Goal: Task Accomplishment & Management: Use online tool/utility

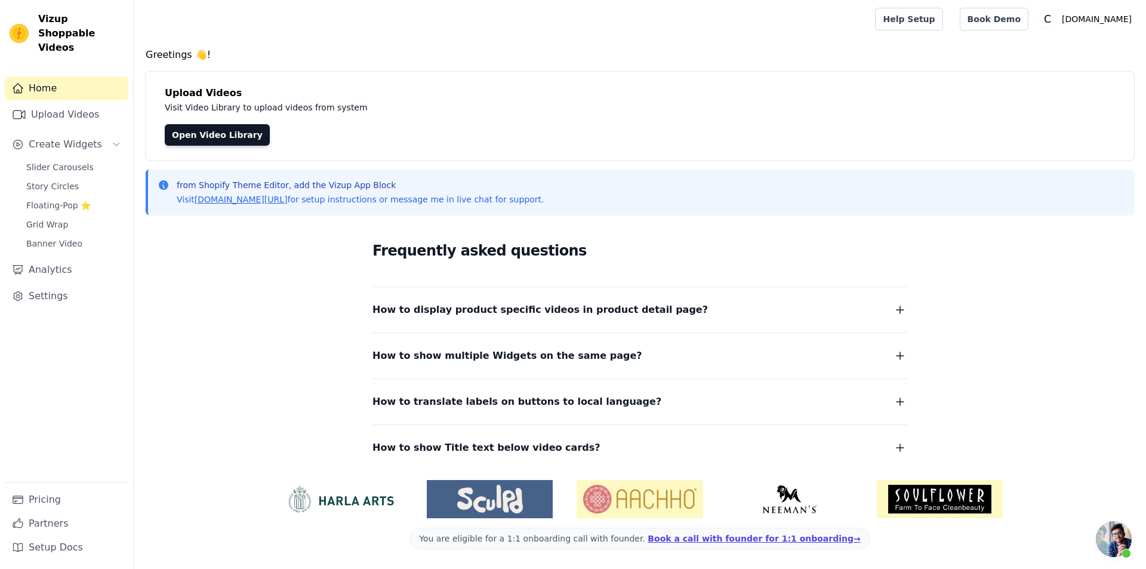
scroll to position [40, 0]
click at [66, 180] on span "Story Circles" at bounding box center [52, 186] width 53 height 12
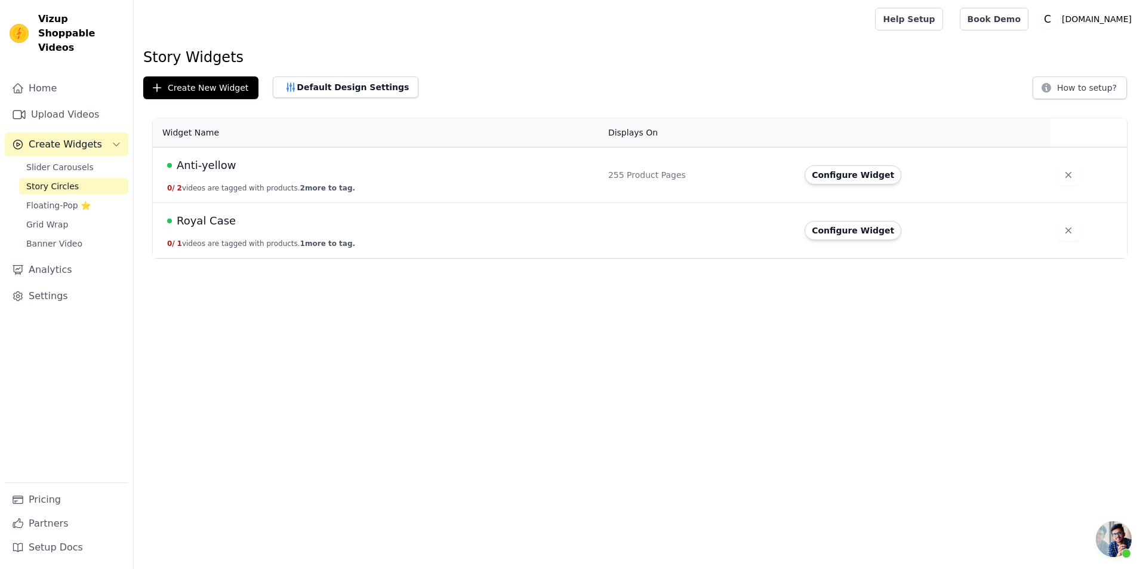
scroll to position [40, 0]
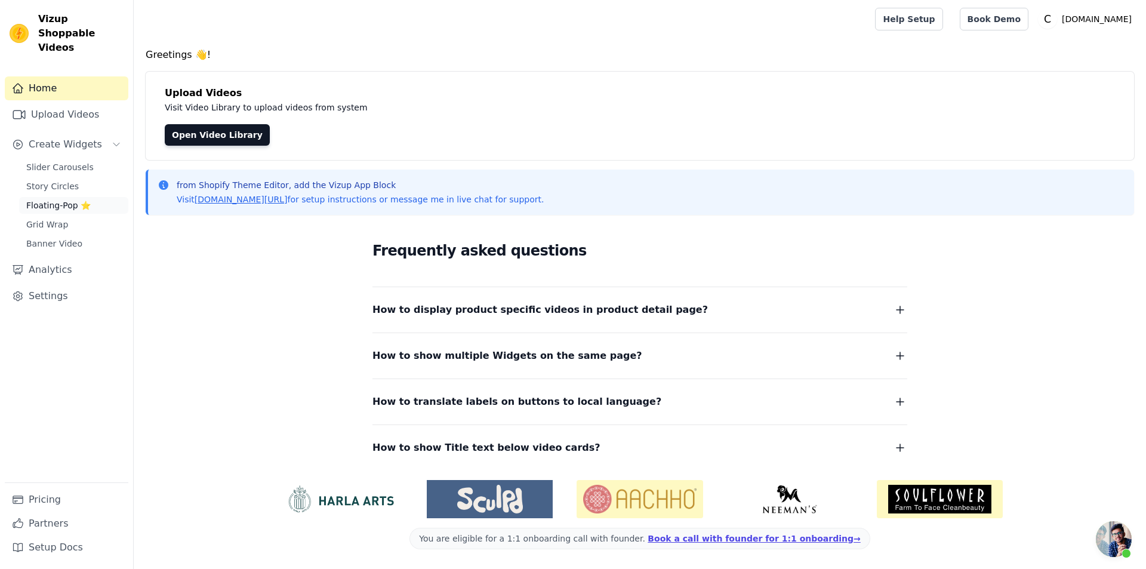
scroll to position [40, 0]
click at [78, 103] on link "Upload Videos" at bounding box center [67, 115] width 124 height 24
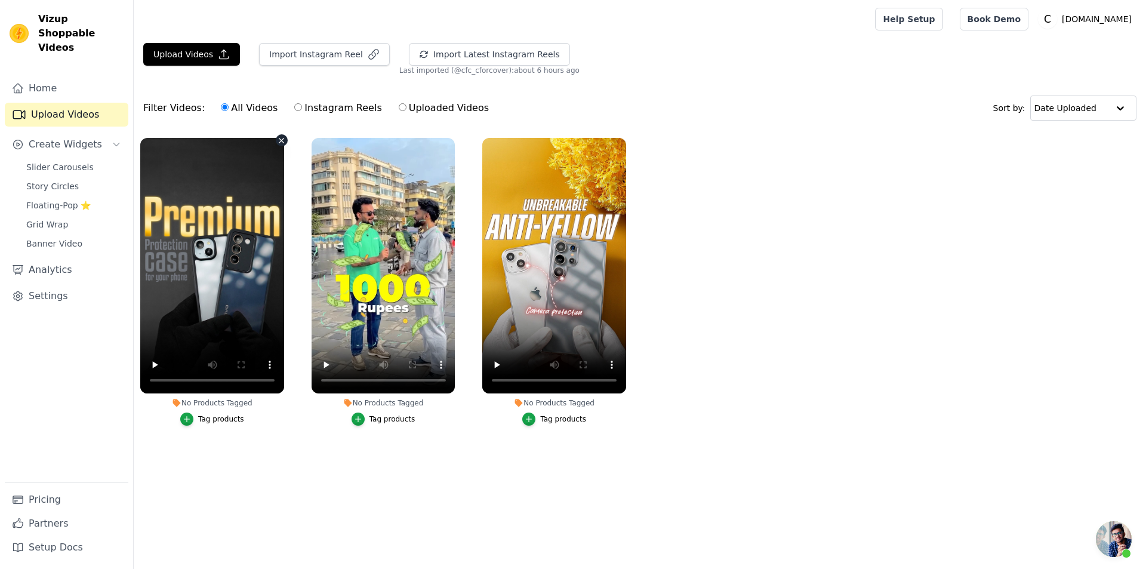
scroll to position [40, 0]
click at [52, 180] on span "Story Circles" at bounding box center [52, 186] width 53 height 12
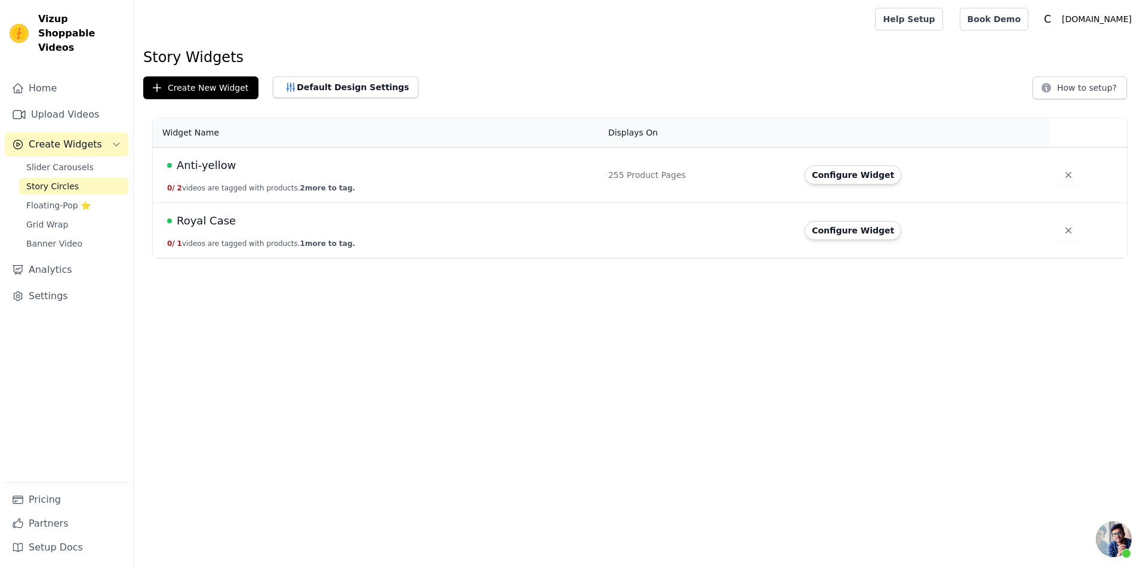
click at [186, 190] on button "0 / 2 videos are tagged with products. 2 more to tag." at bounding box center [261, 188] width 188 height 10
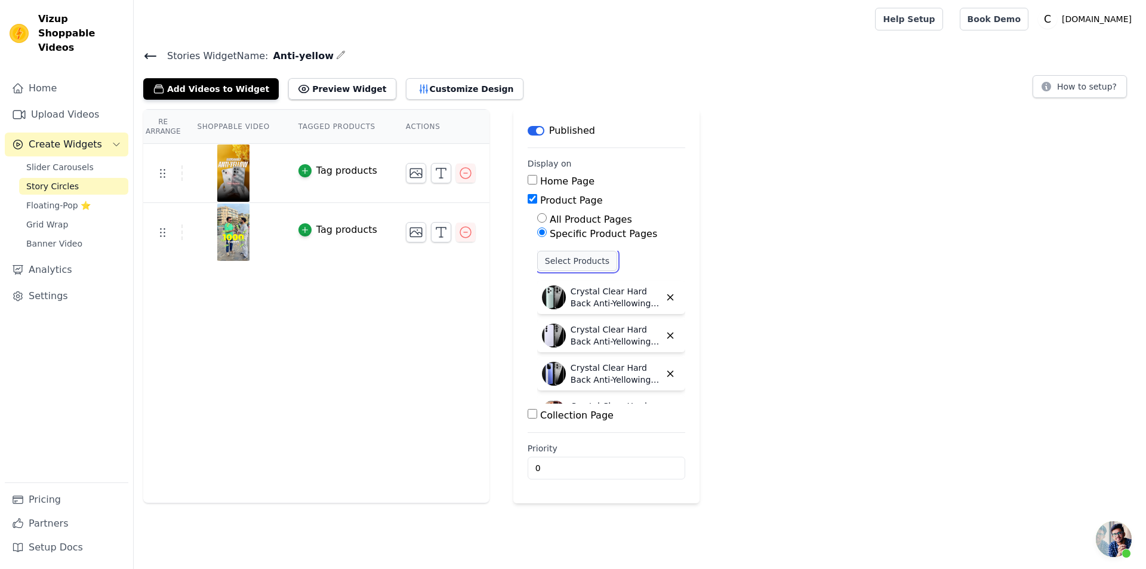
click at [568, 262] on button "Select Products" at bounding box center [577, 261] width 80 height 20
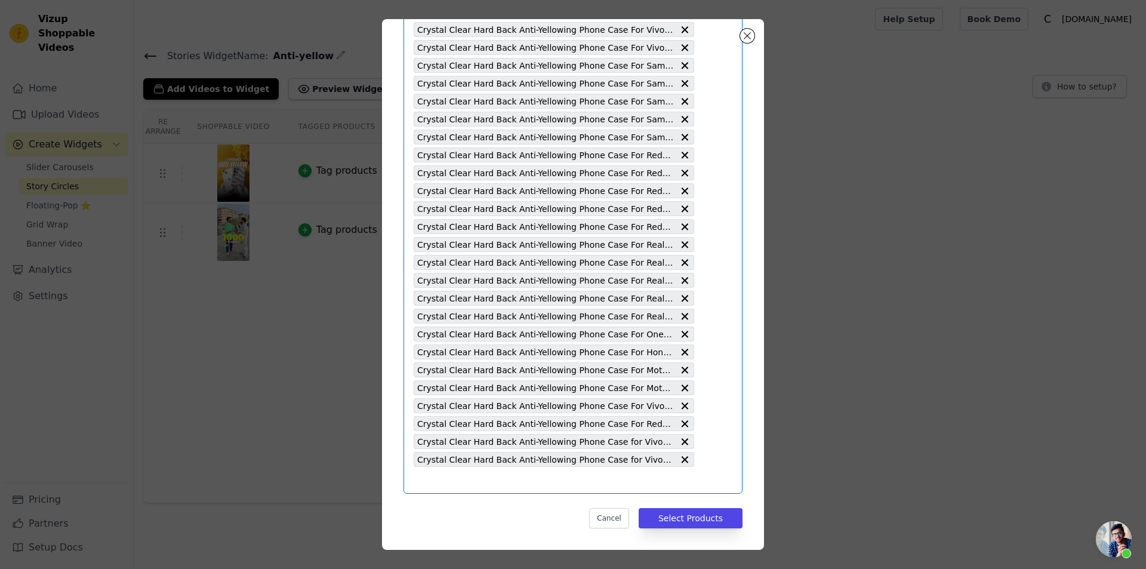
click at [534, 485] on input "text" at bounding box center [554, 480] width 281 height 14
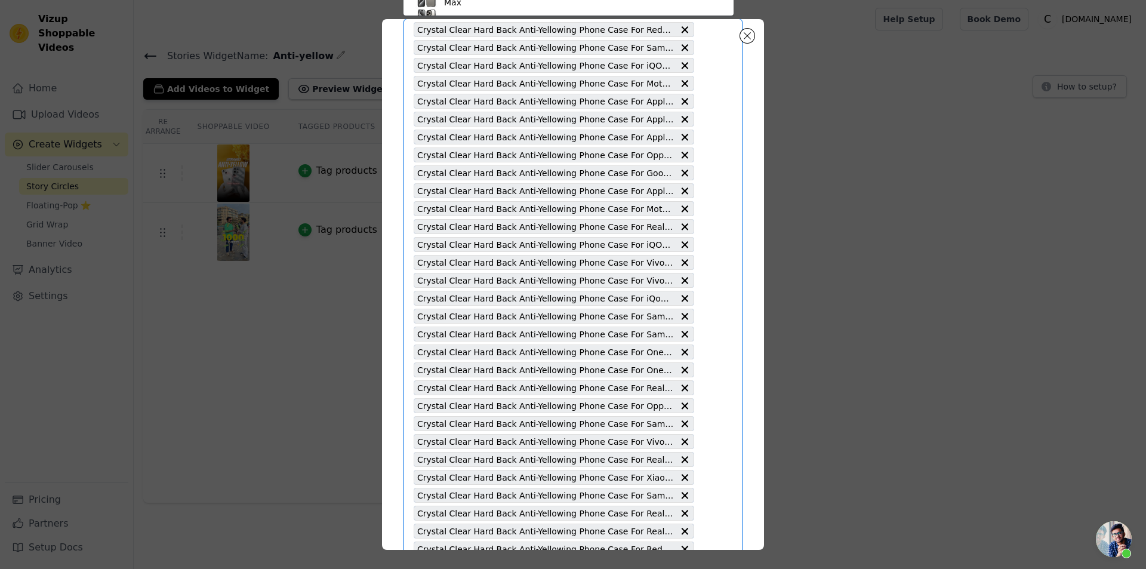
paste input "Anti-Yellowing Clear Case For Apple iPhone 11 Pro Max"
type input "Anti-Yellowing Clear Case For Apple iPhone 11 Pro Max"
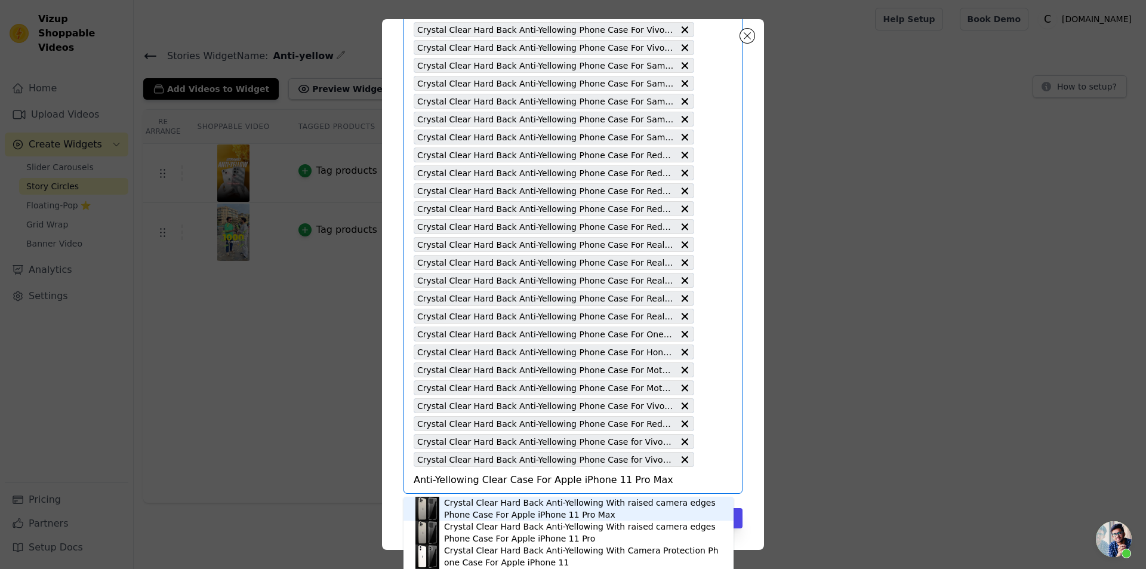
click at [552, 514] on div "Crystal Clear Hard Back Anti-Yellowing With raised camera edges Phone Case For …" at bounding box center [583, 509] width 278 height 24
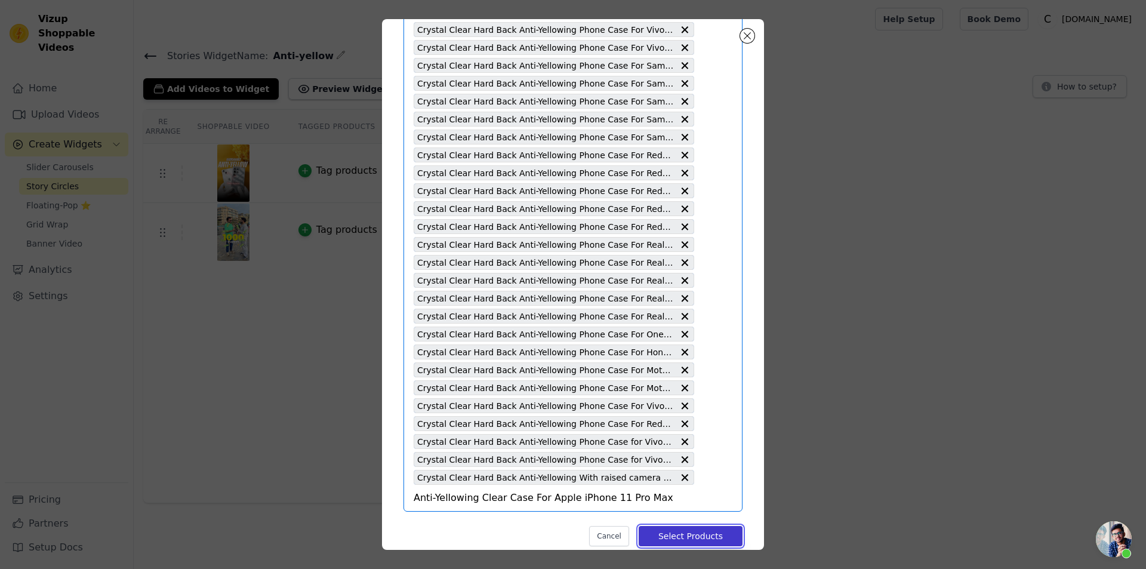
click at [673, 537] on button "Select Products" at bounding box center [691, 536] width 104 height 20
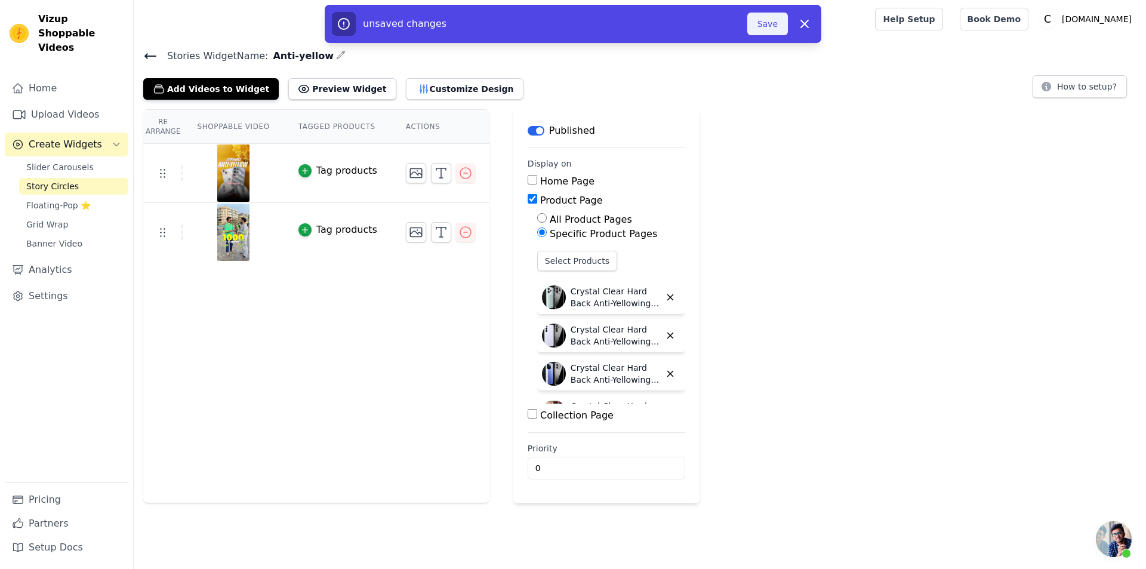
drag, startPoint x: 774, startPoint y: 19, endPoint x: 769, endPoint y: 83, distance: 64.0
click at [772, 19] on button "Save" at bounding box center [767, 24] width 41 height 23
click at [768, 27] on button "Save" at bounding box center [767, 24] width 41 height 23
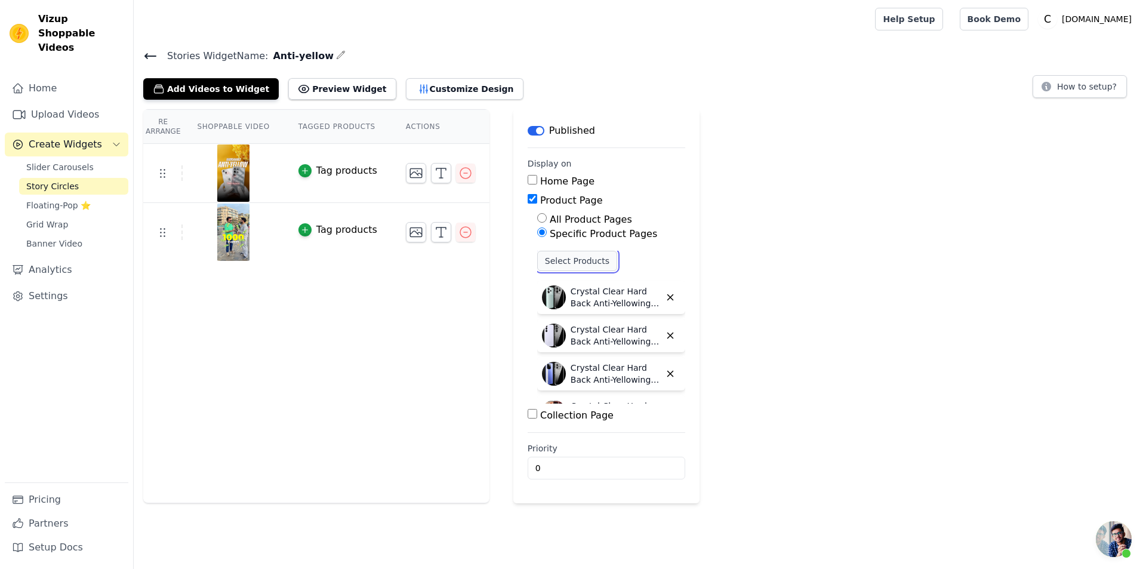
click at [577, 262] on button "Select Products" at bounding box center [577, 261] width 80 height 20
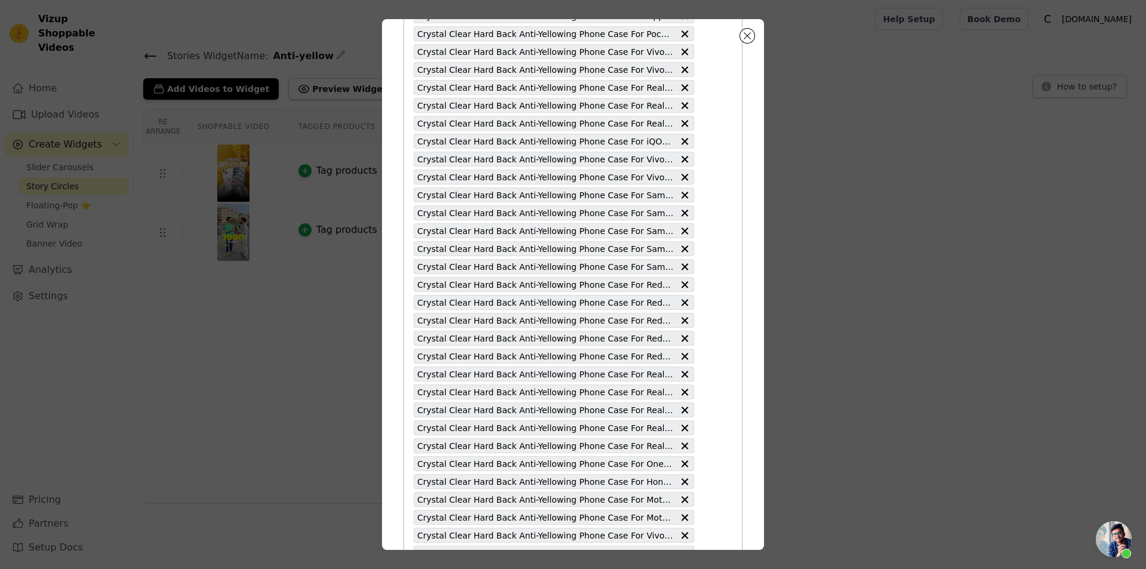
scroll to position [4207, 0]
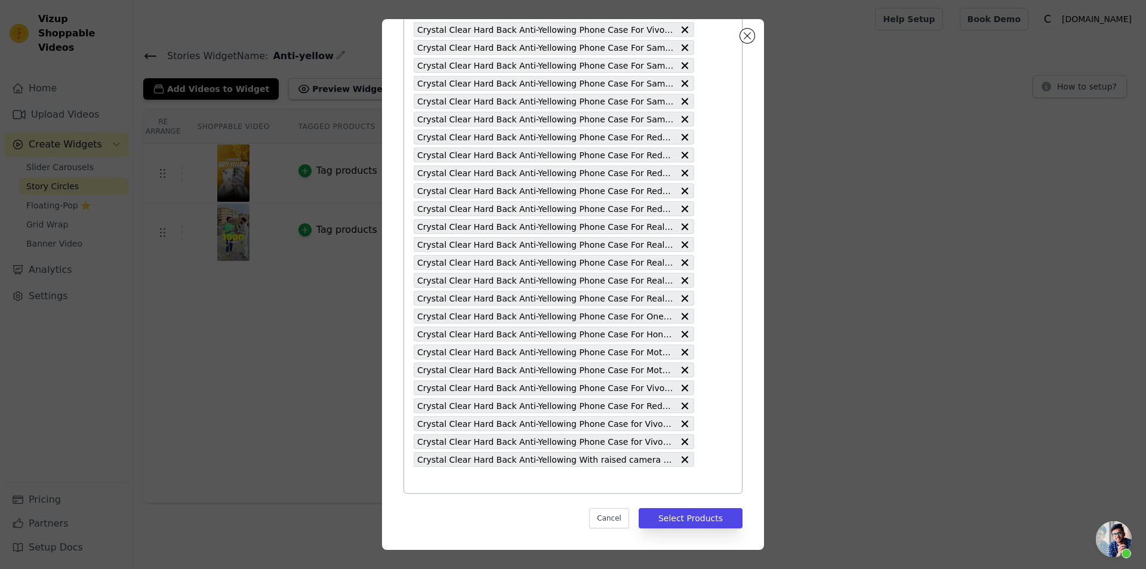
click at [564, 480] on input "text" at bounding box center [554, 480] width 281 height 14
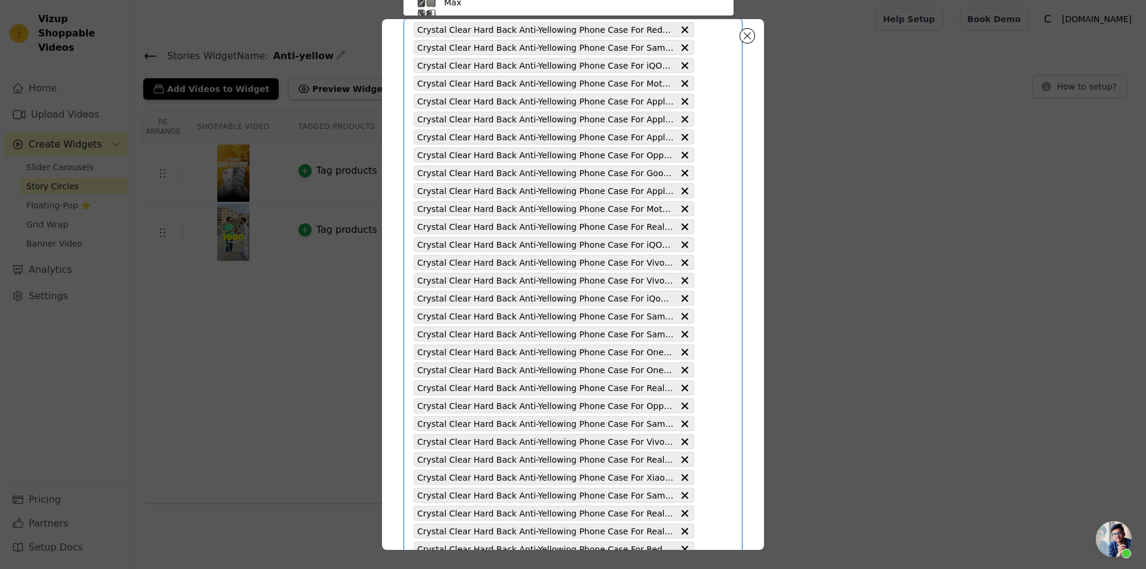
paste input "Anti-Yellowing Clear Case For Apple iPhone 11 Pro Max"
type input "Anti-Yellowing Clear Case For Apple iPhone 11 Pro Max"
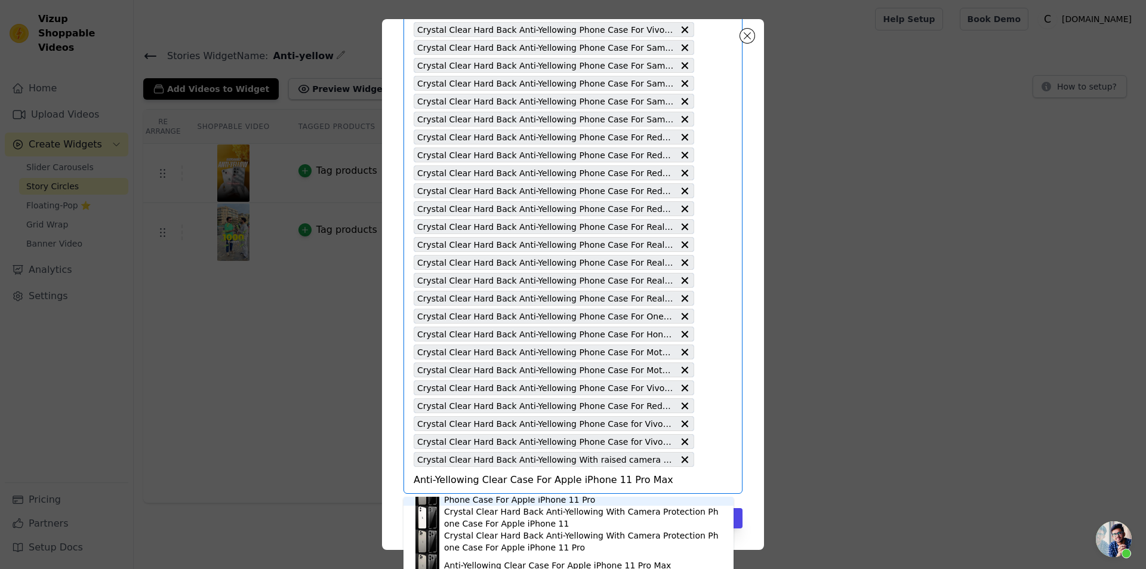
scroll to position [60, 0]
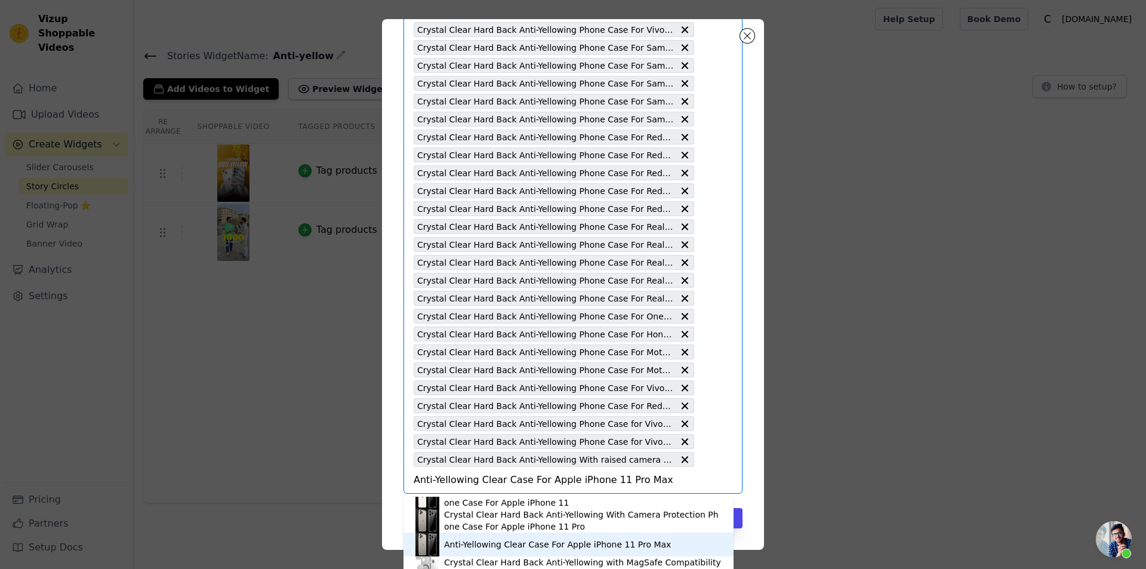
click at [543, 539] on div "Anti-Yellowing Clear Case For Apple iPhone 11 Pro Max" at bounding box center [557, 544] width 227 height 12
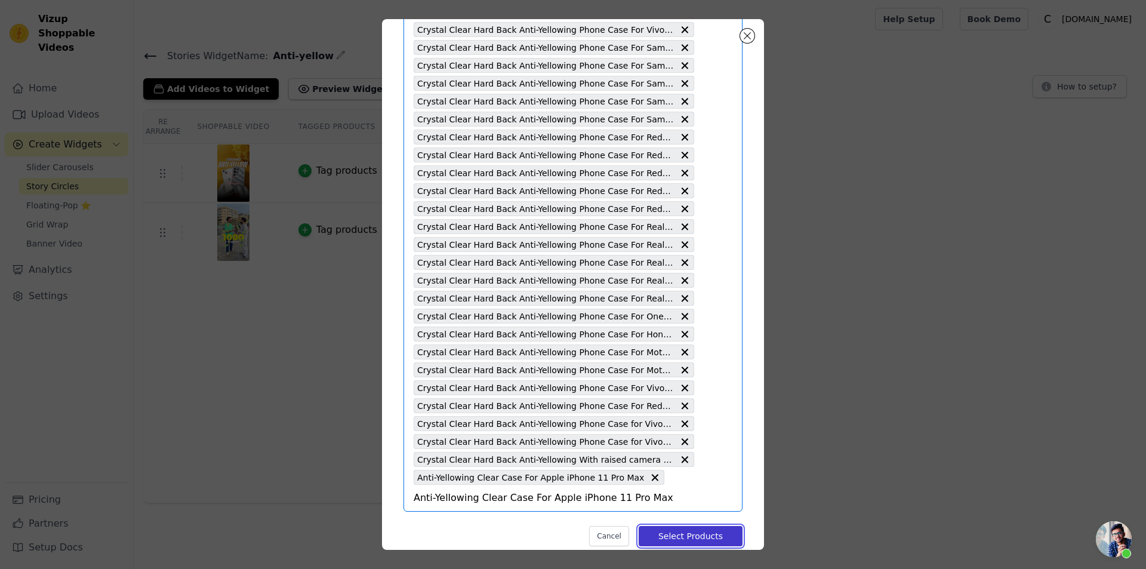
click at [721, 526] on button "Select Products" at bounding box center [691, 536] width 104 height 20
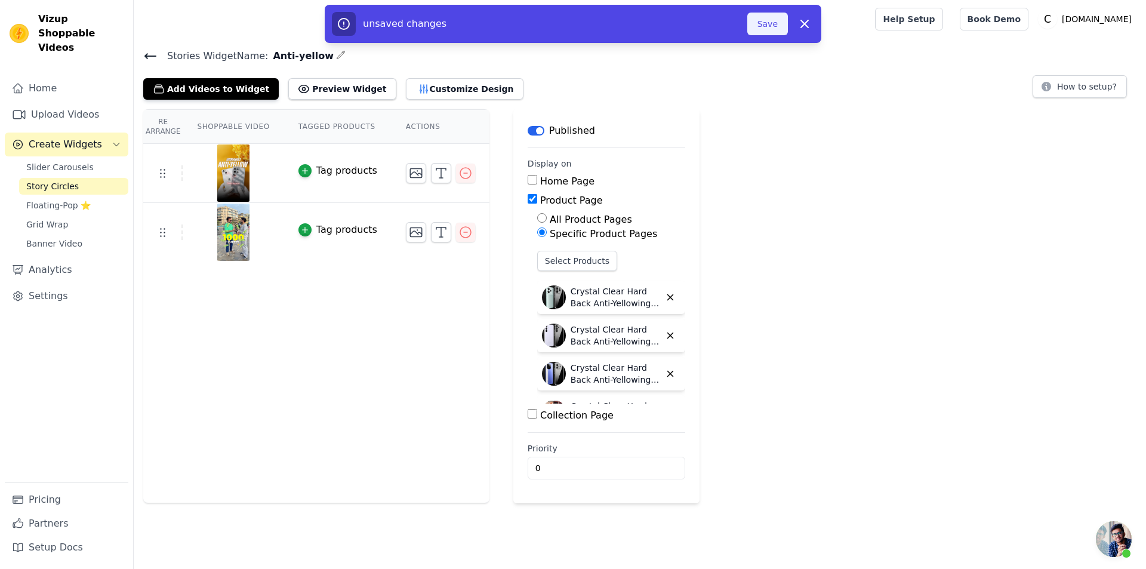
click at [758, 28] on button "Save" at bounding box center [767, 24] width 41 height 23
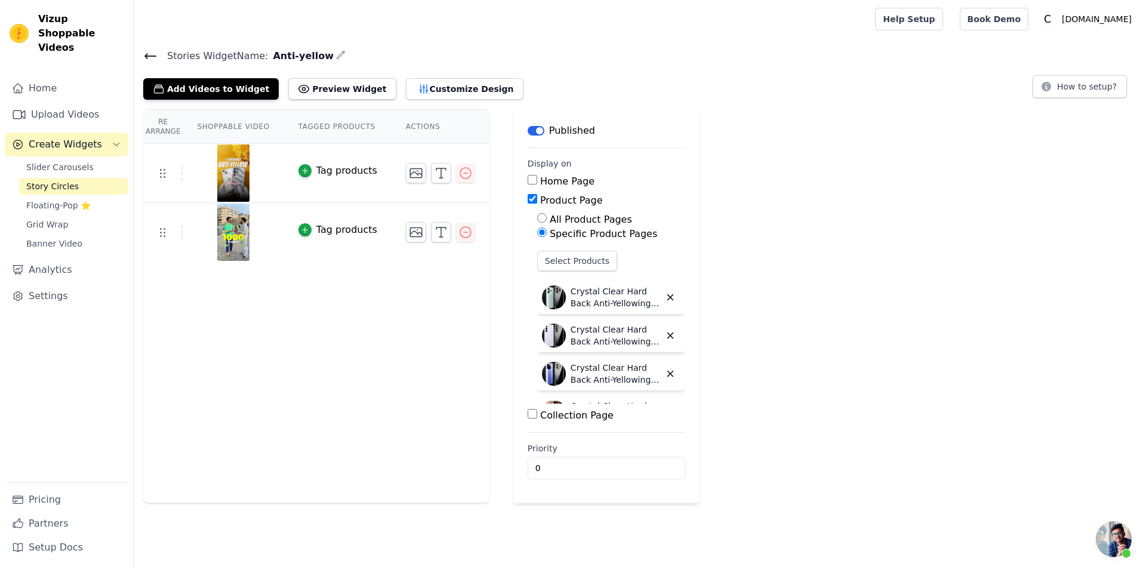
click at [145, 56] on icon at bounding box center [150, 56] width 11 height 5
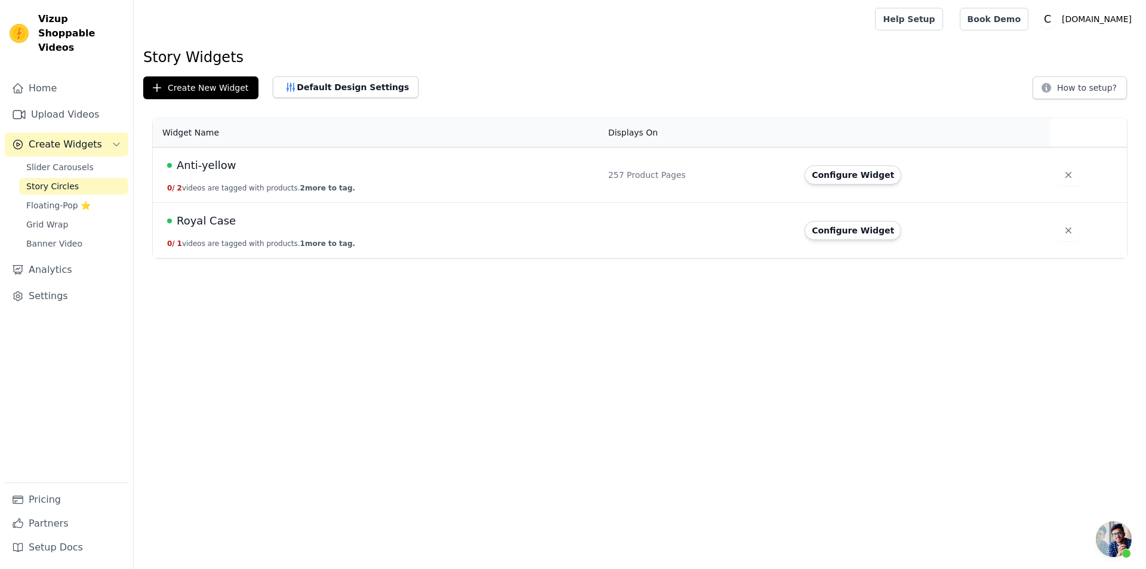
click at [201, 226] on span "Royal Case" at bounding box center [206, 221] width 59 height 17
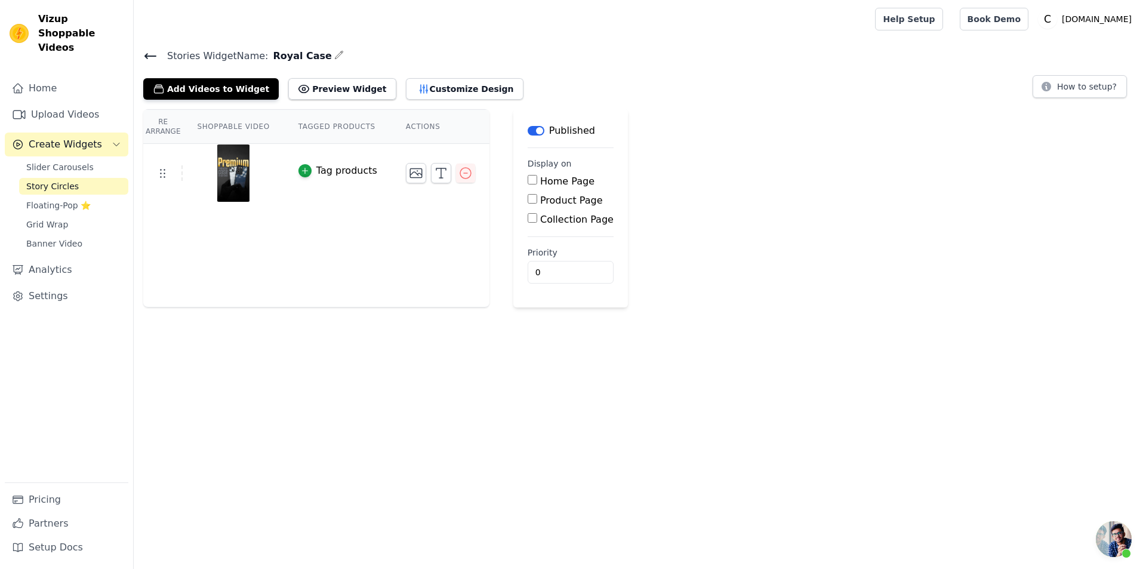
click at [544, 207] on div "Home Page Product Page Collection Page" at bounding box center [571, 200] width 86 height 53
click at [528, 199] on input "Product Page" at bounding box center [533, 199] width 10 height 10
checkbox input "true"
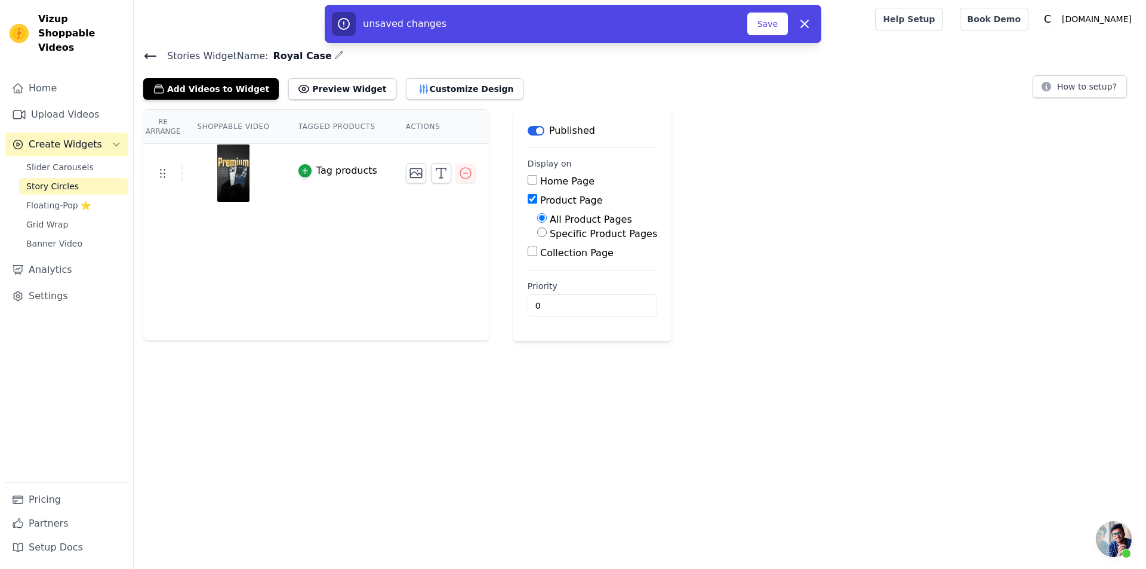
click at [537, 238] on div "Specific Product Pages" at bounding box center [597, 234] width 120 height 14
click at [537, 234] on input "Specific Product Pages" at bounding box center [542, 232] width 10 height 10
radio input "true"
click at [538, 255] on button "Select Products" at bounding box center [577, 261] width 80 height 20
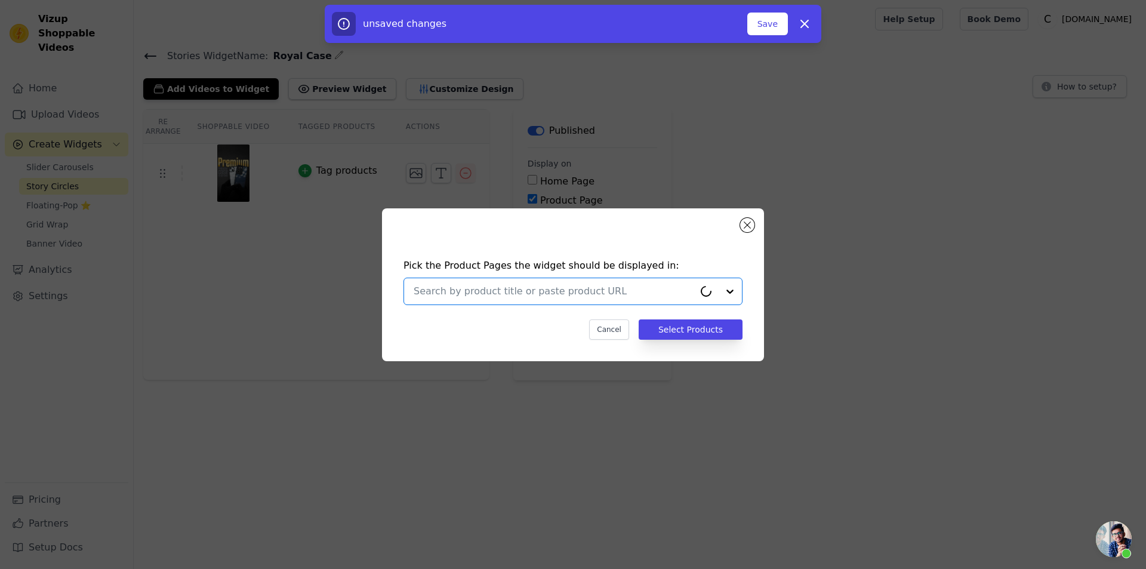
click at [545, 290] on input "text" at bounding box center [554, 291] width 281 height 14
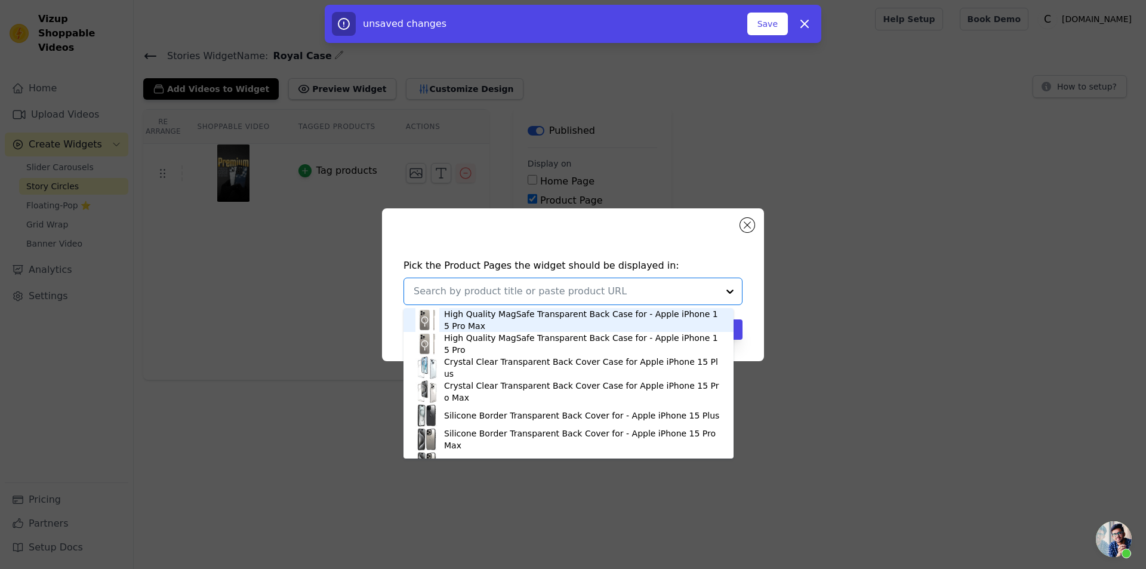
paste input "Soft Frame Clear Cover for Apple iPhone 11 Pro Max"
type input "Soft Frame Clear Cover for Apple iPhone 11 Pro Max"
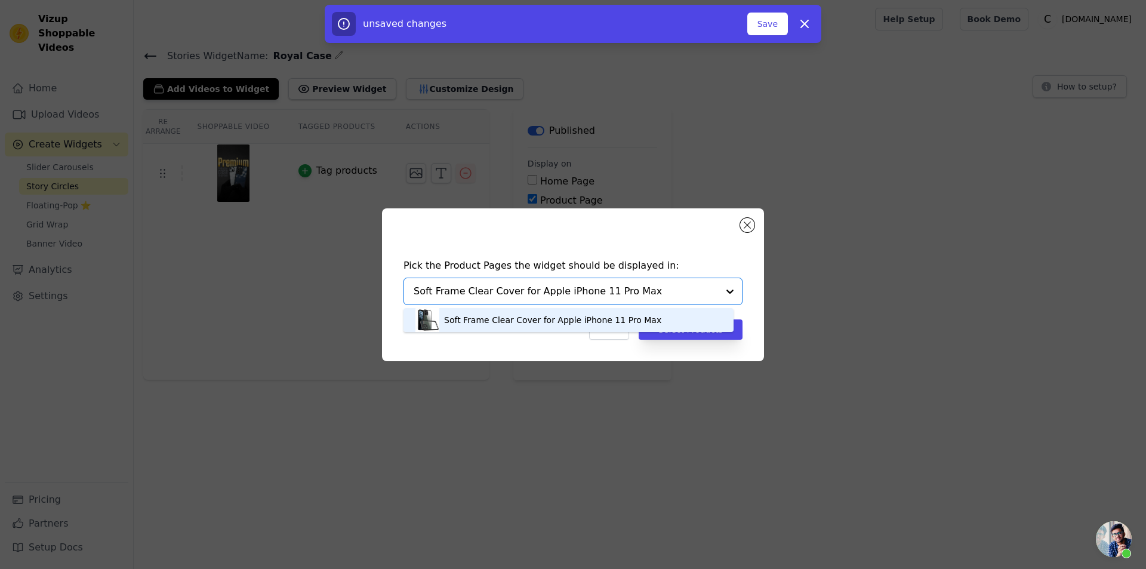
click at [629, 319] on div "Soft Frame Clear Cover for Apple iPhone 11 Pro Max" at bounding box center [552, 320] width 217 height 12
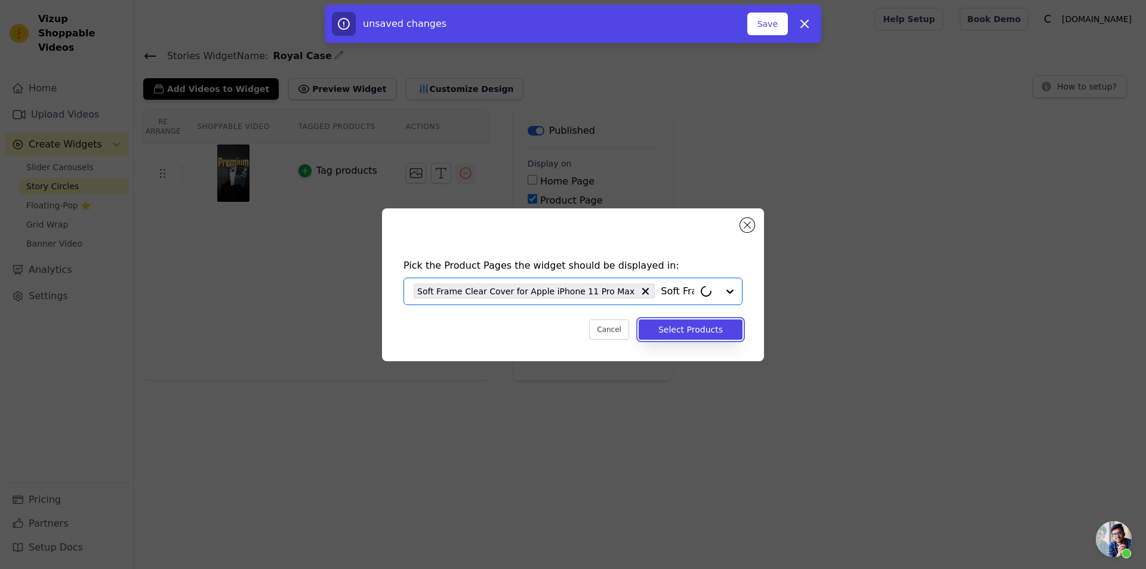
click at [680, 328] on button "Select Products" at bounding box center [691, 329] width 104 height 20
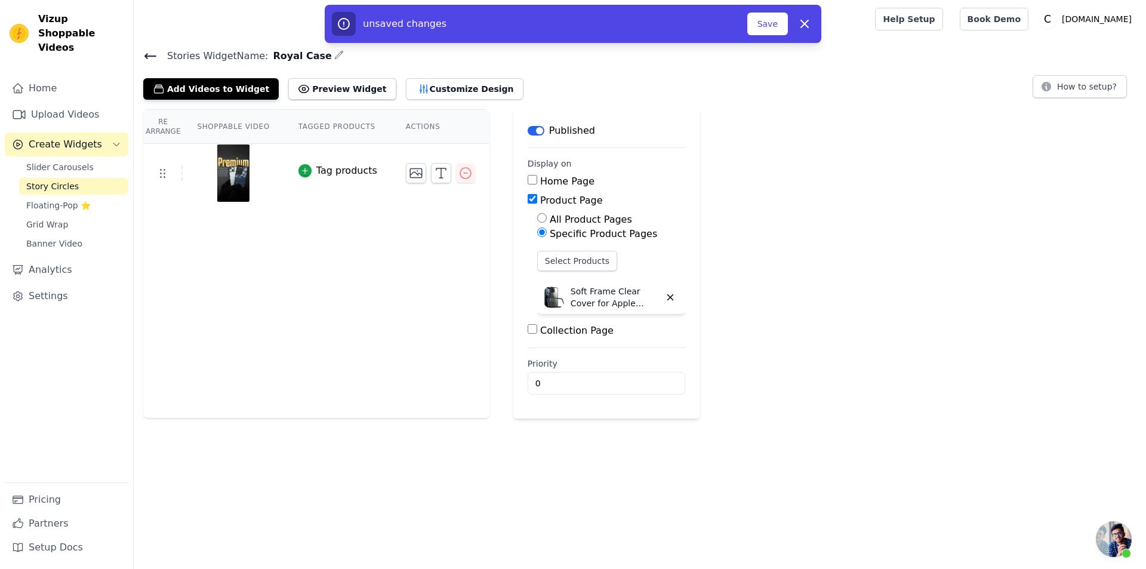
click at [774, 42] on div "unsaved changes Save Dismiss" at bounding box center [573, 24] width 497 height 38
click at [767, 37] on div "unsaved changes Save Dismiss" at bounding box center [573, 24] width 497 height 38
click at [765, 30] on button "Save" at bounding box center [767, 24] width 41 height 23
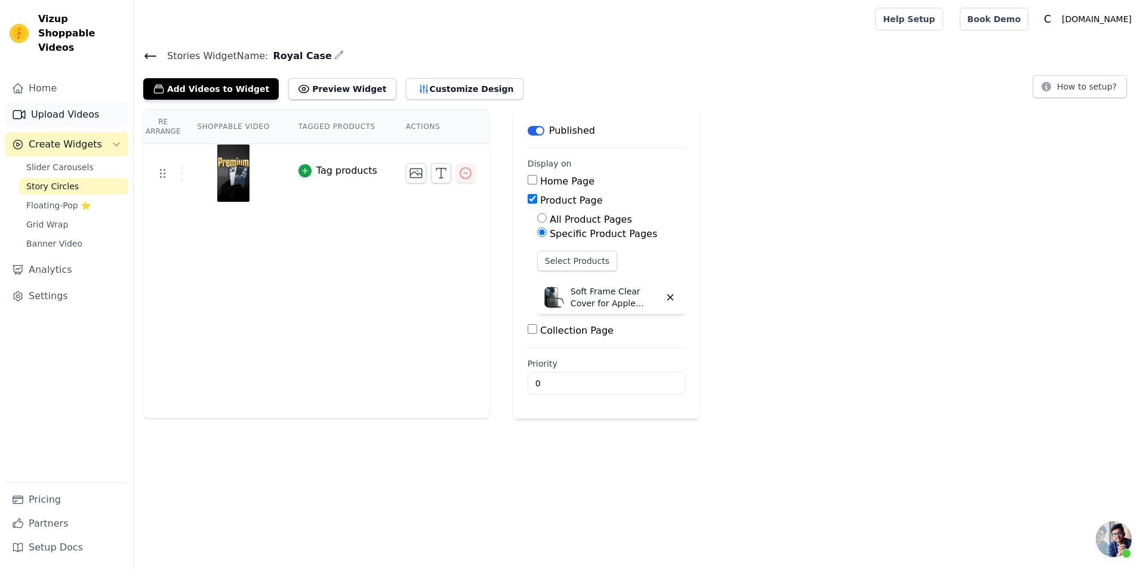
click at [96, 103] on link "Upload Videos" at bounding box center [67, 115] width 124 height 24
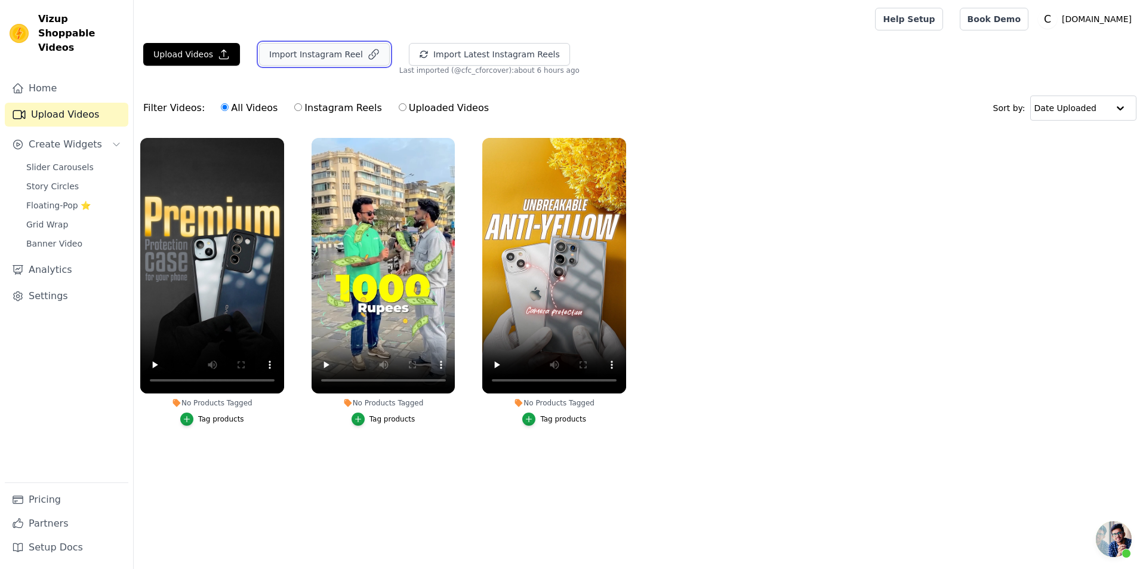
click at [369, 54] on button "Import Instagram Reel" at bounding box center [324, 54] width 131 height 23
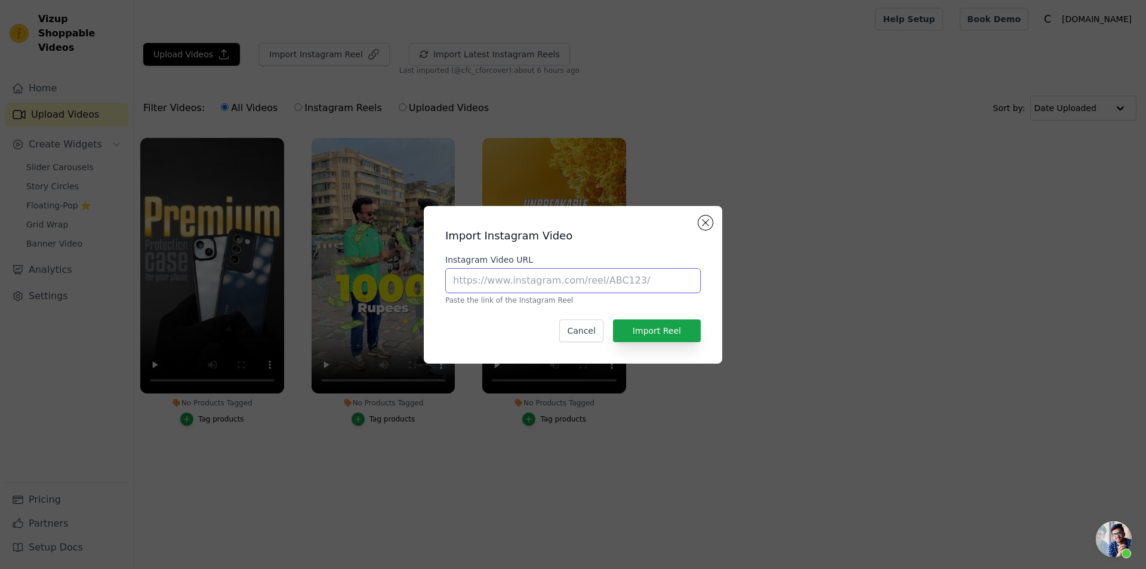
click at [552, 275] on input "Instagram Video URL" at bounding box center [572, 280] width 255 height 25
paste input "https://www.instagram.com/reel/DIJTuVUIzqA/"
type input "https://www.instagram.com/reel/DIJTuVUIzqA/"
click at [666, 337] on button "Import Reel" at bounding box center [657, 330] width 88 height 23
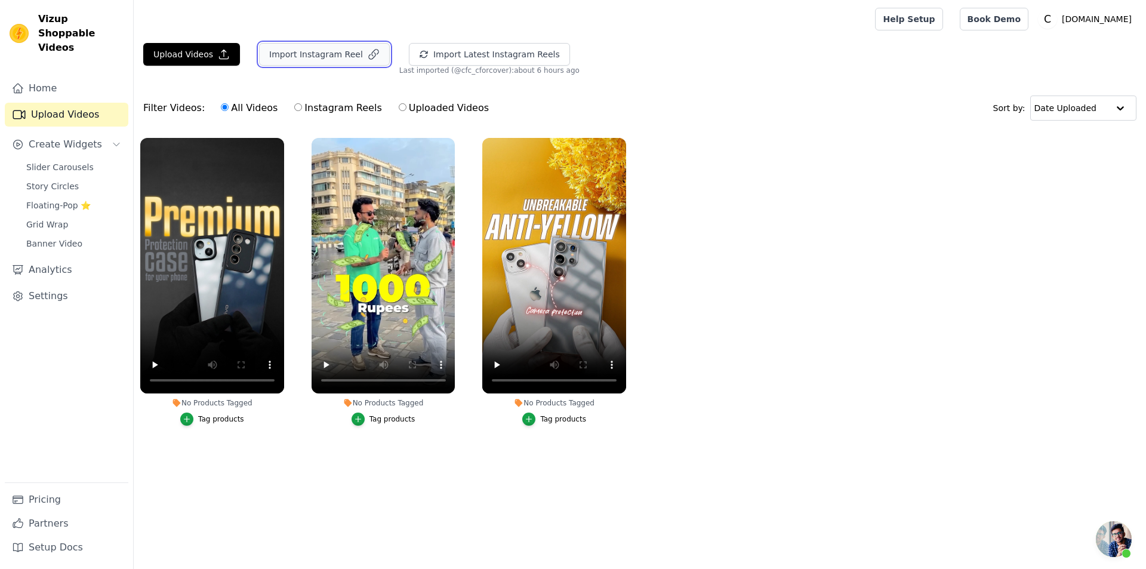
click at [288, 60] on button "Import Instagram Reel" at bounding box center [324, 54] width 131 height 23
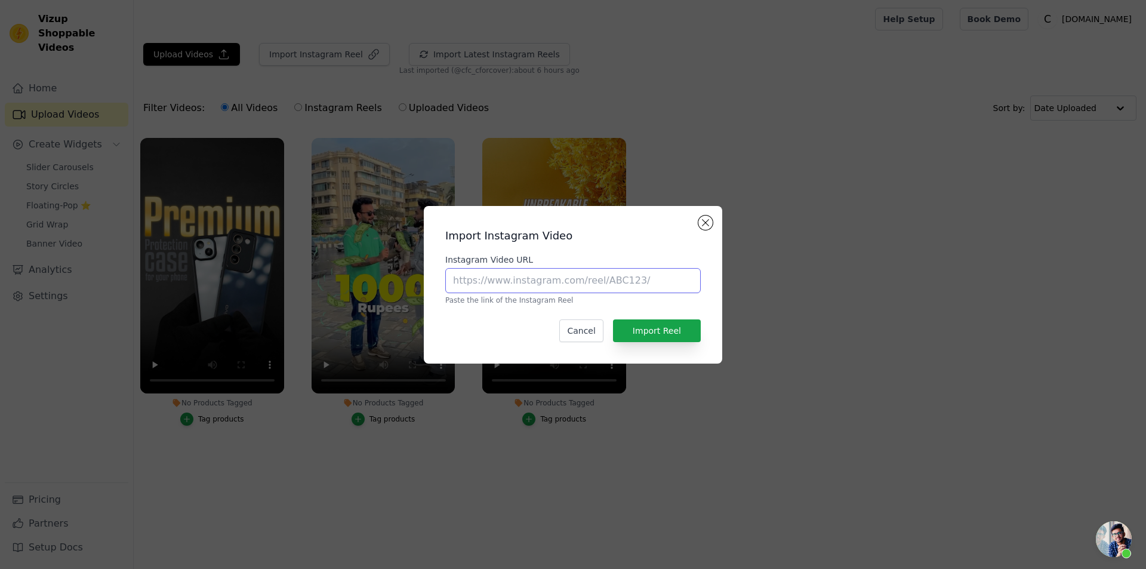
click at [538, 273] on input "Instagram Video URL" at bounding box center [572, 280] width 255 height 25
paste input "https://www.instagram.com/reel/DKcE7zgu1M2"
type input "https://www.instagram.com/reel/DKcE7zgu1M2"
click at [669, 336] on button "Import Reel" at bounding box center [657, 330] width 88 height 23
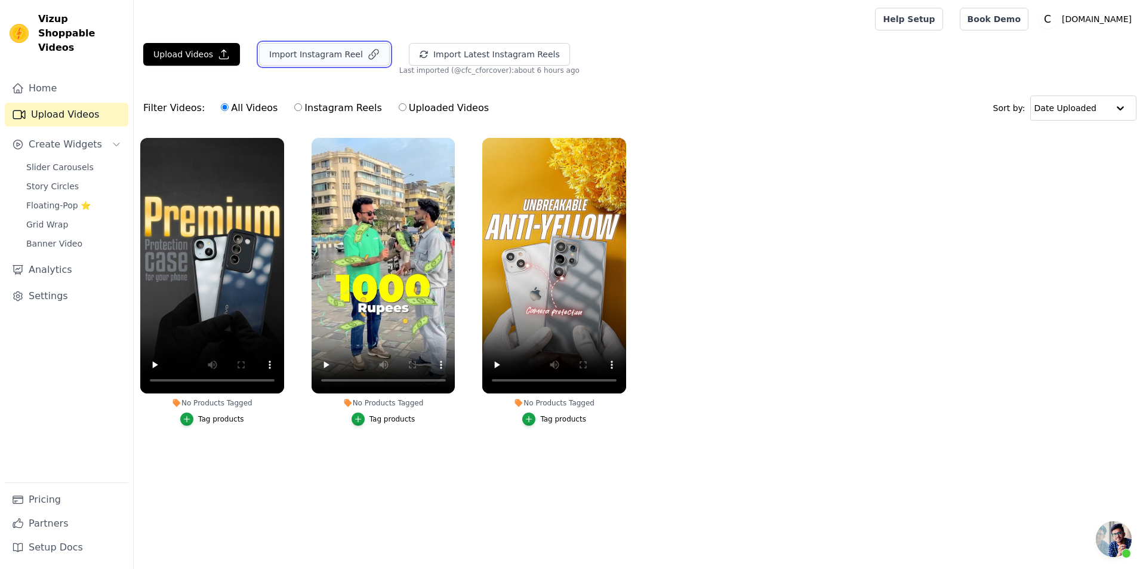
click at [357, 61] on button "Import Instagram Reel" at bounding box center [324, 54] width 131 height 23
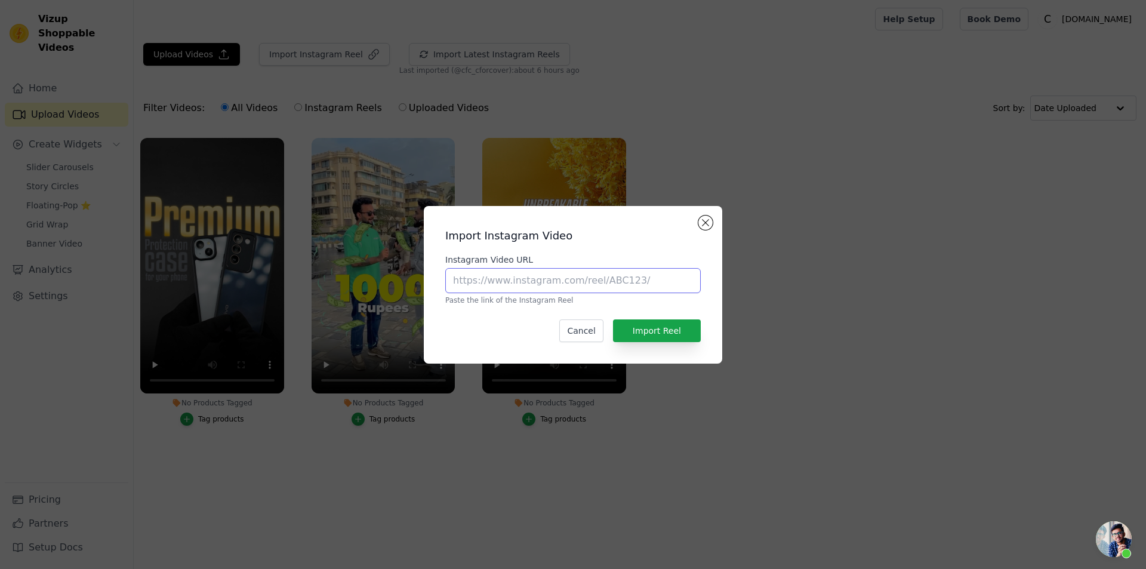
drag, startPoint x: 515, startPoint y: 276, endPoint x: 535, endPoint y: 291, distance: 24.8
click at [515, 276] on input "Instagram Video URL" at bounding box center [572, 280] width 255 height 25
paste input "https://www.instagram.com/reel/DF7vSrFC--u"
type input "https://www.instagram.com/reel/DF7vSrFC--u"
drag, startPoint x: 669, startPoint y: 332, endPoint x: 695, endPoint y: 332, distance: 26.3
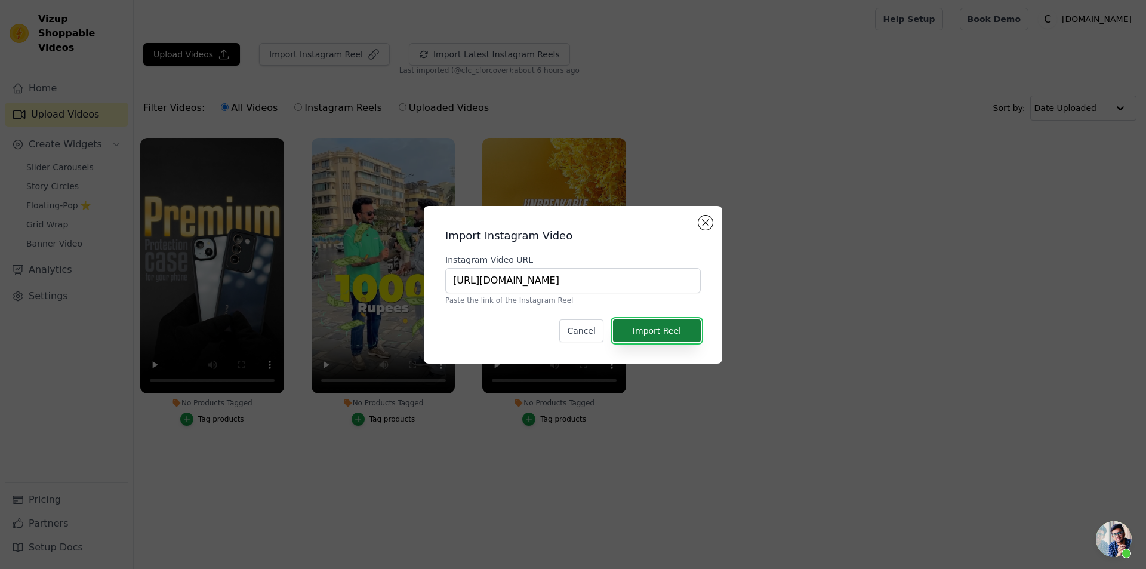
click at [670, 332] on button "Import Reel" at bounding box center [657, 330] width 88 height 23
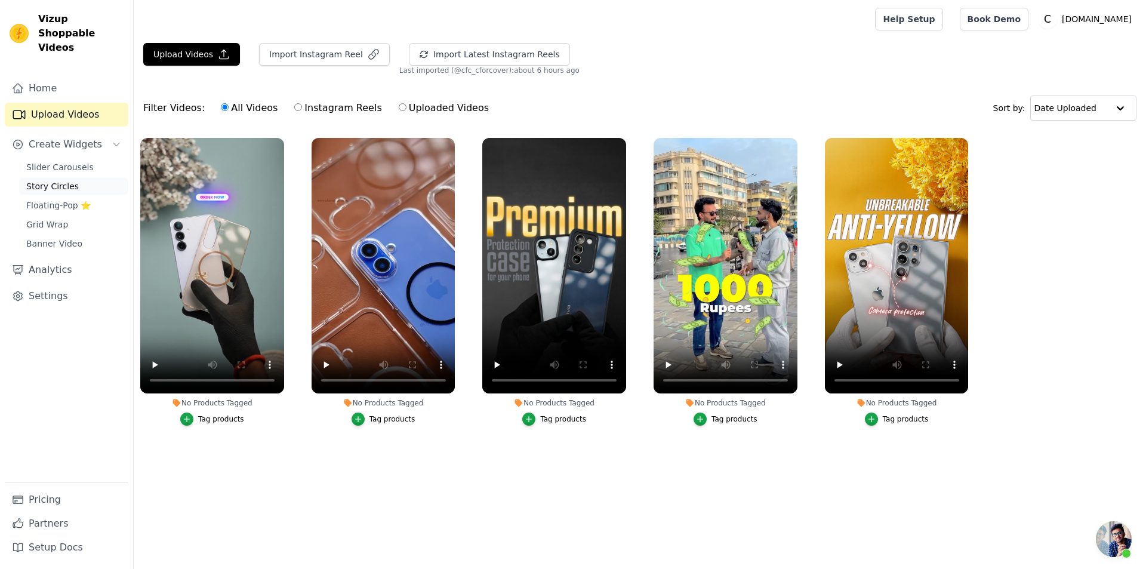
click at [60, 180] on span "Story Circles" at bounding box center [52, 186] width 53 height 12
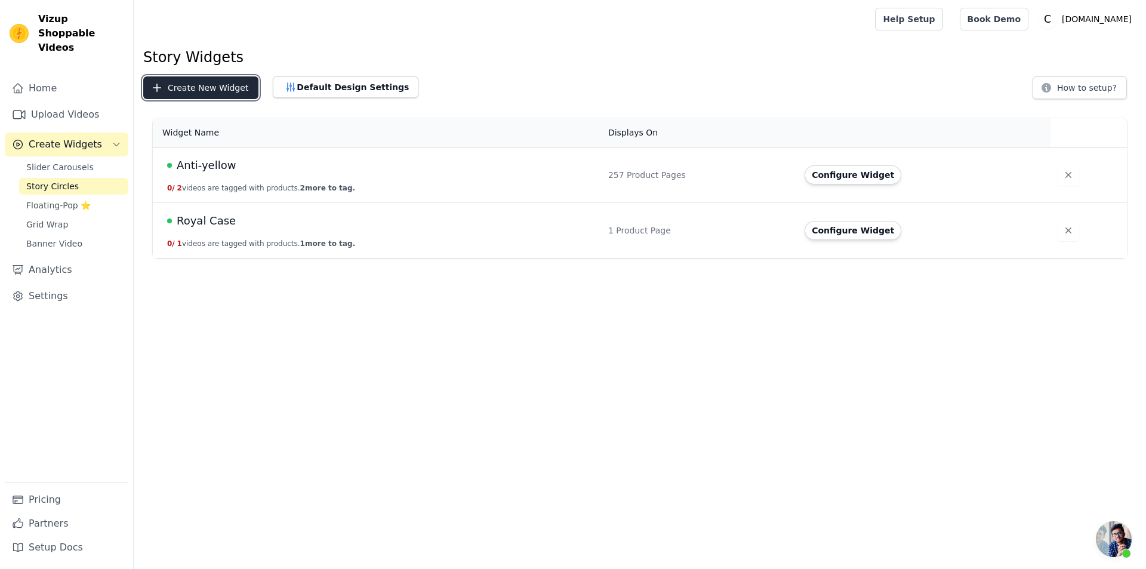
click at [215, 93] on button "Create New Widget" at bounding box center [200, 87] width 115 height 23
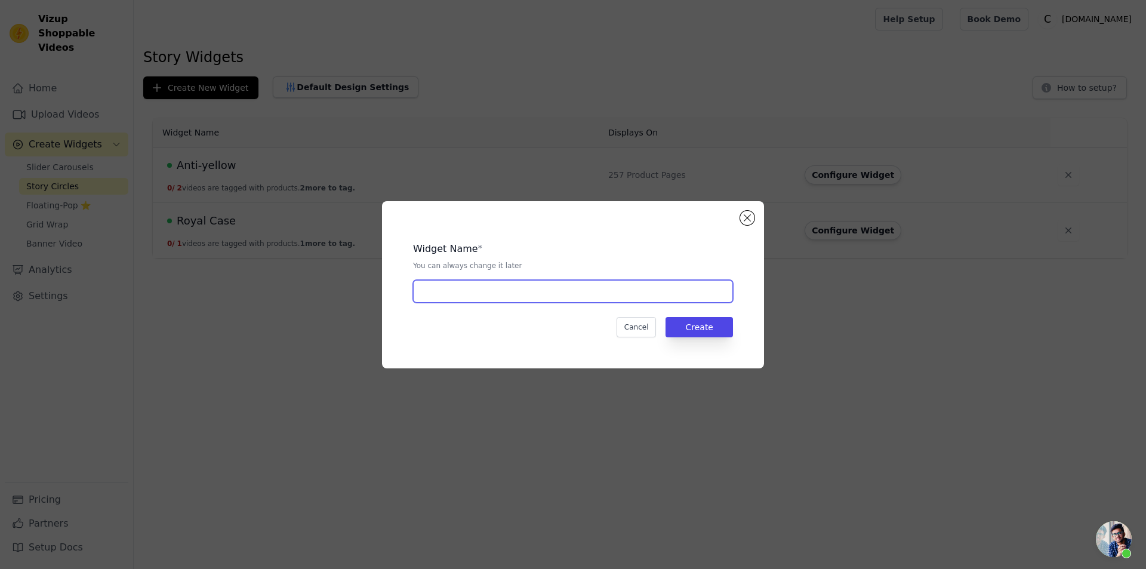
click at [660, 291] on input "text" at bounding box center [573, 291] width 320 height 23
type input "Anti-yellow color magsafe"
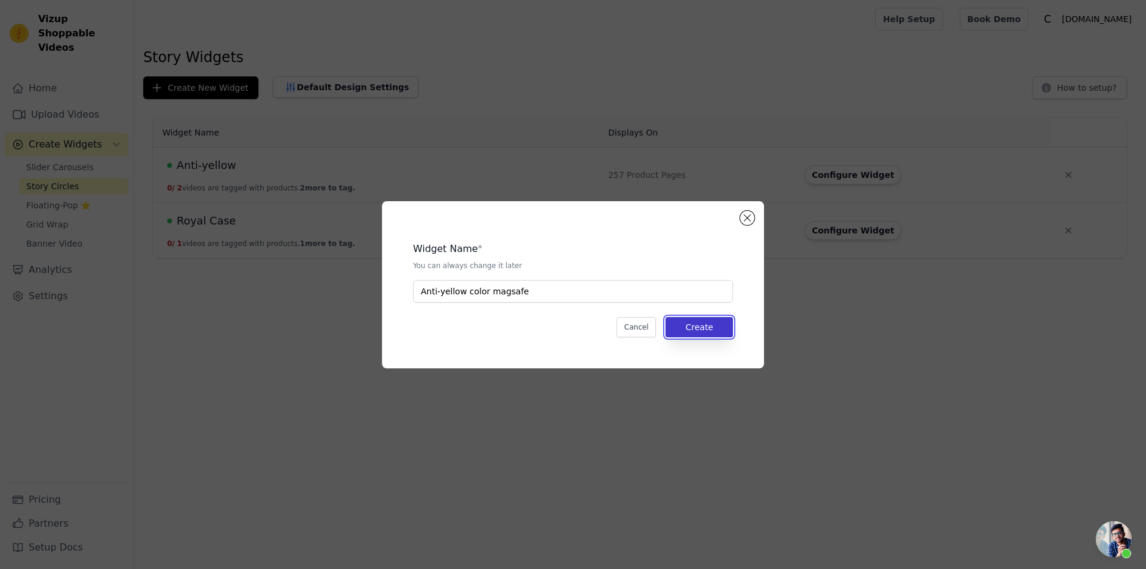
click at [692, 318] on button "Create" at bounding box center [699, 327] width 67 height 20
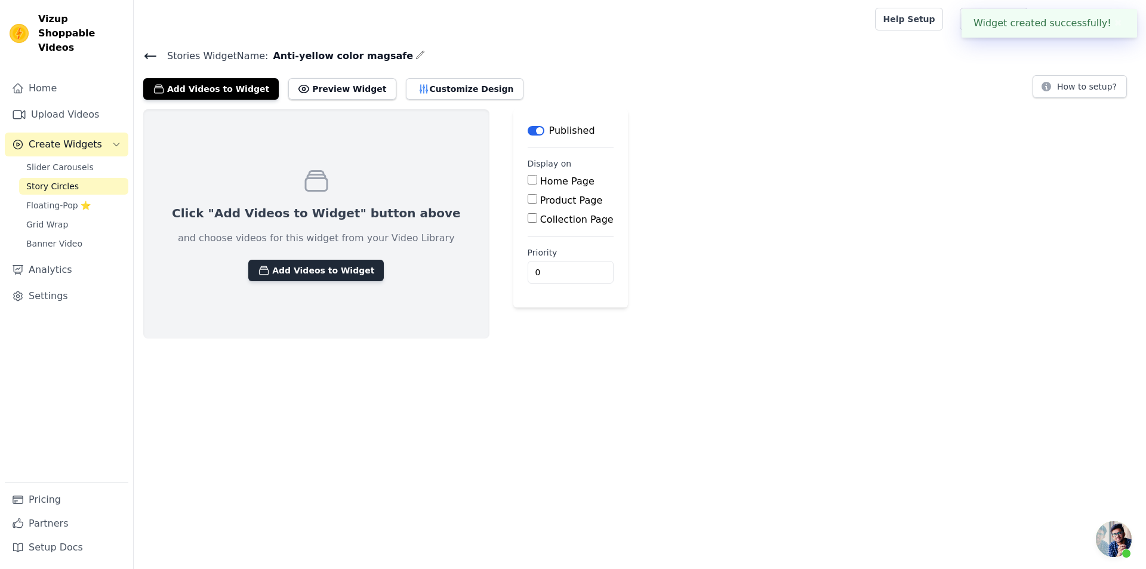
click at [306, 266] on button "Add Videos to Widget" at bounding box center [316, 270] width 136 height 21
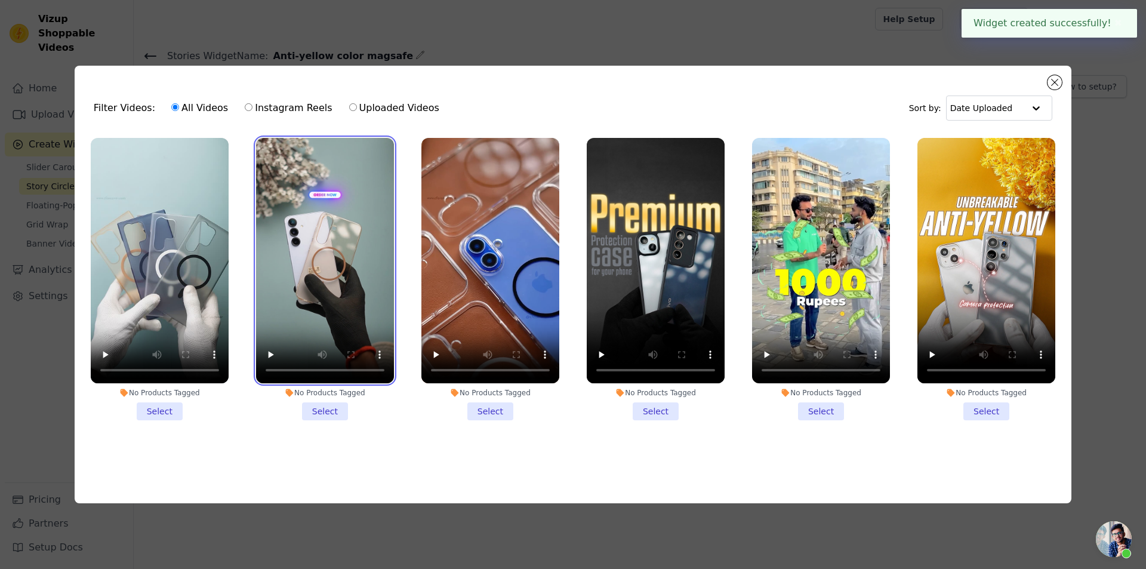
click at [306, 266] on video at bounding box center [325, 260] width 138 height 245
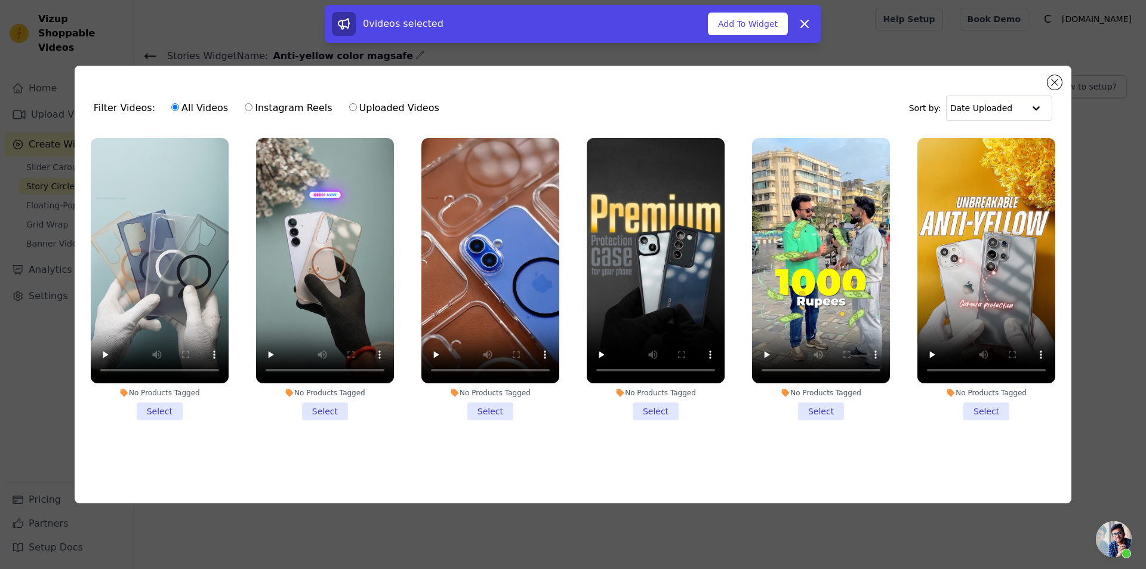
click at [328, 415] on li "No Products Tagged Select" at bounding box center [325, 279] width 138 height 282
click at [0, 0] on input "No Products Tagged Select" at bounding box center [0, 0] width 0 height 0
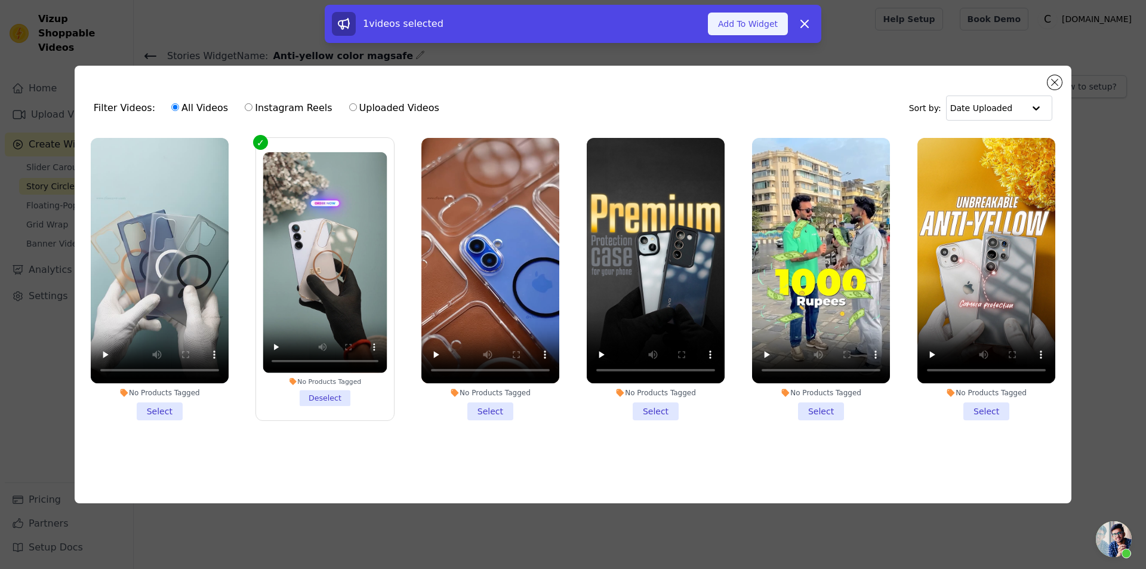
click at [735, 32] on button "Add To Widget" at bounding box center [748, 24] width 80 height 23
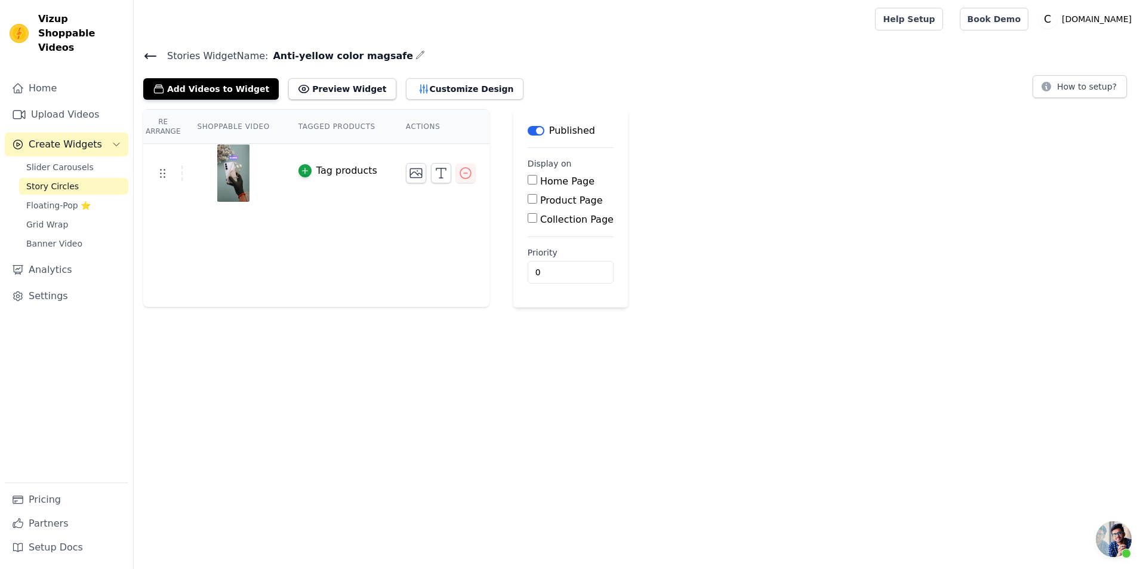
click at [540, 204] on label "Product Page" at bounding box center [571, 200] width 63 height 11
click at [531, 204] on input "Product Page" at bounding box center [533, 199] width 10 height 10
checkbox input "true"
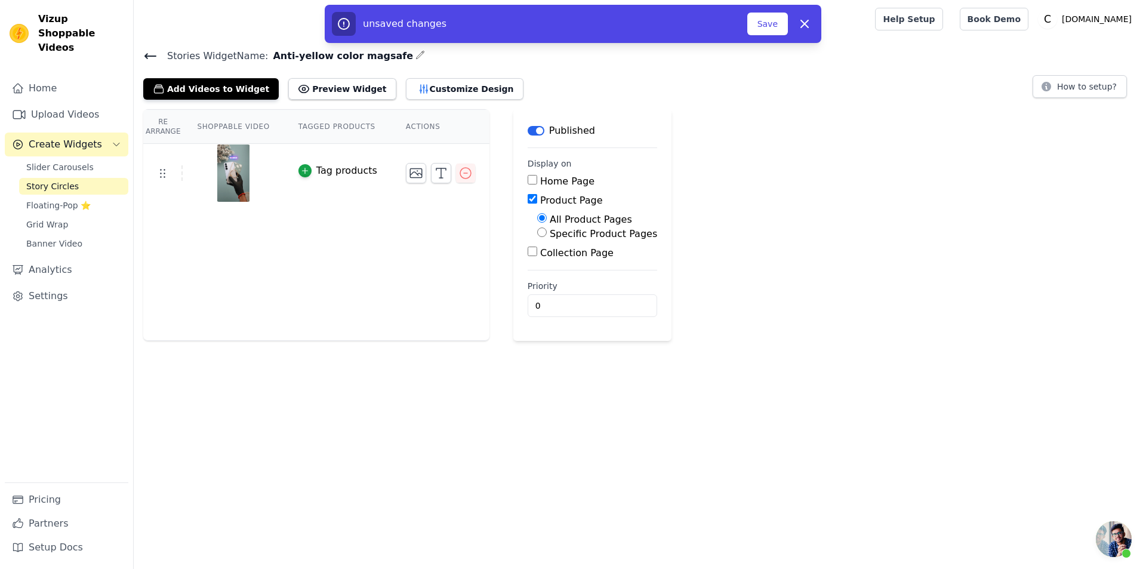
click at [537, 231] on input "Specific Product Pages" at bounding box center [542, 232] width 10 height 10
radio input "true"
click at [537, 267] on button "Select Products" at bounding box center [577, 261] width 80 height 20
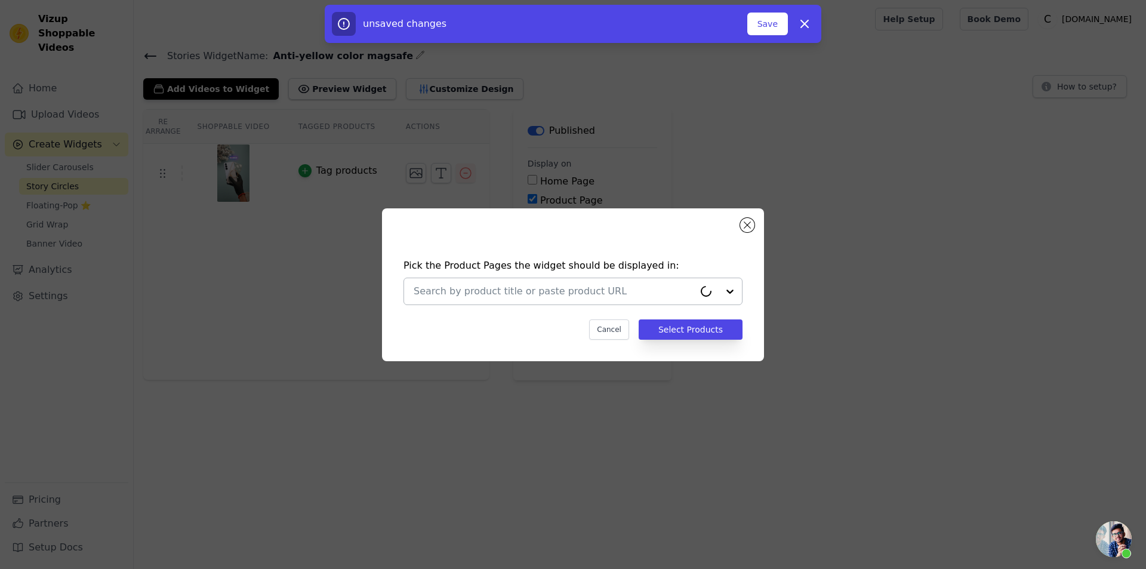
click at [534, 291] on input "text" at bounding box center [554, 291] width 281 height 14
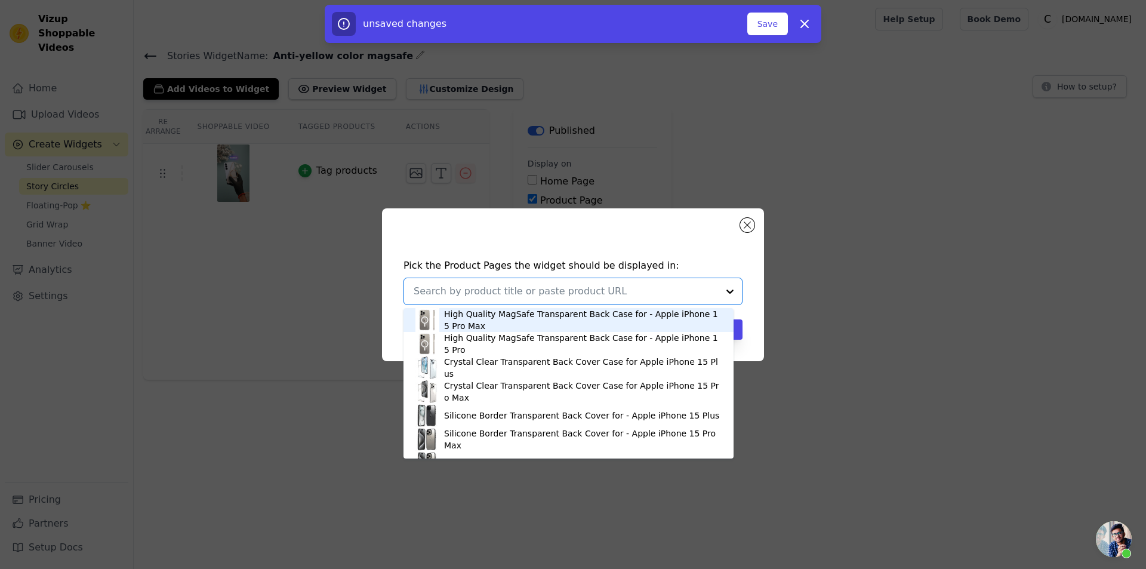
paste input "Crystal Clear Anti-Yellowing Magsafe Case For Apple iPhone 11 Pro Max"
type input "Crystal Clear Anti-Yellowing Magsafe Case For Apple iPhone 11 Pro Max"
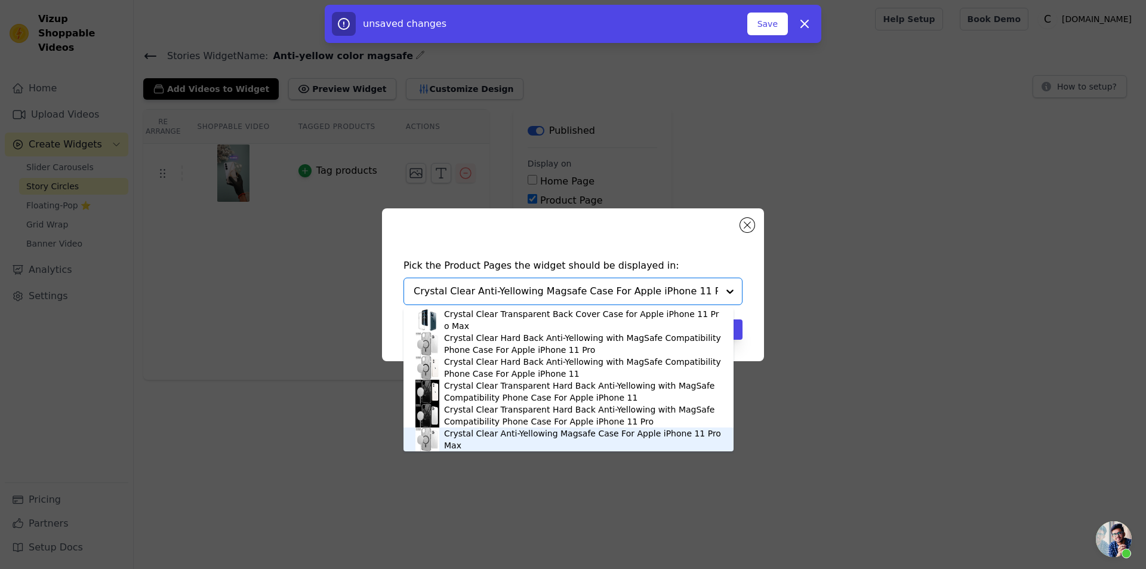
click at [663, 433] on div "Crystal Clear Anti-Yellowing Magsafe Case For Apple iPhone 11 Pro Max" at bounding box center [583, 439] width 278 height 24
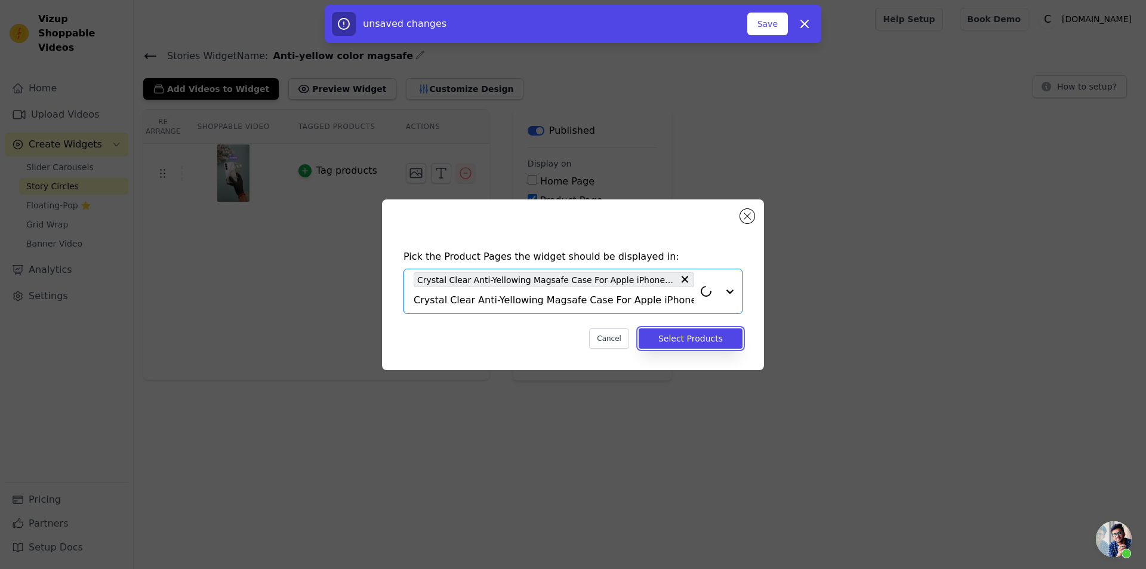
drag, startPoint x: 698, startPoint y: 337, endPoint x: 697, endPoint y: 343, distance: 6.6
click at [697, 337] on button "Select Products" at bounding box center [691, 338] width 104 height 20
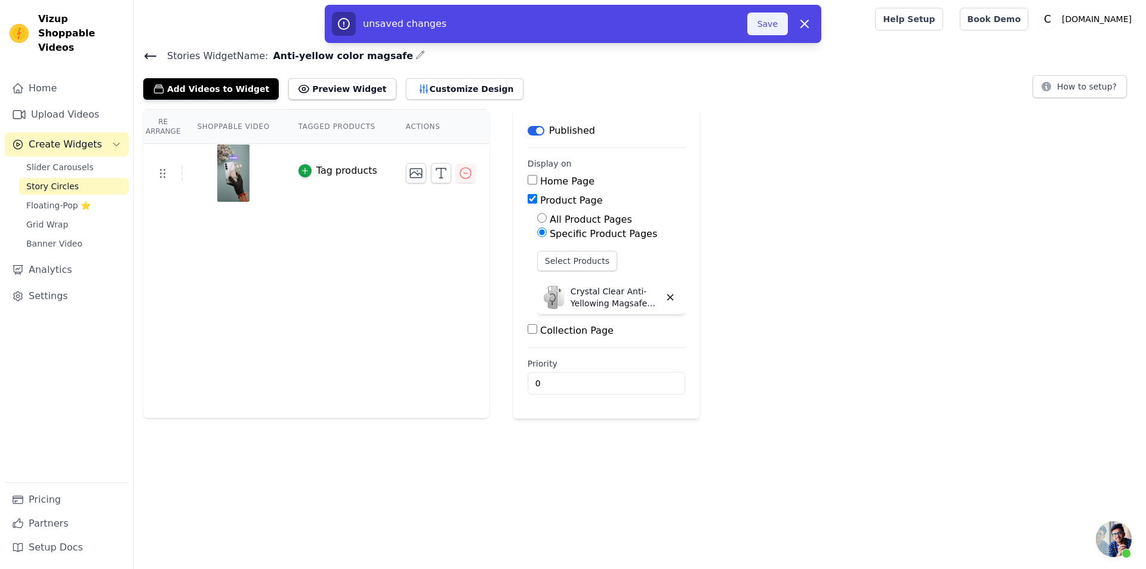
click at [769, 21] on button "Save" at bounding box center [767, 24] width 41 height 23
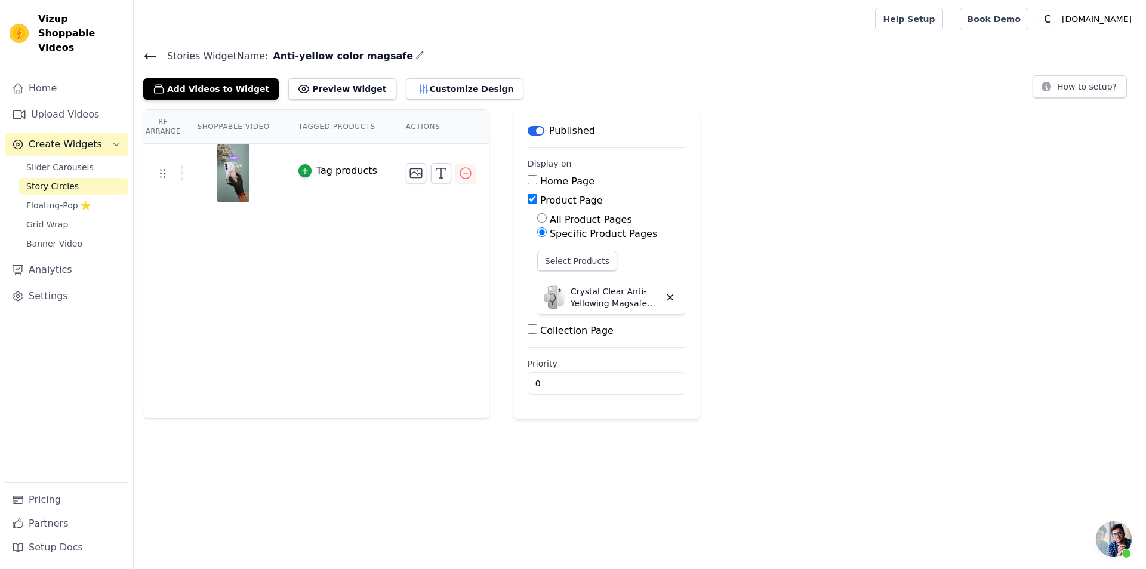
click at [146, 55] on icon at bounding box center [150, 56] width 11 height 5
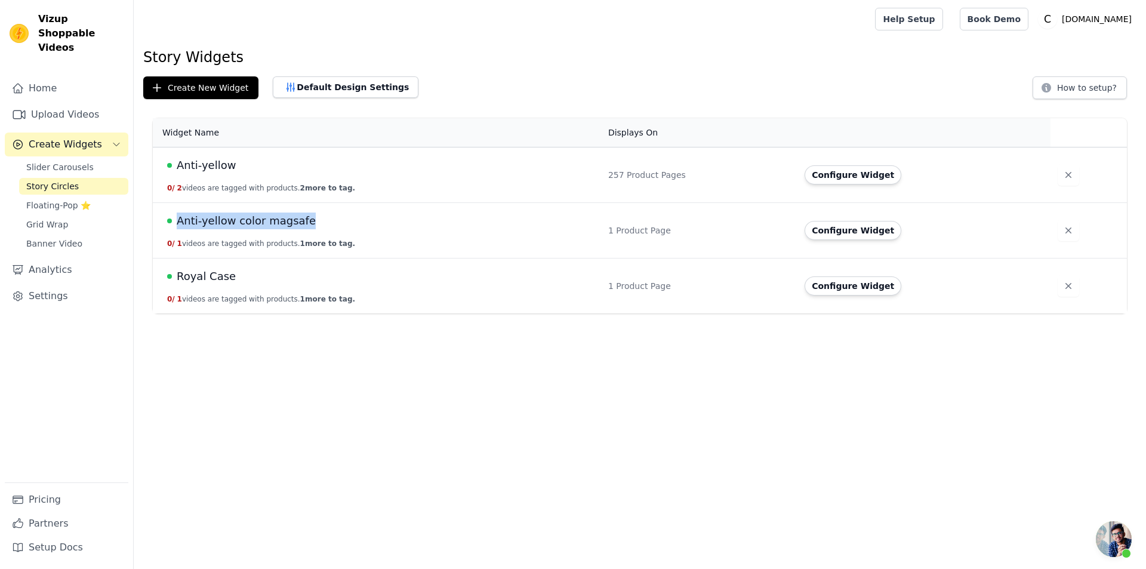
drag, startPoint x: 175, startPoint y: 218, endPoint x: 305, endPoint y: 220, distance: 129.5
click at [305, 220] on div "Anti-yellow color magsafe" at bounding box center [380, 221] width 427 height 17
copy span "Anti-yellow color magsafe"
click at [206, 88] on button "Create New Widget" at bounding box center [200, 87] width 115 height 23
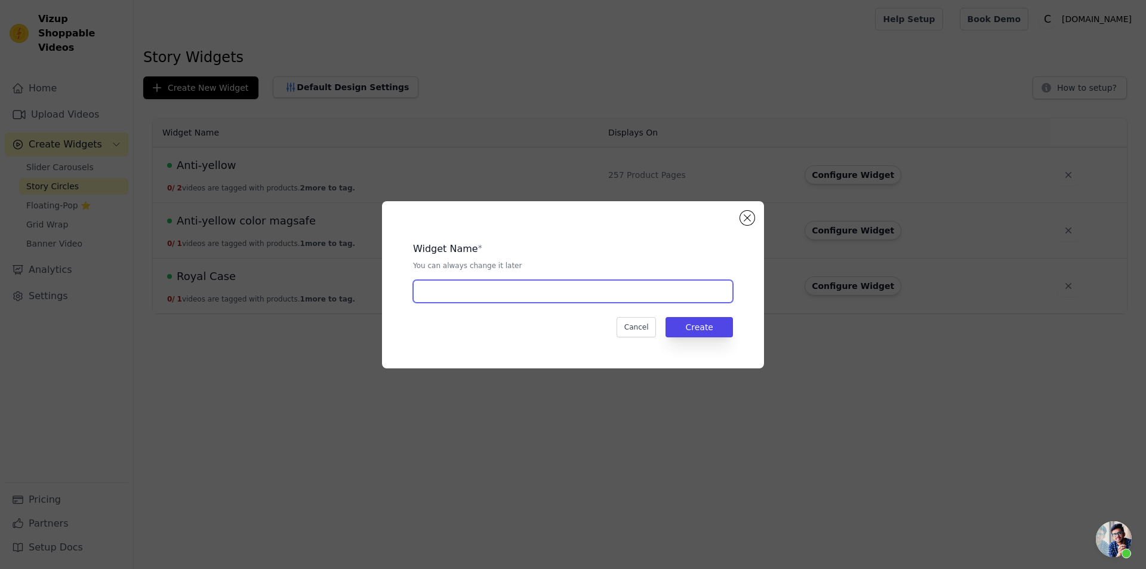
click at [556, 288] on input "text" at bounding box center [573, 291] width 320 height 23
paste input "Anti-yellow color magsafe"
type input "Anti-yellow white magsafe"
click at [704, 319] on button "Create" at bounding box center [699, 327] width 67 height 20
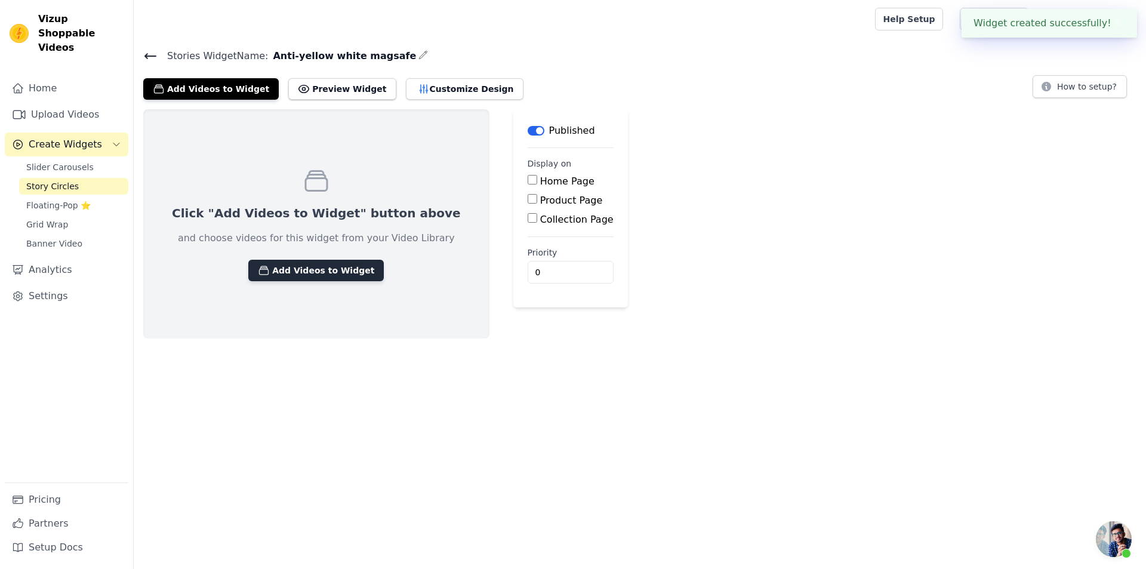
click at [332, 263] on button "Add Videos to Widget" at bounding box center [316, 270] width 136 height 21
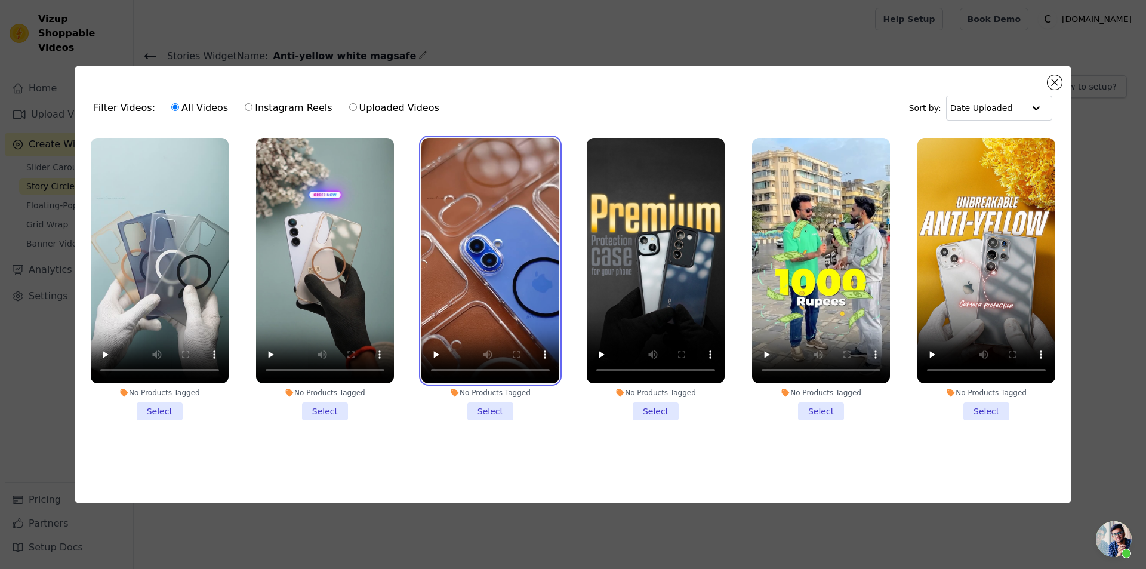
click at [472, 310] on video at bounding box center [490, 260] width 138 height 245
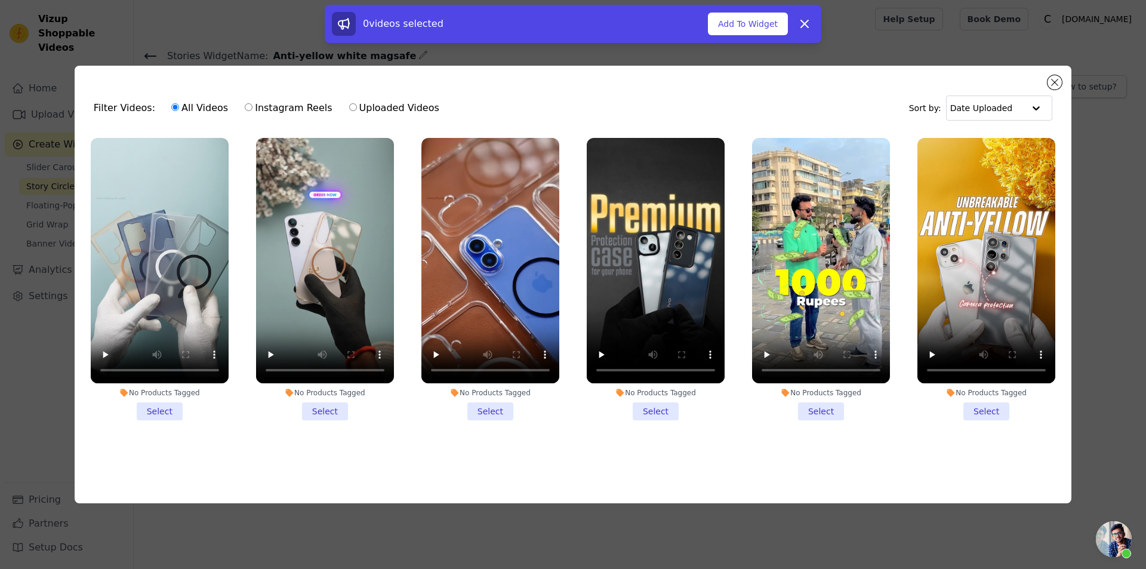
click at [499, 403] on li "No Products Tagged Select" at bounding box center [490, 279] width 138 height 282
click at [0, 0] on input "No Products Tagged Select" at bounding box center [0, 0] width 0 height 0
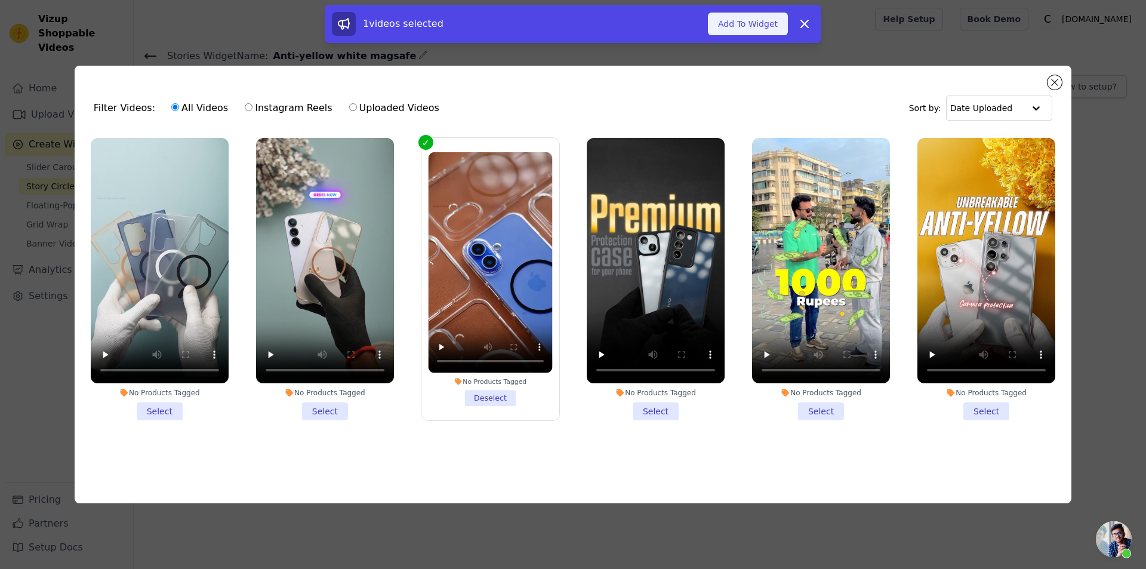
click at [769, 23] on button "Add To Widget" at bounding box center [748, 24] width 80 height 23
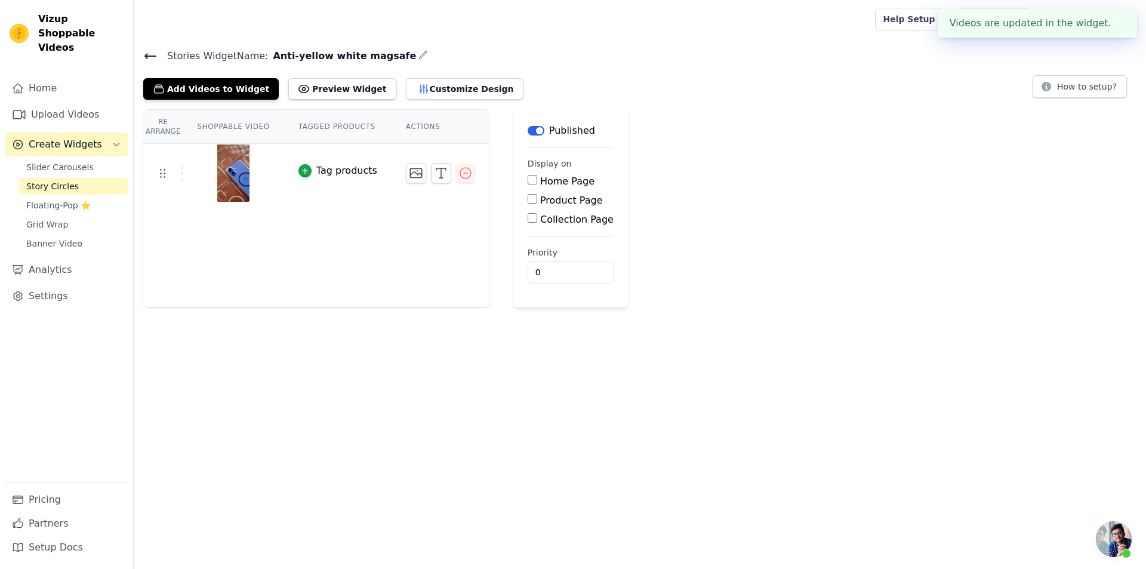
click at [528, 202] on div "Product Page" at bounding box center [571, 200] width 86 height 14
click at [528, 200] on input "Product Page" at bounding box center [533, 199] width 10 height 10
checkbox input "true"
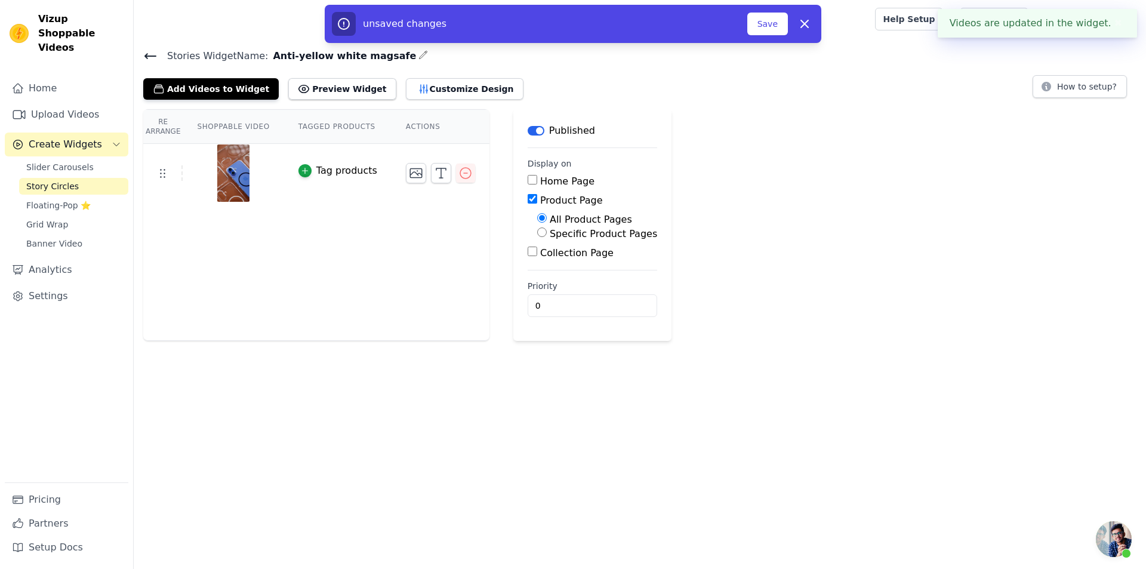
click at [537, 229] on input "Specific Product Pages" at bounding box center [542, 232] width 10 height 10
radio input "true"
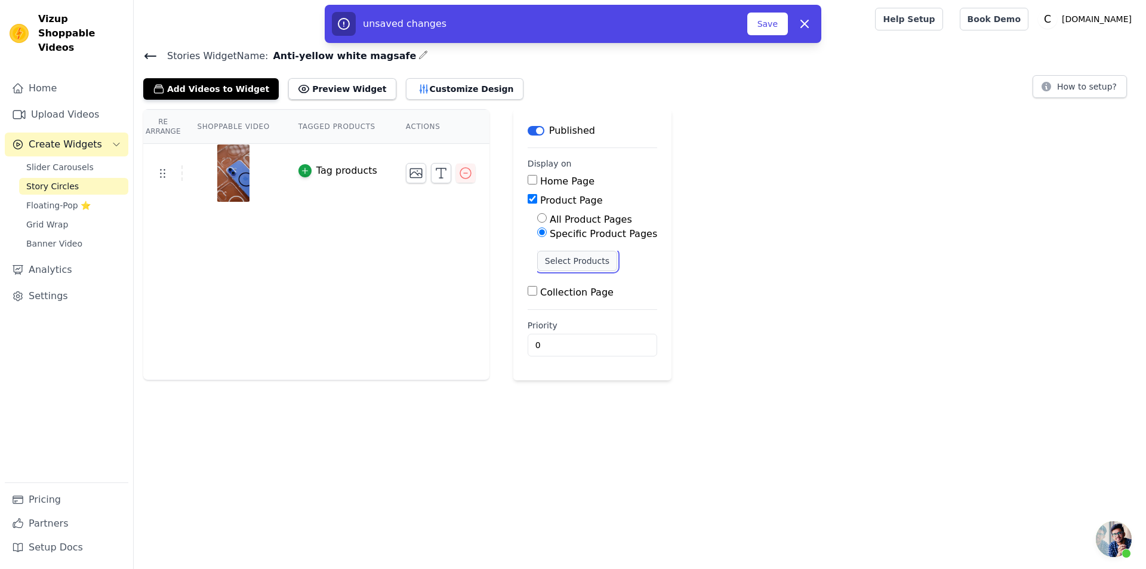
click at [555, 262] on button "Select Products" at bounding box center [577, 261] width 80 height 20
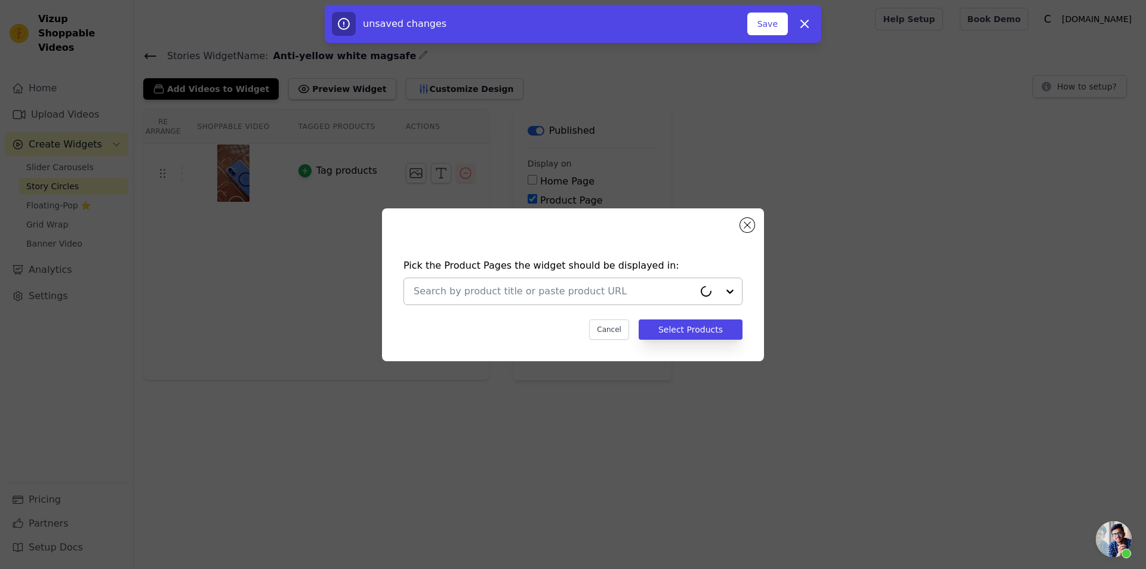
click at [561, 284] on div at bounding box center [554, 291] width 281 height 26
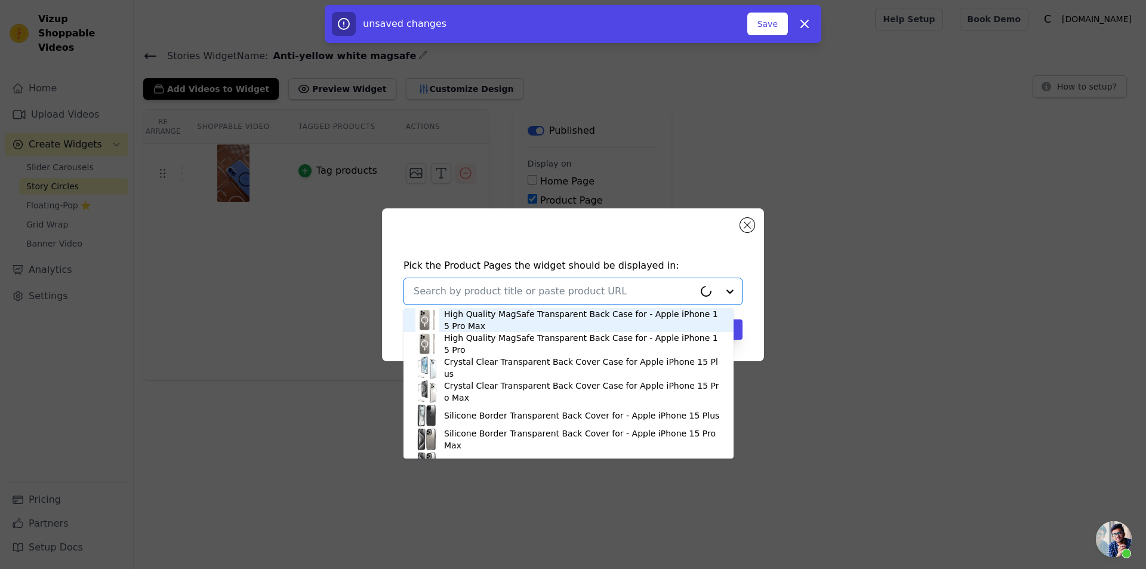
paste input "Colored Transparent Anti-Yellowing Magsafe Case For Apple iphone 11 Pro Max"
type input "Colored Transparent Anti-Yellowing Magsafe Case For Apple iphone 11 Pro Max"
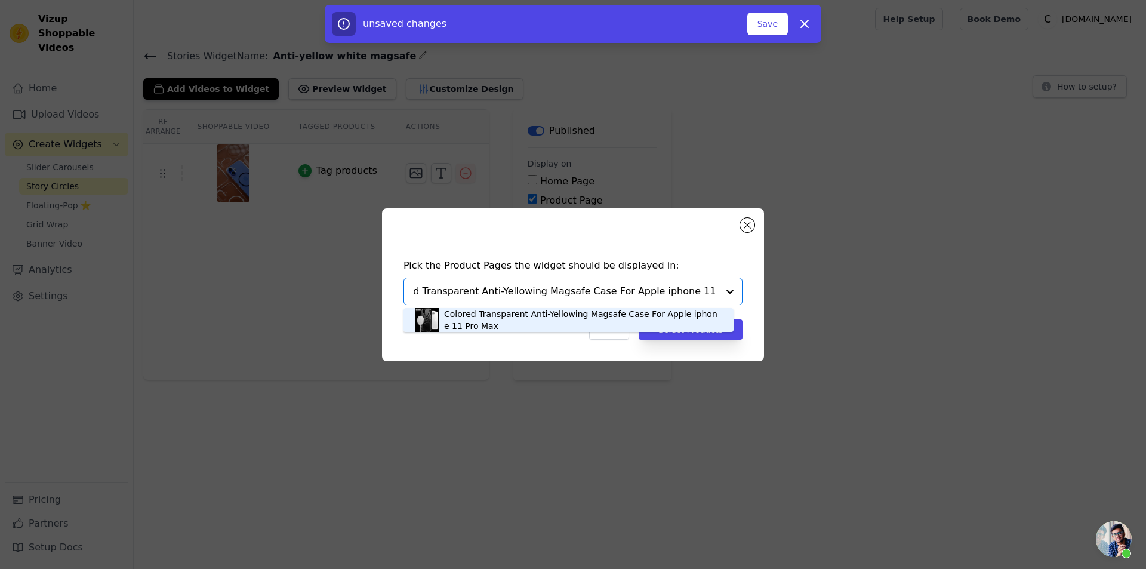
click at [547, 328] on div "Colored Transparent Anti-Yellowing Magsafe Case For Apple iphone 11 Pro Max" at bounding box center [583, 320] width 278 height 24
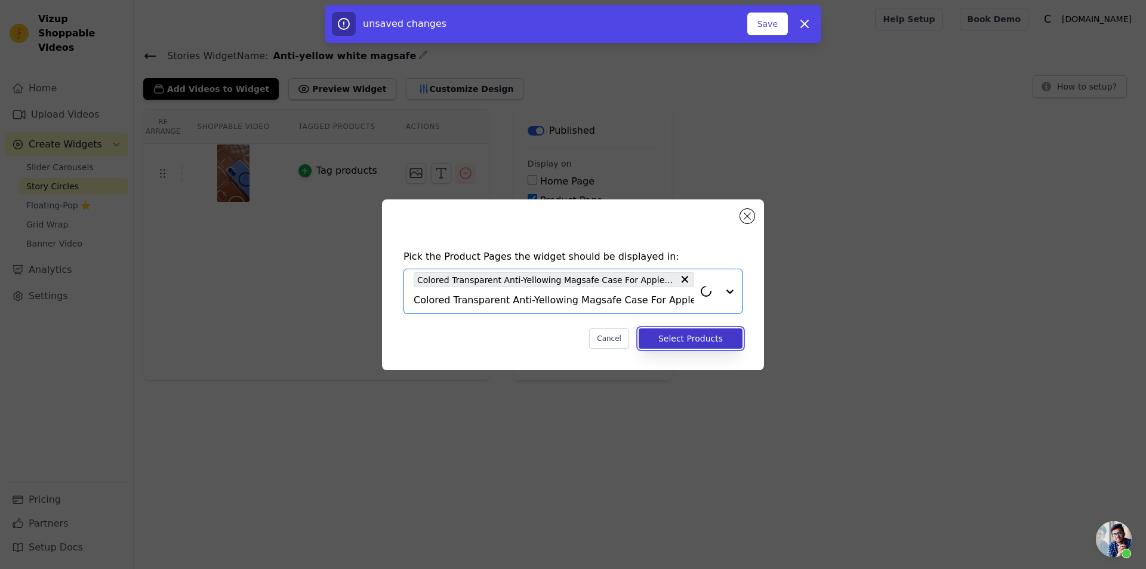
click at [666, 344] on button "Select Products" at bounding box center [691, 338] width 104 height 20
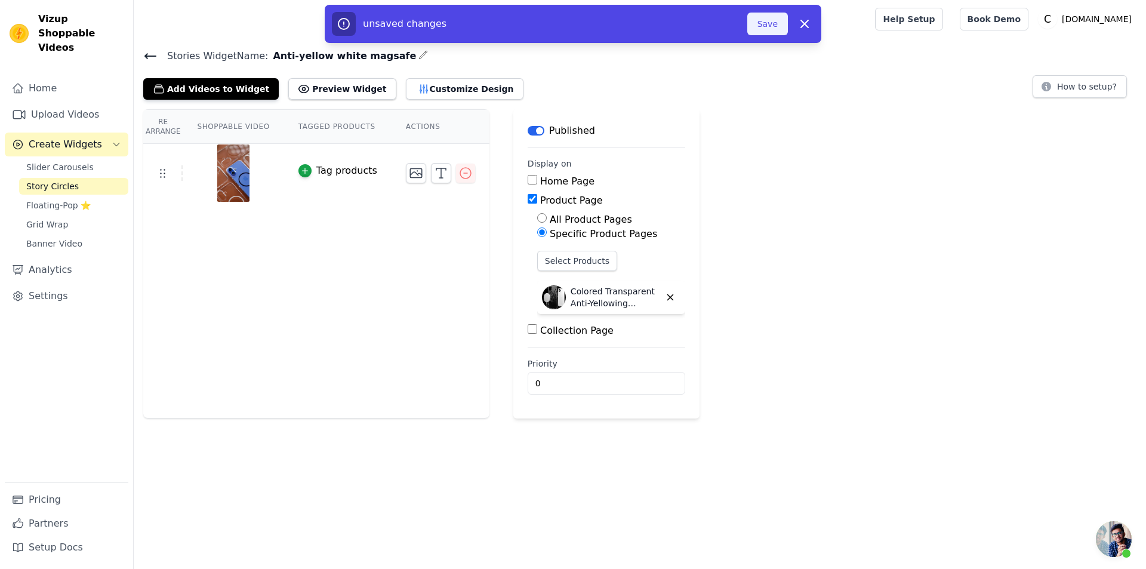
click at [780, 32] on button "Save" at bounding box center [767, 24] width 41 height 23
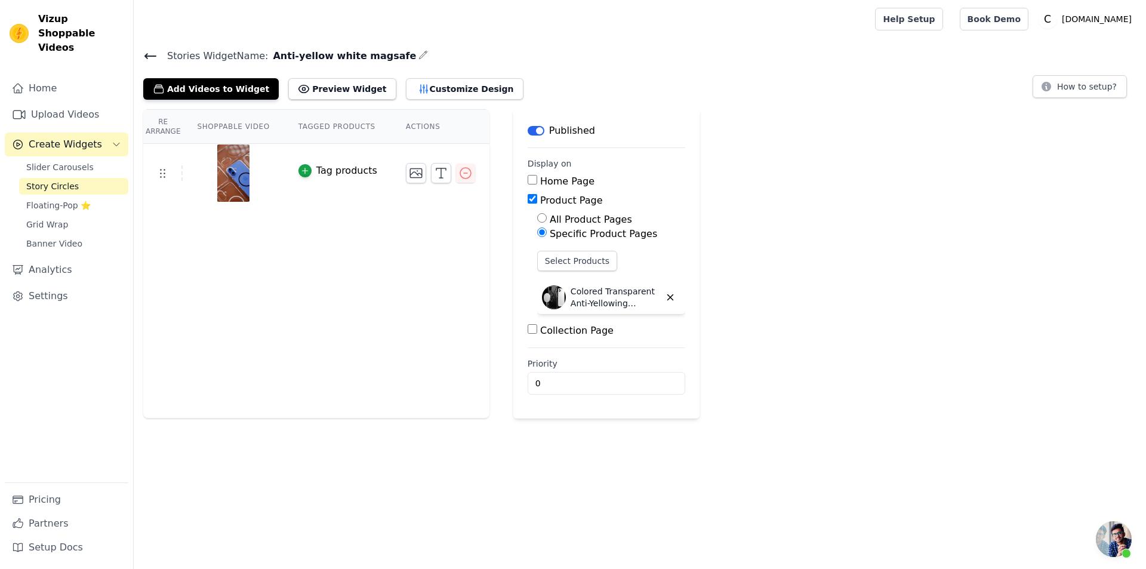
click at [144, 53] on icon at bounding box center [150, 56] width 14 height 14
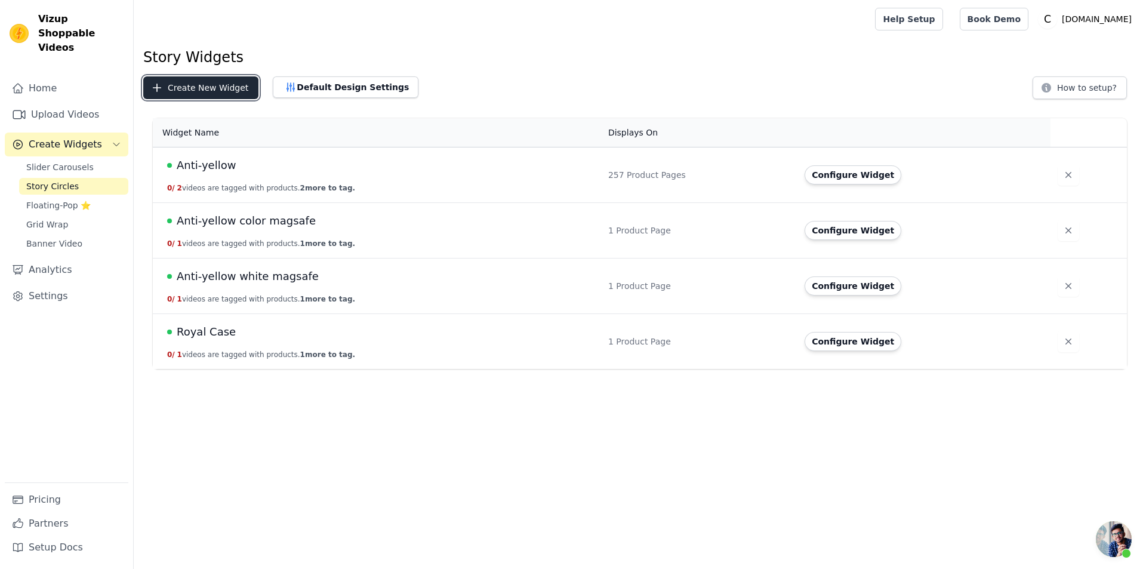
click at [197, 87] on button "Create New Widget" at bounding box center [200, 87] width 115 height 23
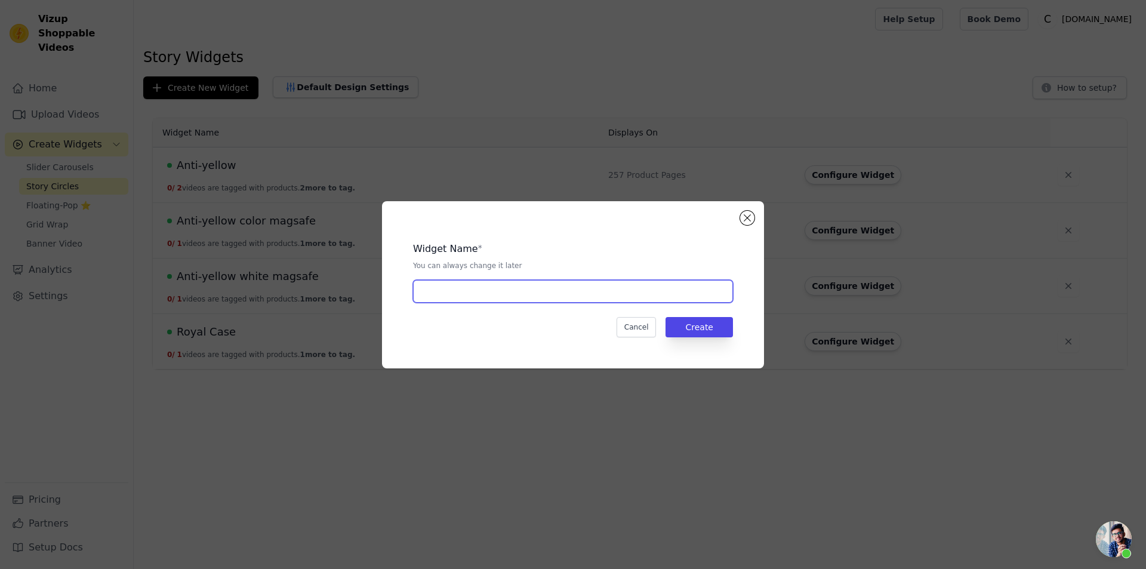
click at [547, 287] on input "text" at bounding box center [573, 291] width 320 height 23
type input "Frosted Magsafe"
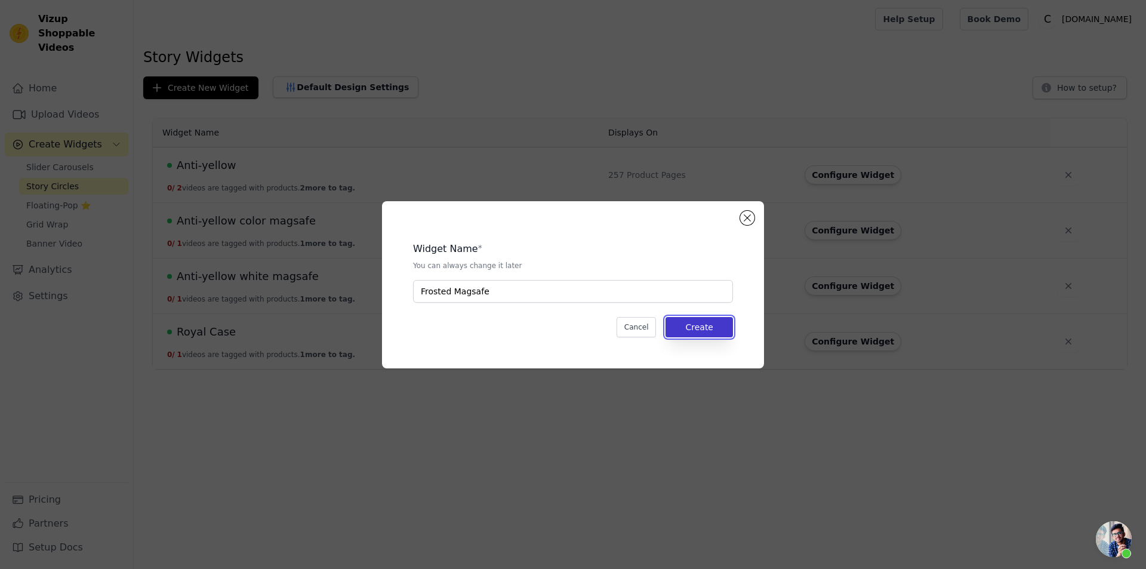
click at [695, 330] on button "Create" at bounding box center [699, 327] width 67 height 20
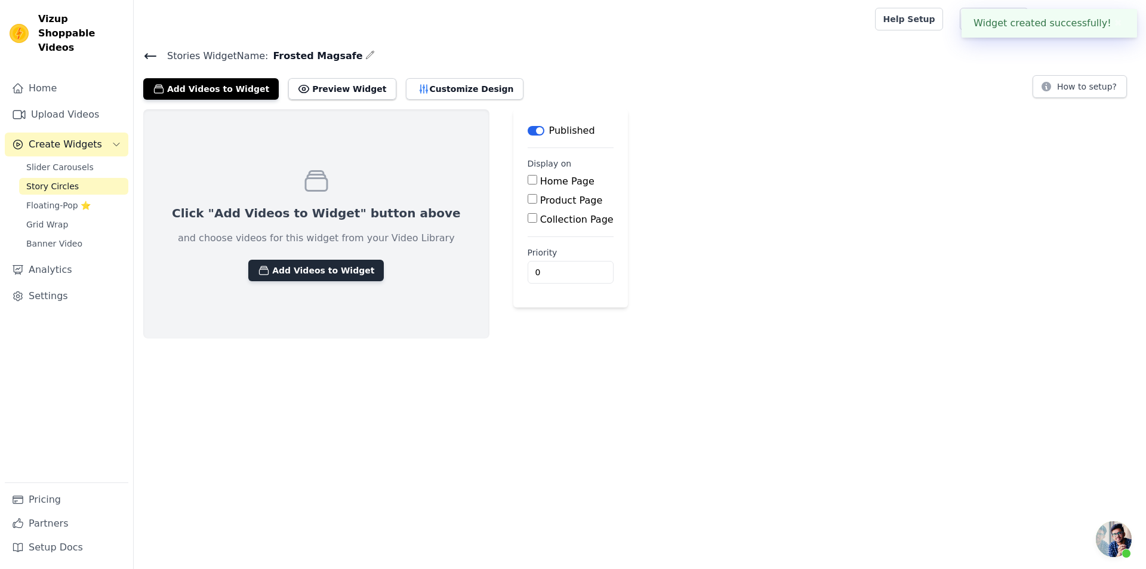
click at [285, 273] on button "Add Videos to Widget" at bounding box center [316, 270] width 136 height 21
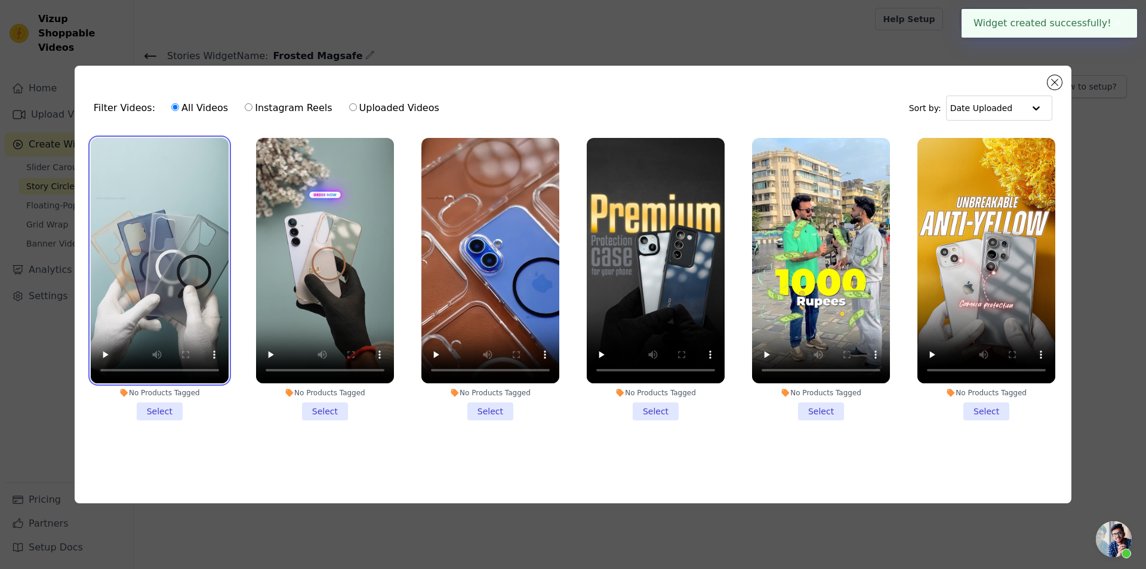
click at [186, 286] on video at bounding box center [160, 260] width 138 height 245
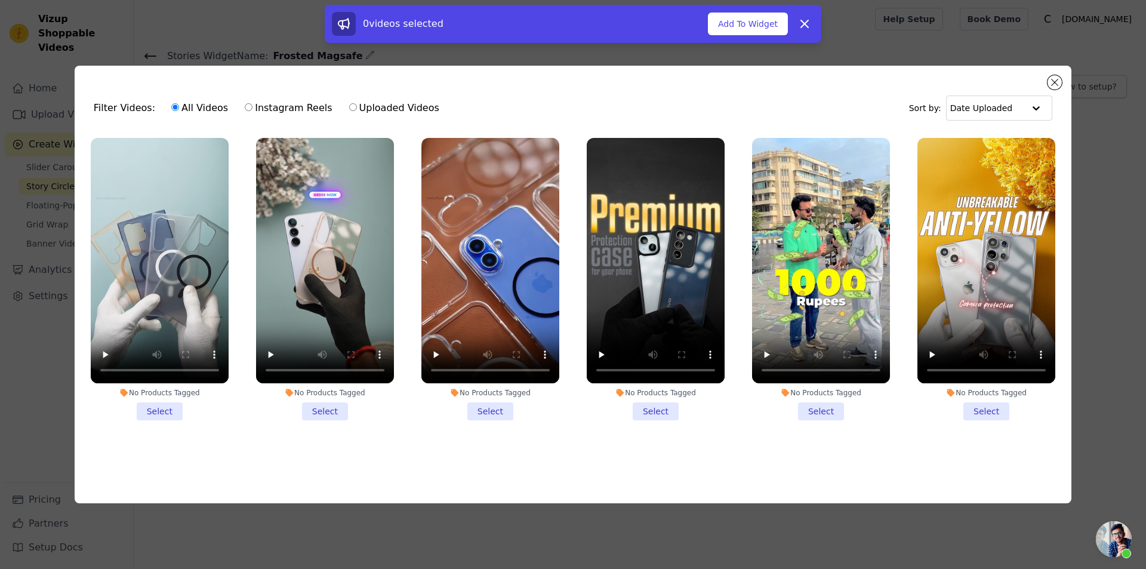
click at [168, 414] on li "No Products Tagged Select" at bounding box center [160, 279] width 138 height 282
click at [0, 0] on input "No Products Tagged Select" at bounding box center [0, 0] width 0 height 0
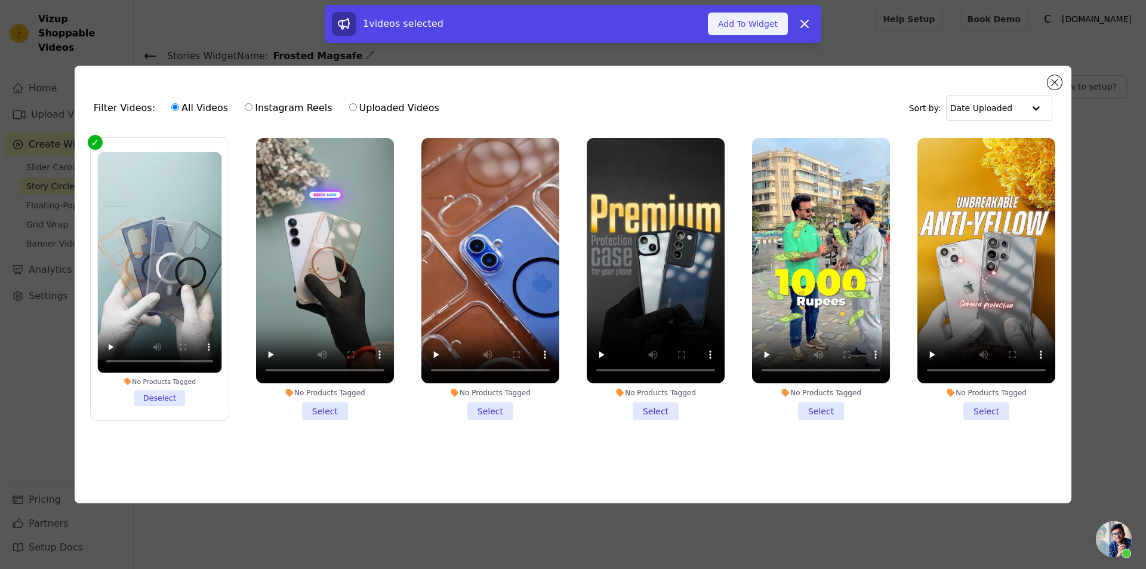
click at [762, 26] on button "Add To Widget" at bounding box center [748, 24] width 80 height 23
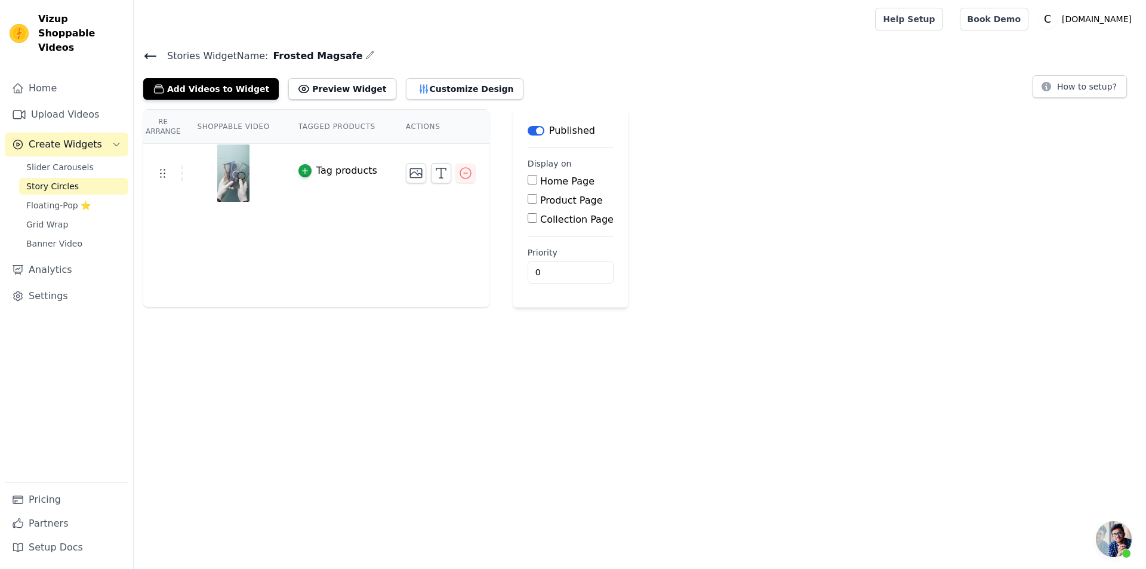
click at [528, 197] on input "Product Page" at bounding box center [533, 199] width 10 height 10
checkbox input "true"
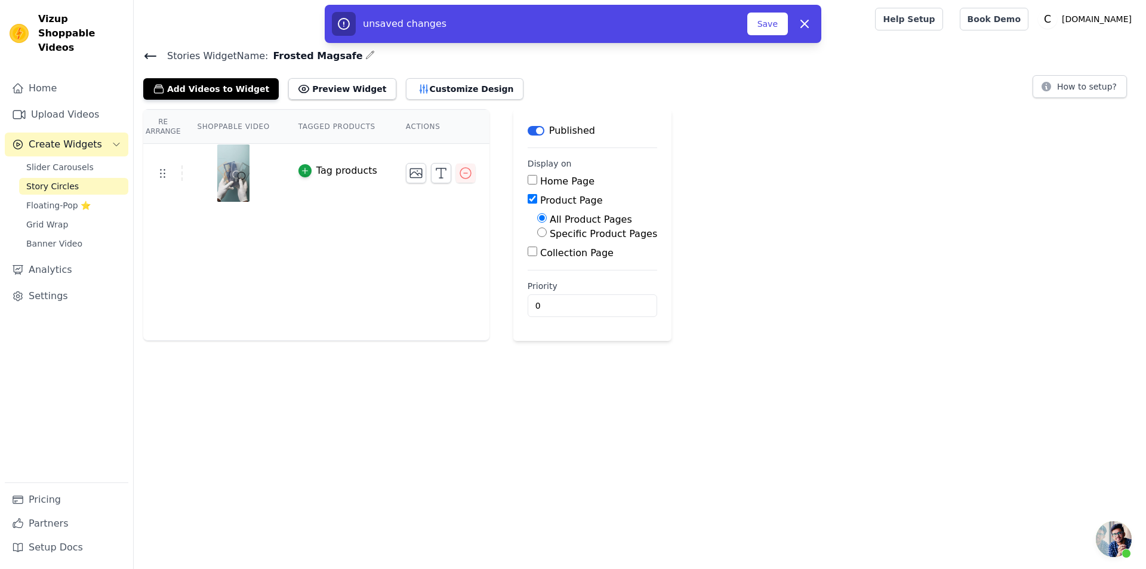
click at [550, 236] on label "Specific Product Pages" at bounding box center [603, 233] width 107 height 11
click at [541, 236] on input "Specific Product Pages" at bounding box center [542, 232] width 10 height 10
radio input "true"
click at [546, 261] on button "Select Products" at bounding box center [577, 261] width 80 height 20
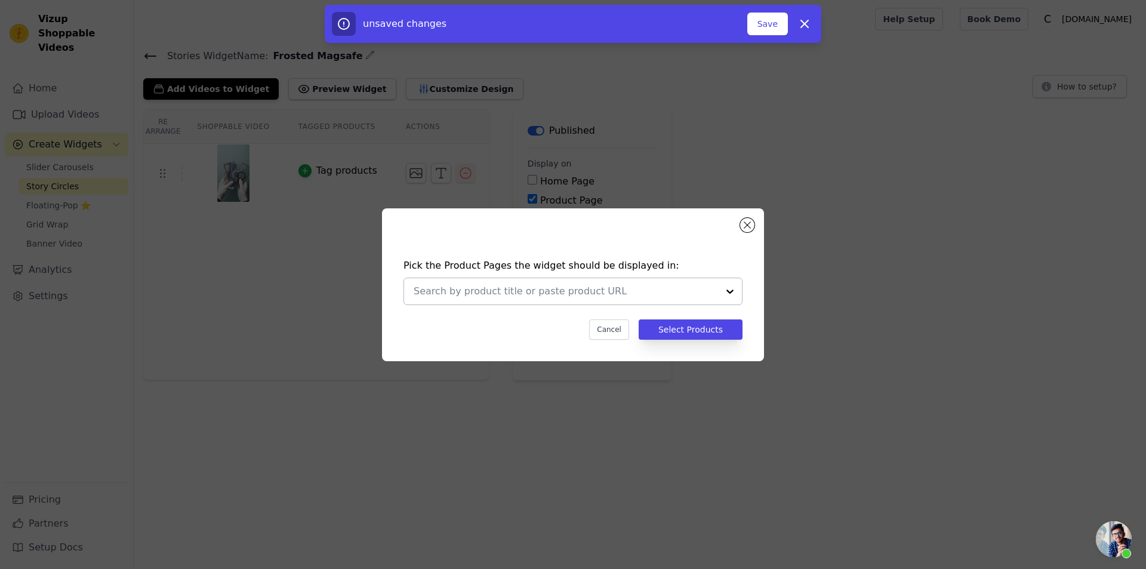
click at [557, 287] on input "text" at bounding box center [566, 291] width 304 height 14
paste input "Frosted Slim MagSafe Case for Apple iPhone 11 Pro Max"
type input "Frosted Slim MagSafe Case for Apple iPhone 11 Pro Max"
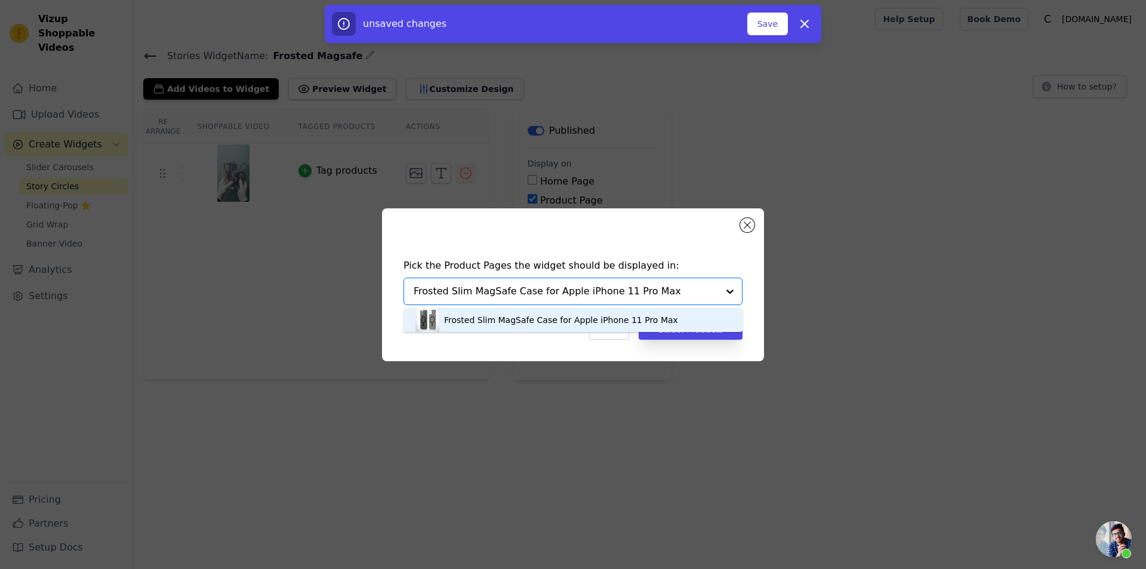
click at [599, 322] on div "Frosted Slim MagSafe Case for Apple iPhone 11 Pro Max" at bounding box center [561, 320] width 234 height 12
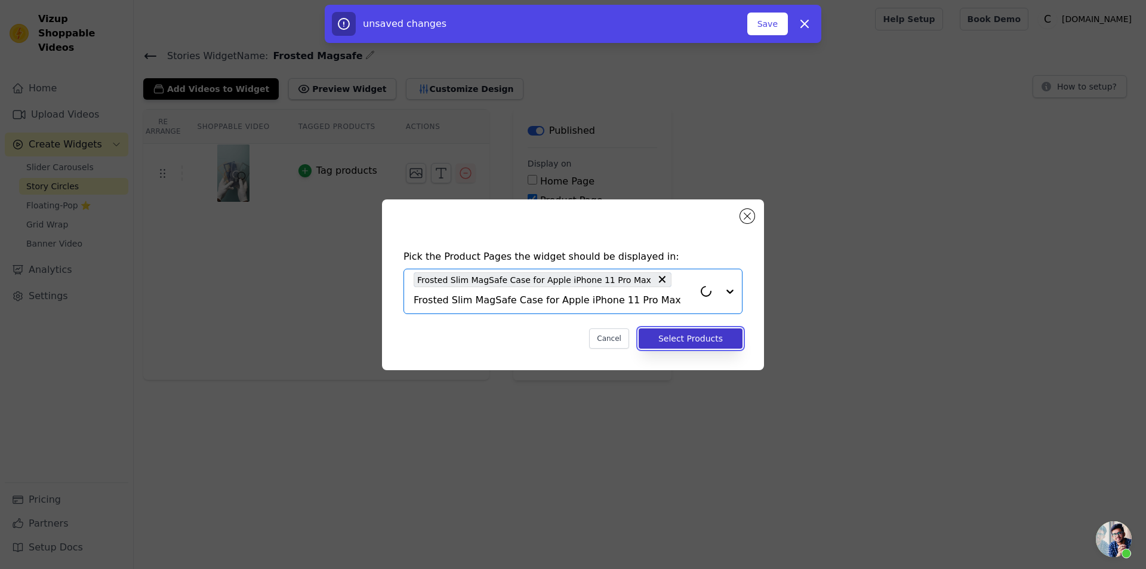
click at [716, 330] on button "Select Products" at bounding box center [691, 338] width 104 height 20
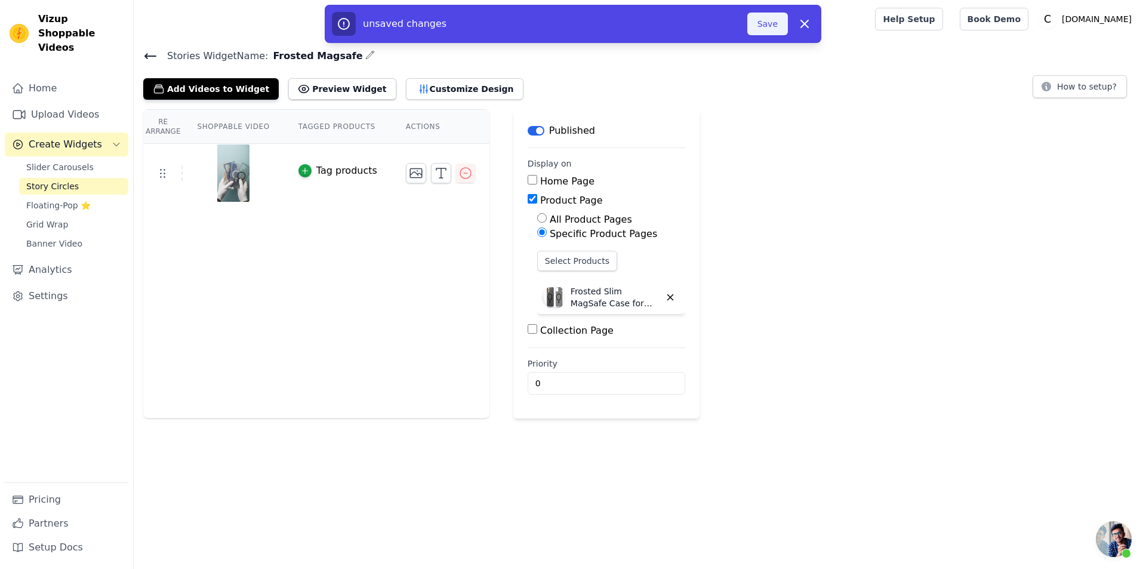
click at [775, 19] on button "Save" at bounding box center [767, 24] width 41 height 23
click at [755, 24] on button "Save" at bounding box center [767, 24] width 41 height 23
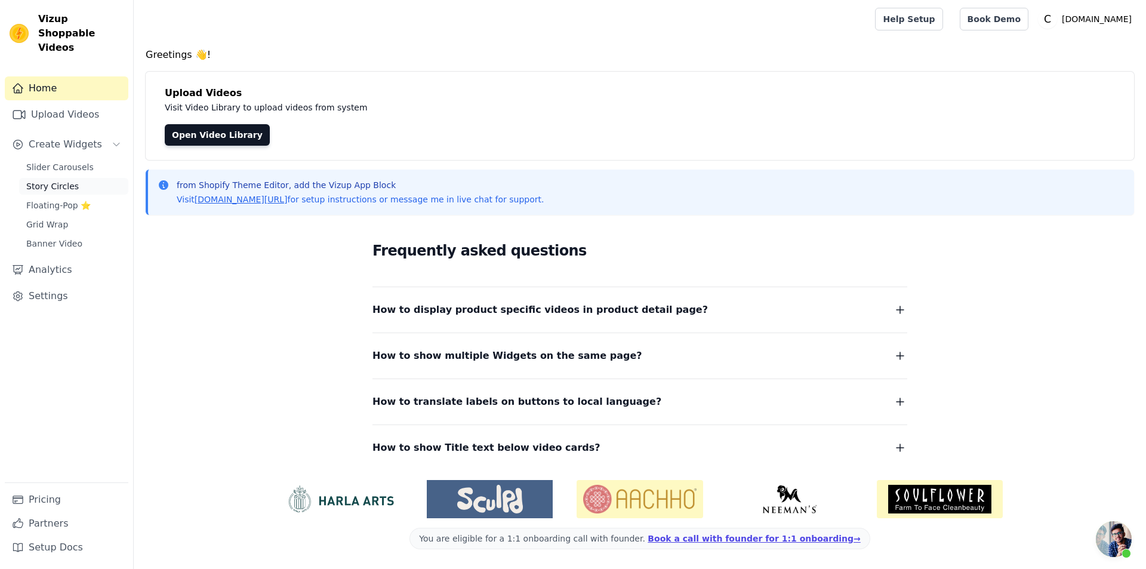
click at [93, 178] on link "Story Circles" at bounding box center [73, 186] width 109 height 17
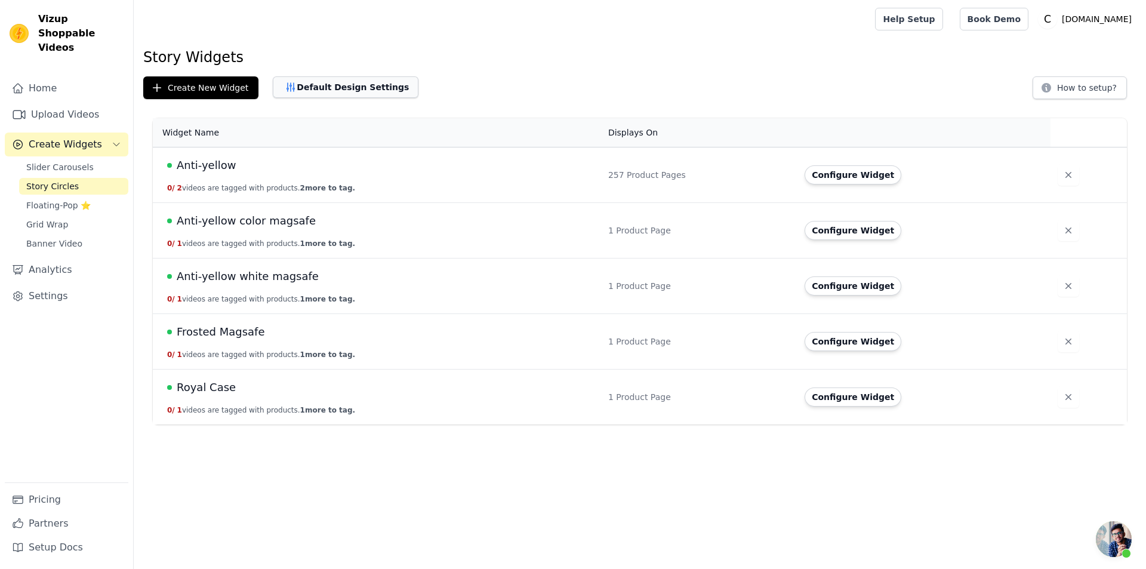
scroll to position [40, 0]
click at [312, 93] on button "Default Design Settings" at bounding box center [346, 86] width 146 height 21
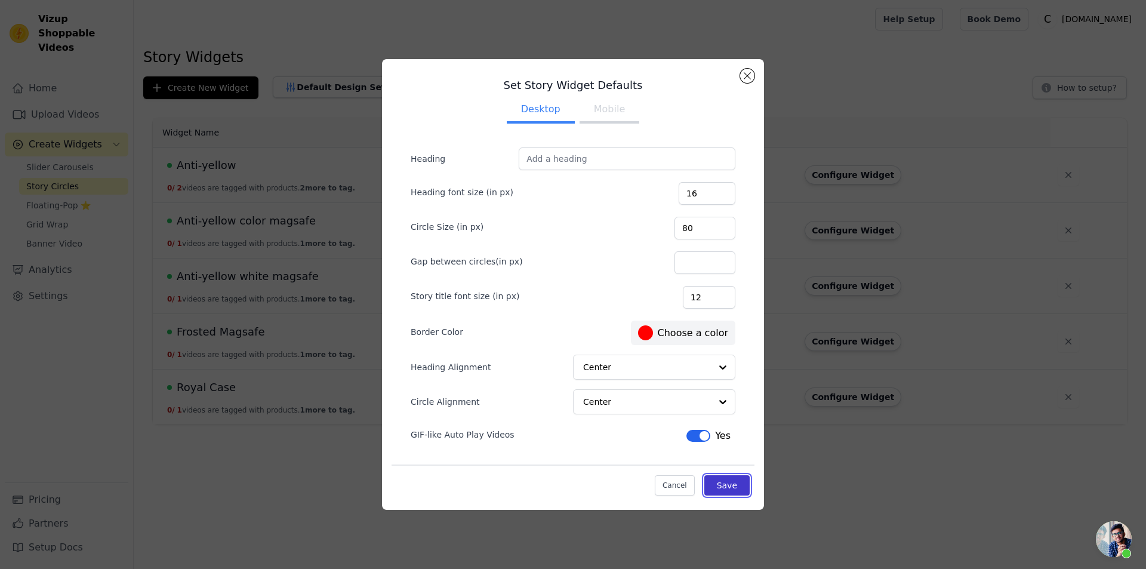
click at [721, 485] on button "Save" at bounding box center [726, 485] width 45 height 20
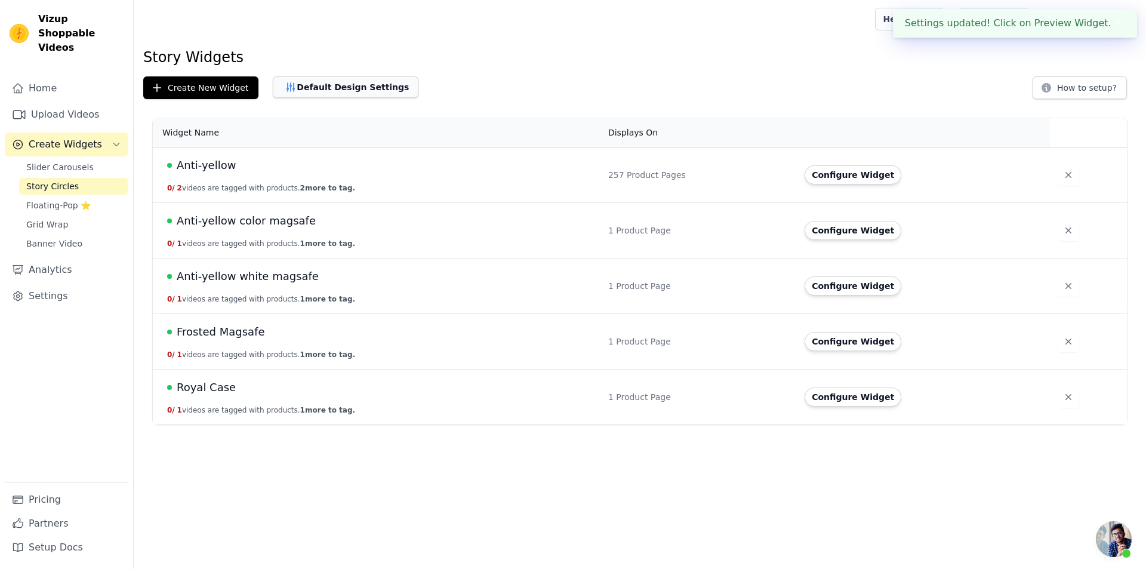
click at [323, 88] on button "Default Design Settings" at bounding box center [346, 86] width 146 height 21
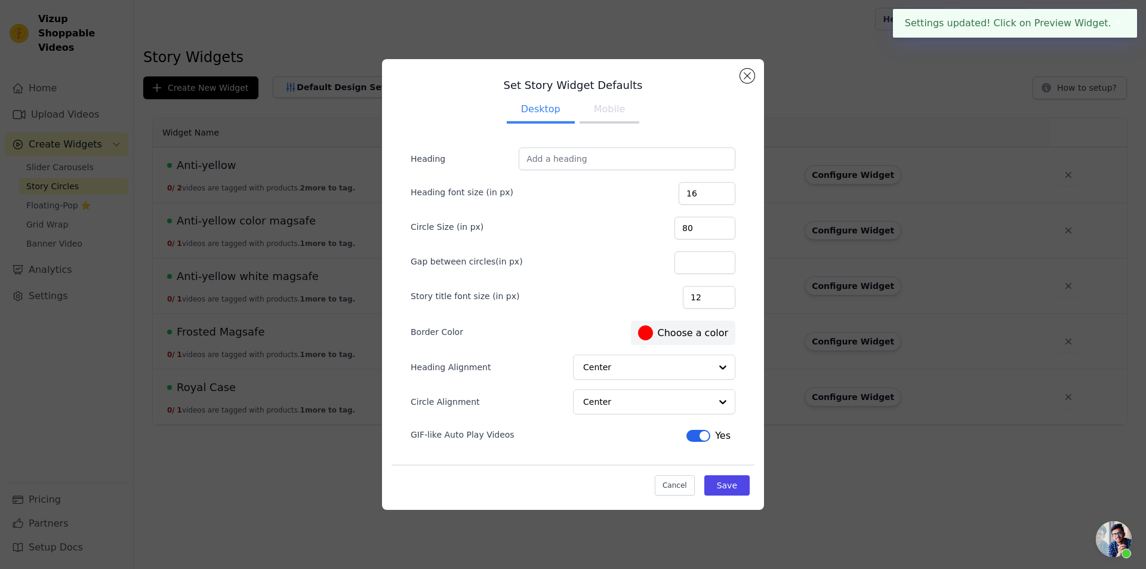
click at [599, 116] on button "Mobile" at bounding box center [610, 110] width 60 height 26
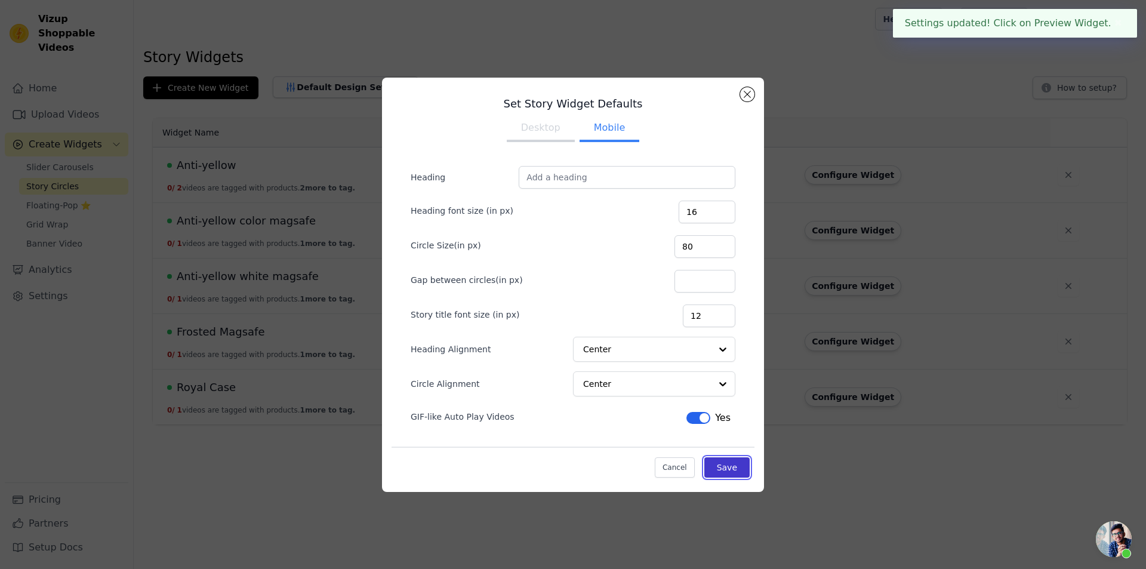
click at [722, 469] on button "Save" at bounding box center [726, 467] width 45 height 20
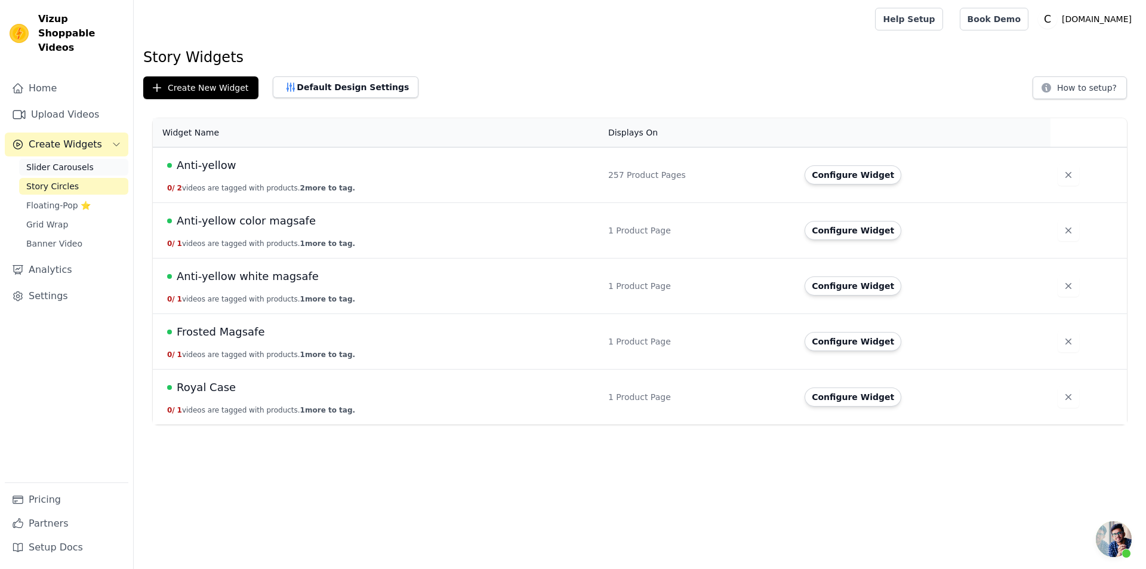
click at [97, 159] on link "Slider Carousels" at bounding box center [73, 167] width 109 height 17
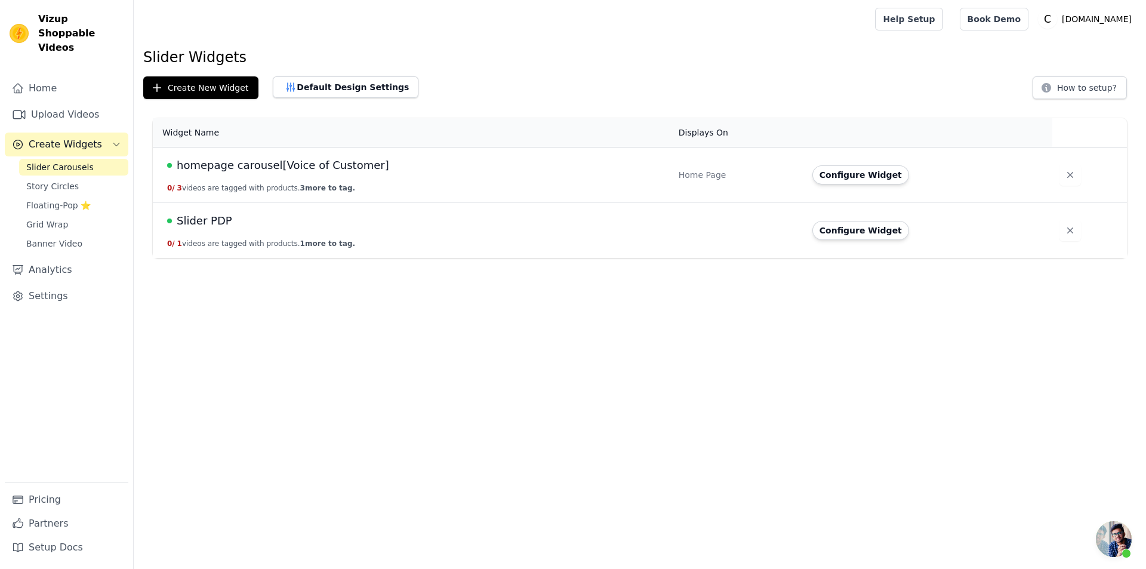
click at [202, 186] on button "0 / 3 videos are tagged with products. 3 more to tag." at bounding box center [261, 188] width 188 height 10
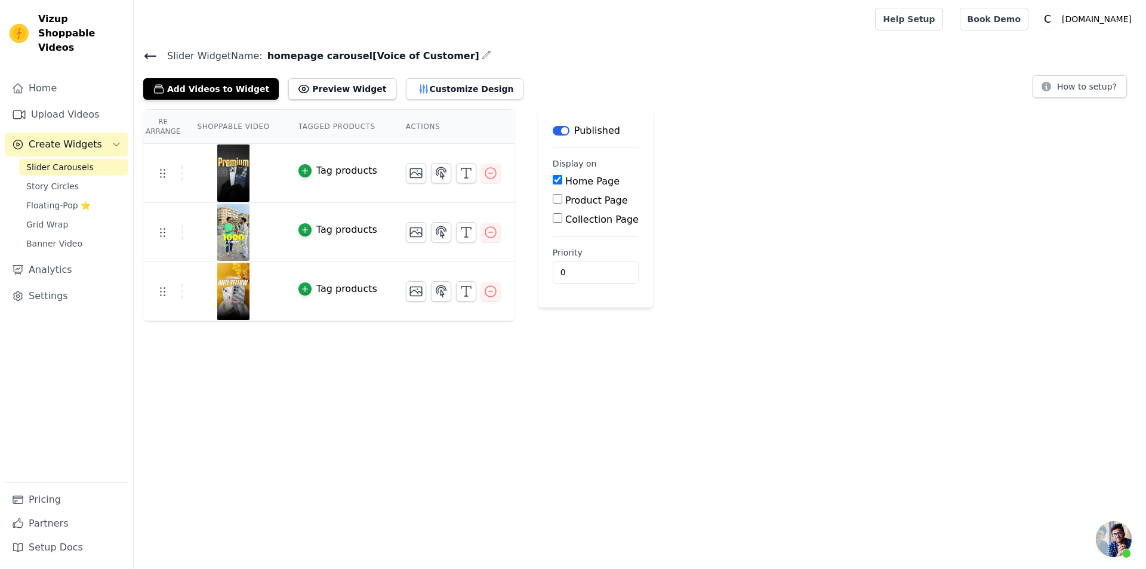
click at [153, 52] on icon at bounding box center [150, 56] width 14 height 14
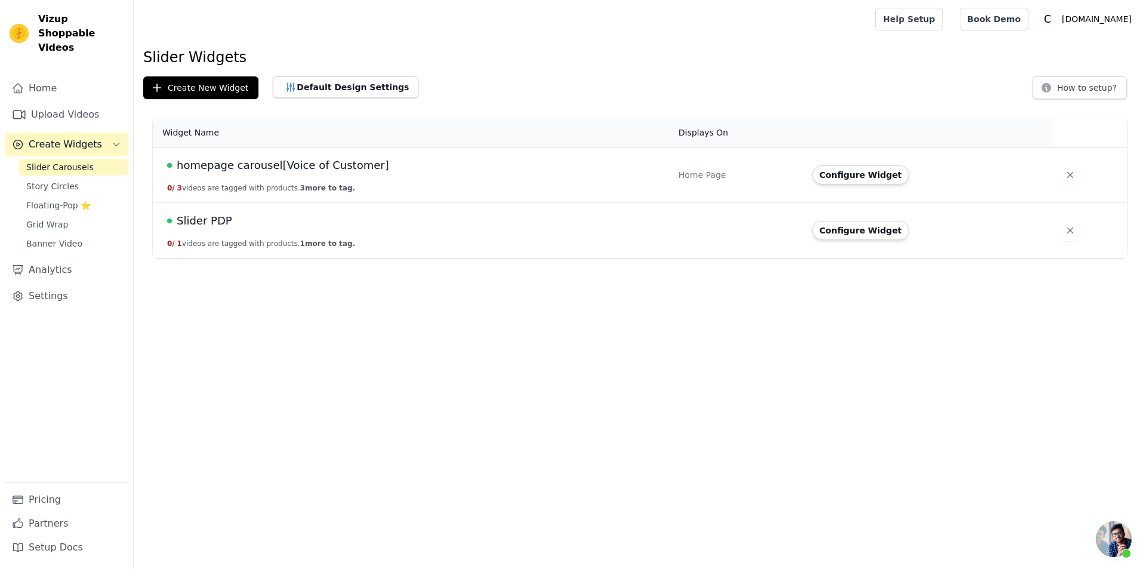
click at [179, 246] on span "1" at bounding box center [179, 243] width 5 height 8
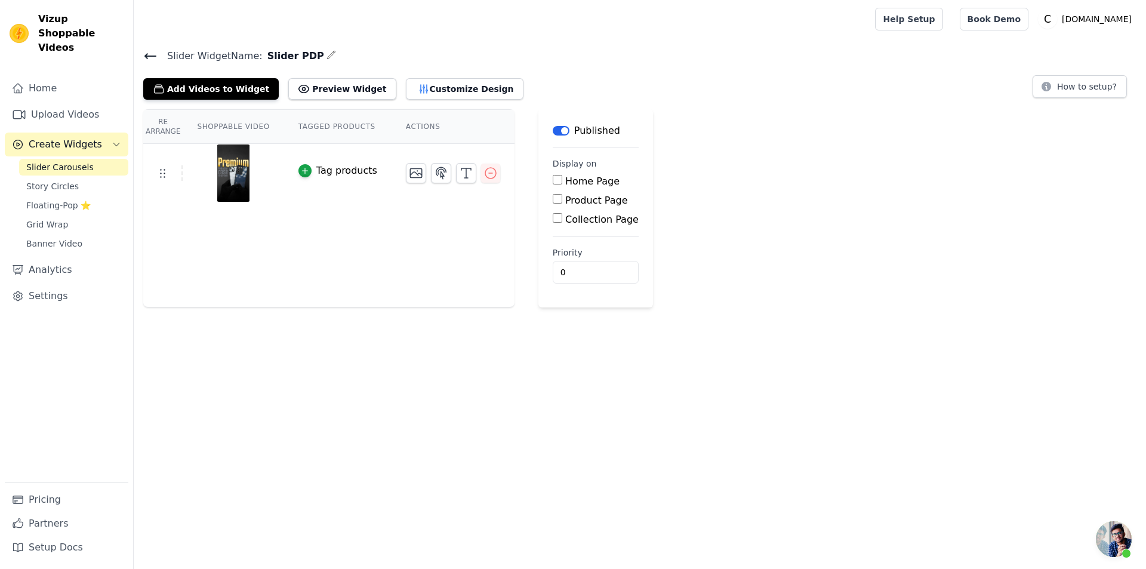
click at [553, 201] on div "Product Page" at bounding box center [596, 200] width 86 height 14
click at [553, 198] on input "Product Page" at bounding box center [558, 199] width 10 height 10
checkbox input "true"
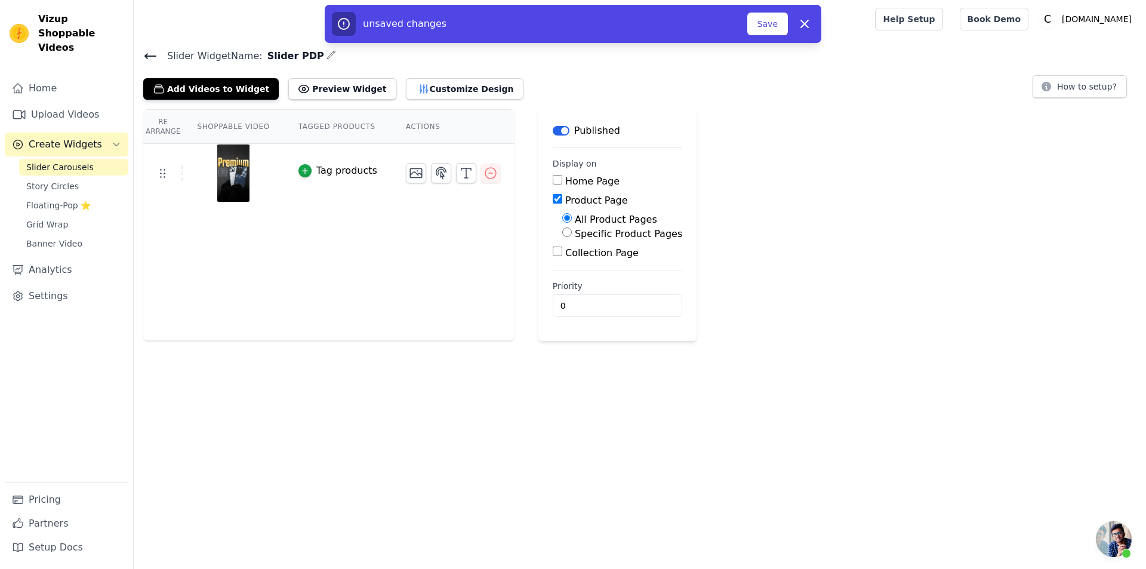
click at [562, 232] on input "Specific Product Pages" at bounding box center [567, 232] width 10 height 10
radio input "true"
click at [562, 261] on button "Select Products" at bounding box center [602, 261] width 80 height 20
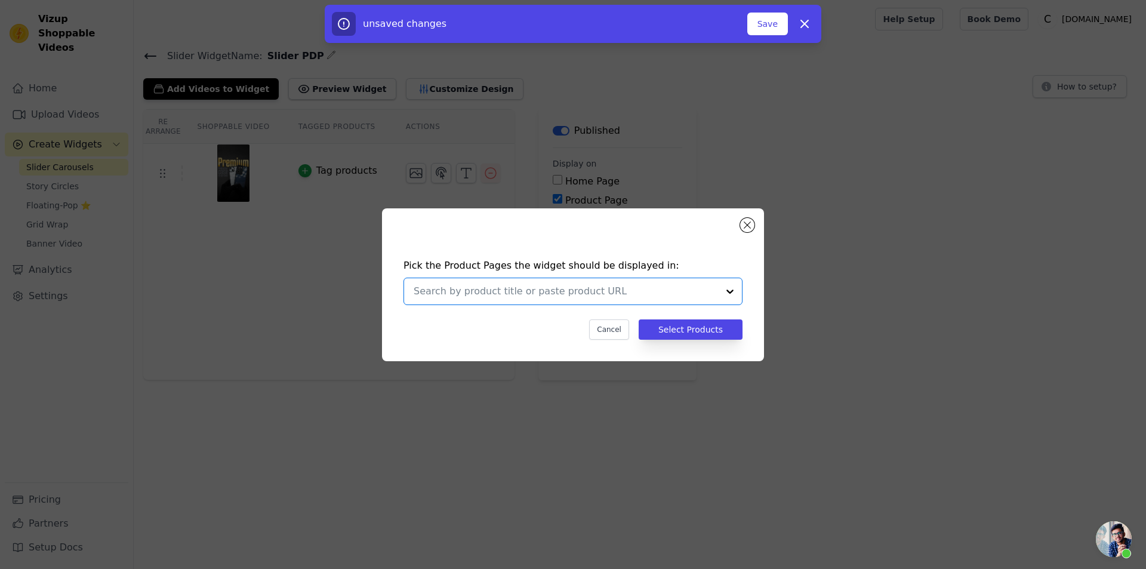
click at [602, 298] on input "text" at bounding box center [566, 291] width 304 height 14
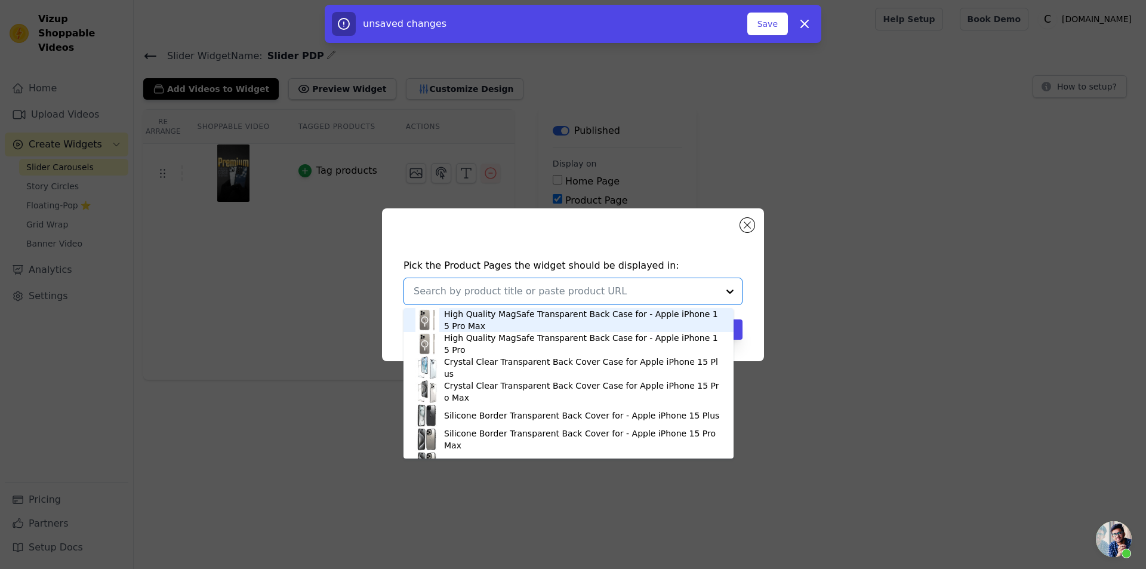
paste input "Soft Frame Clear Cover for Apple iPhone 11 Pro Max"
type input "Soft Frame Clear Cover for Apple iPhone 11 Pro Max"
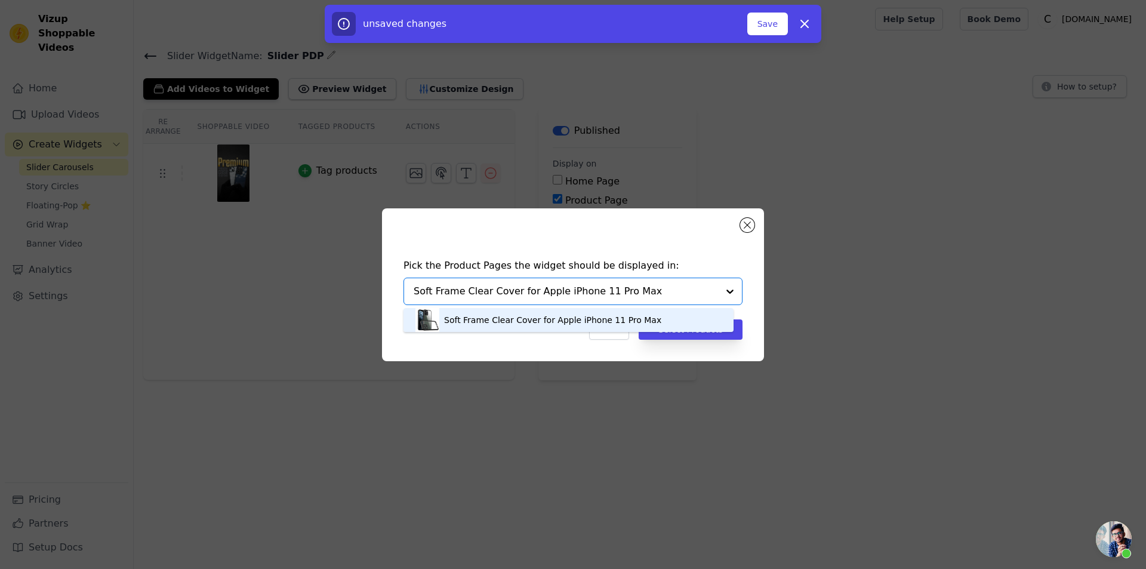
click at [604, 318] on div "Soft Frame Clear Cover for Apple iPhone 11 Pro Max" at bounding box center [552, 320] width 217 height 12
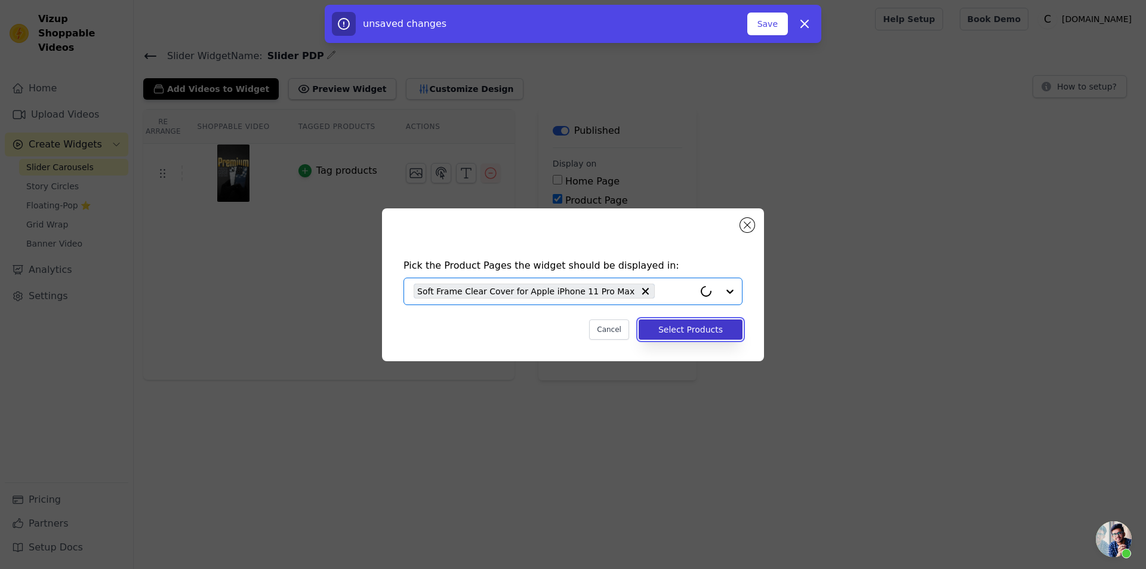
click at [678, 337] on button "Select Products" at bounding box center [691, 329] width 104 height 20
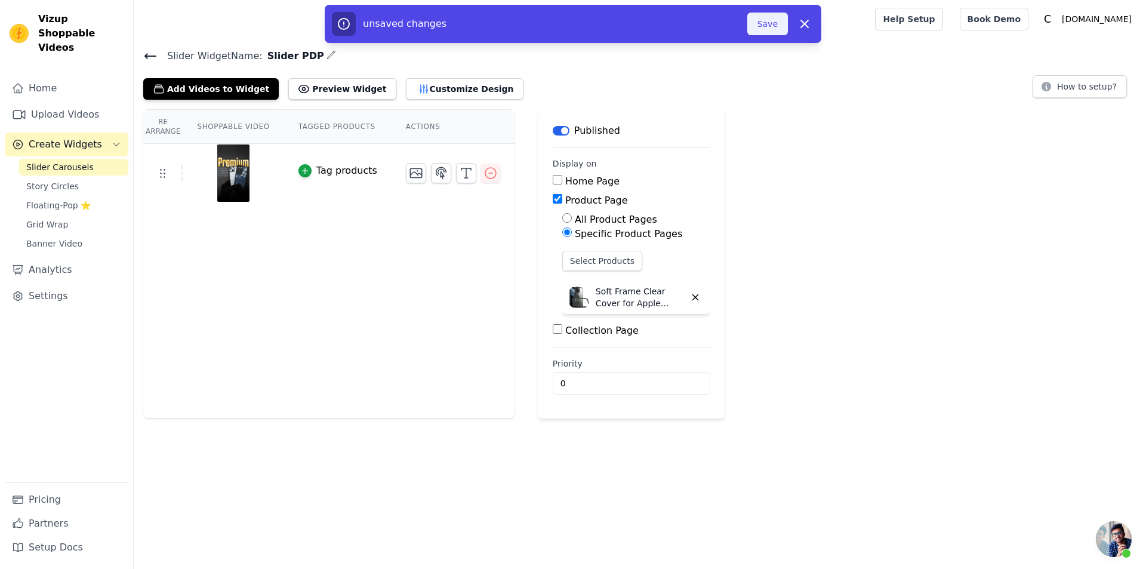
click at [755, 33] on button "Save" at bounding box center [767, 24] width 41 height 23
click at [762, 20] on button "Save" at bounding box center [767, 24] width 41 height 23
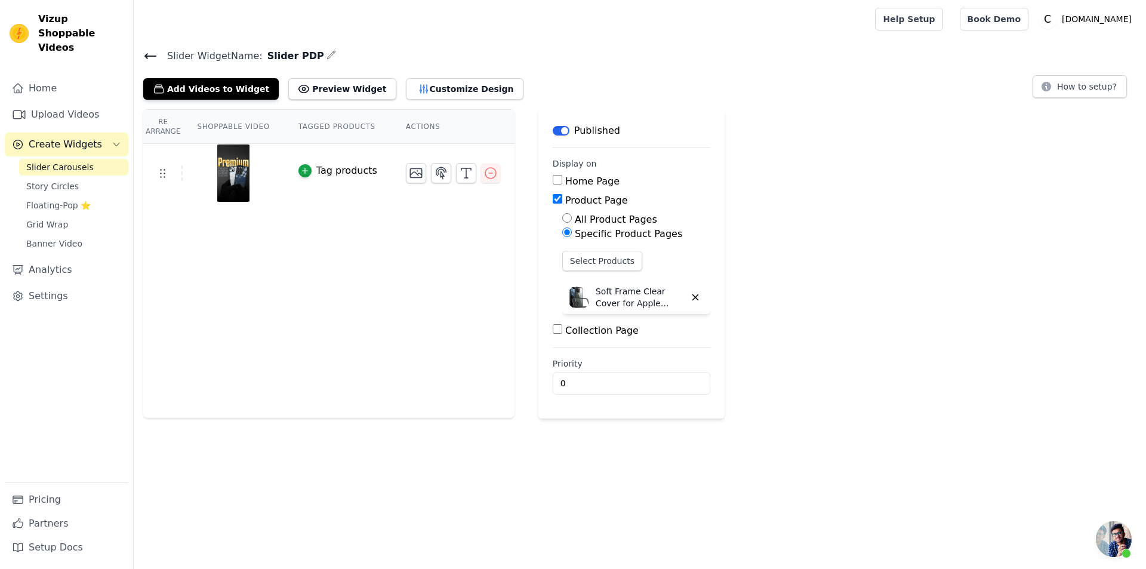
click at [146, 50] on icon at bounding box center [150, 56] width 14 height 14
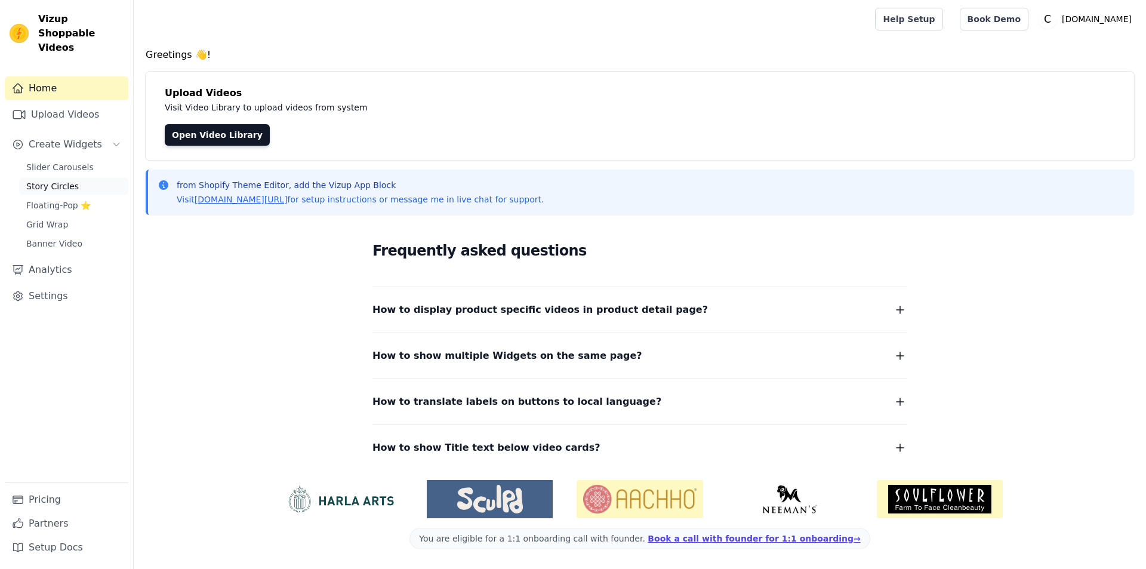
click at [49, 180] on span "Story Circles" at bounding box center [52, 186] width 53 height 12
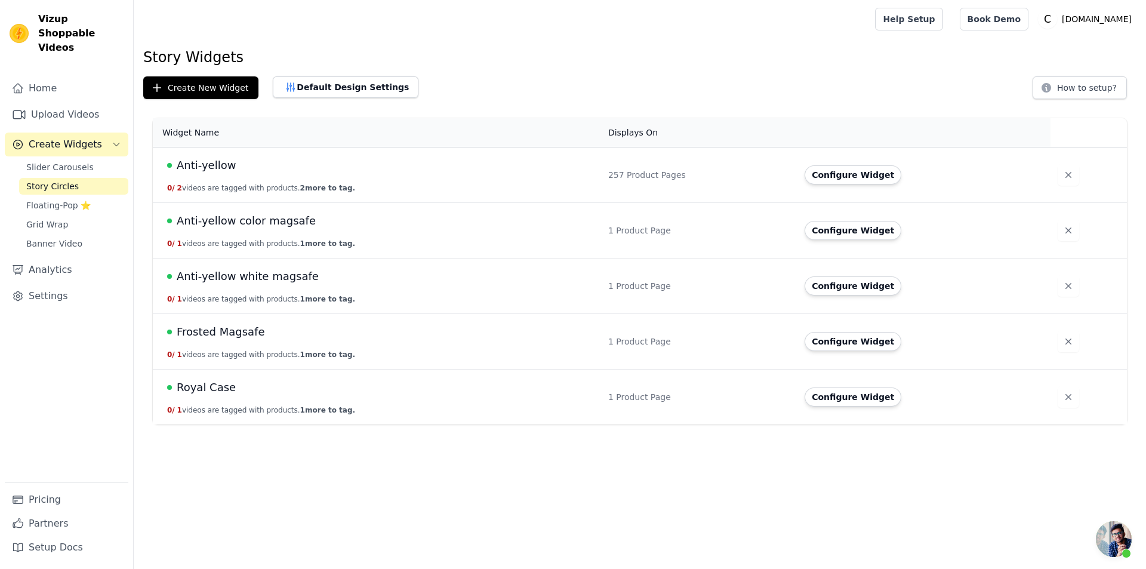
scroll to position [40, 0]
click at [184, 393] on span "Royal Case" at bounding box center [206, 387] width 59 height 17
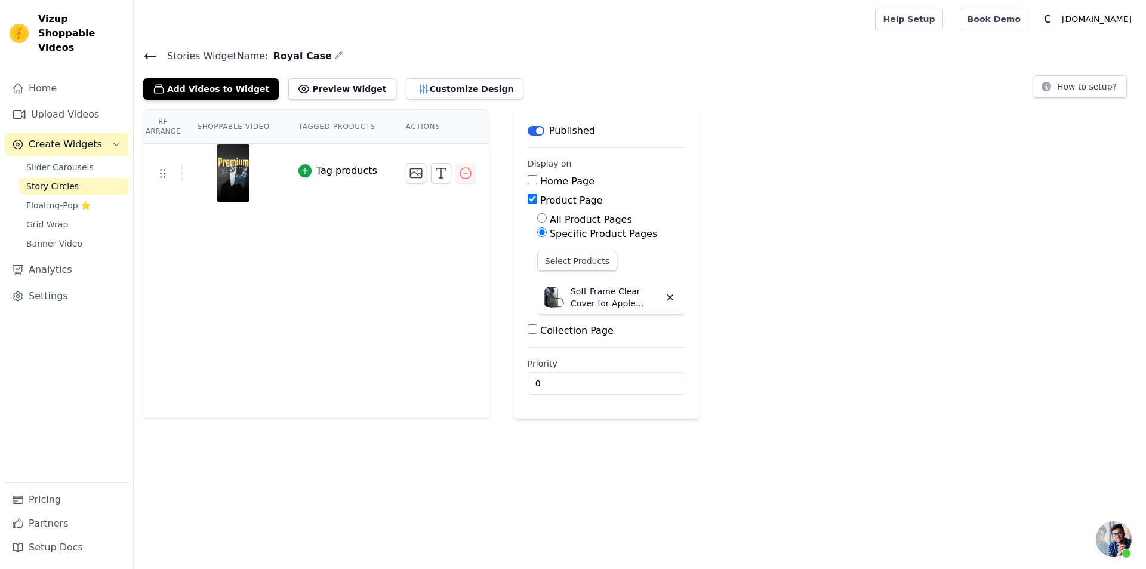
click at [537, 236] on input "Specific Product Pages" at bounding box center [542, 232] width 10 height 10
click at [571, 296] on p "Soft Frame Clear Cover for Apple iPhone 11 Pro Max" at bounding box center [616, 297] width 90 height 24
copy div "Soft Frame Clear Cover for Apple iPhone 11 Pro Max"
